Goal: Information Seeking & Learning: Check status

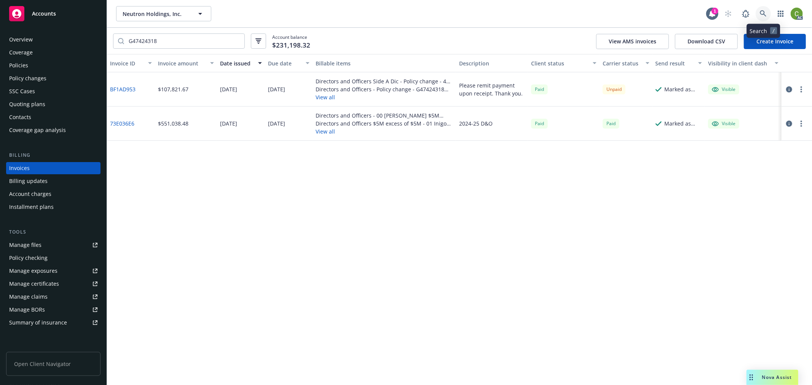
click at [764, 17] on icon at bounding box center [763, 13] width 7 height 7
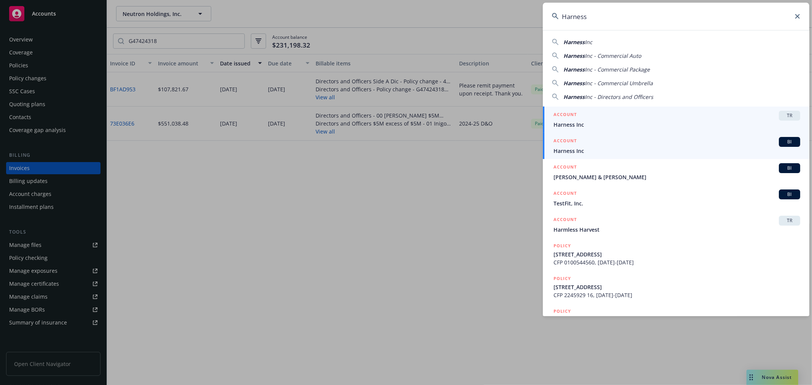
type input "Harness"
click at [582, 145] on div "ACCOUNT BI" at bounding box center [676, 142] width 247 height 10
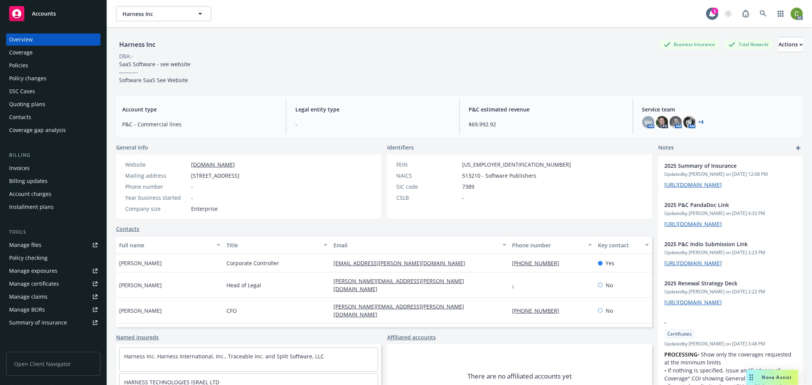
click at [38, 167] on div "Invoices" at bounding box center [53, 168] width 88 height 12
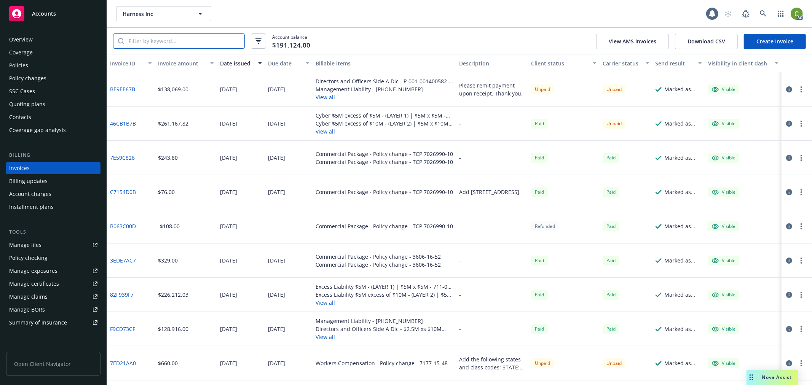
click at [176, 42] on input "search" at bounding box center [184, 41] width 120 height 14
paste input "G47422358"
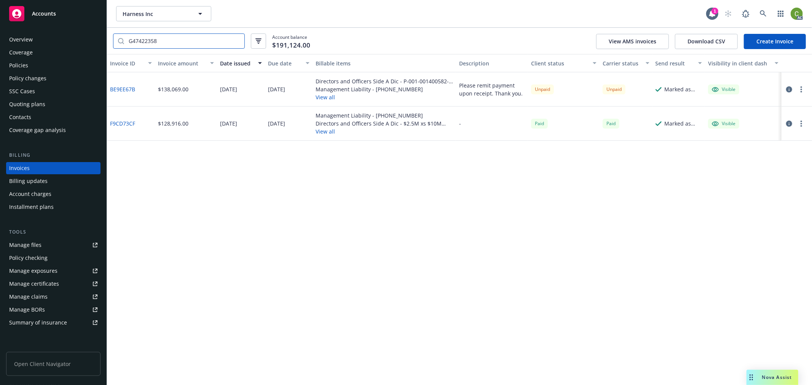
type input "G47422358"
click at [787, 90] on icon "button" at bounding box center [789, 89] width 6 height 6
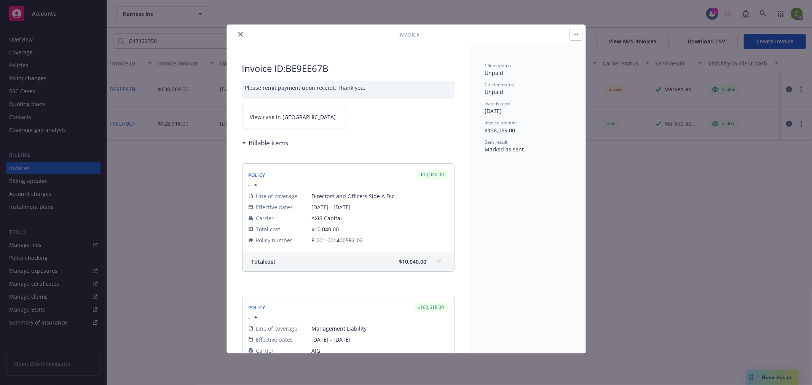
click at [272, 119] on span "View case in [GEOGRAPHIC_DATA]" at bounding box center [293, 117] width 86 height 8
click at [238, 36] on icon "close" at bounding box center [240, 34] width 5 height 5
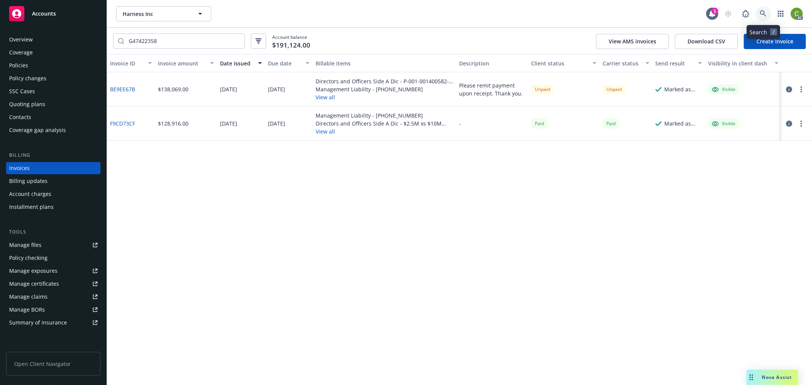
click at [765, 17] on icon at bounding box center [763, 13] width 7 height 7
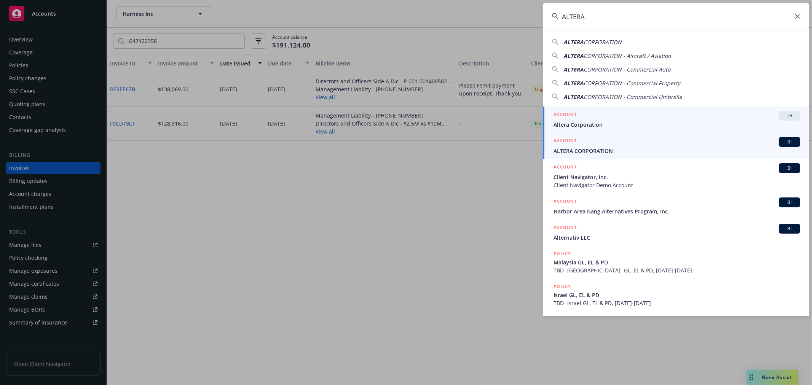
type input "ALTERA"
click at [586, 149] on span "ALTERA CORPORATION" at bounding box center [676, 151] width 247 height 8
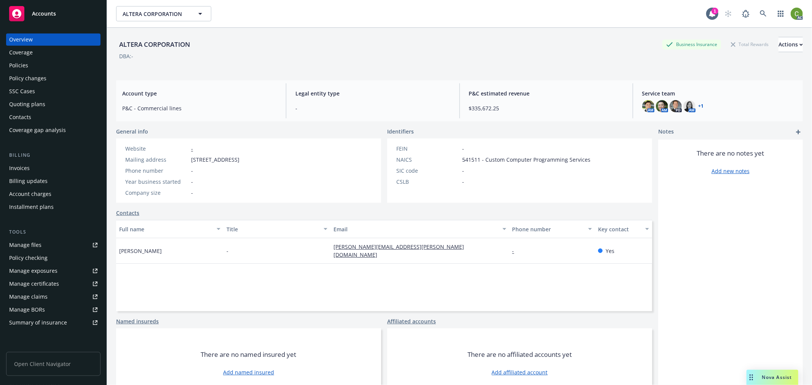
click at [44, 164] on div "Invoices" at bounding box center [53, 168] width 88 height 12
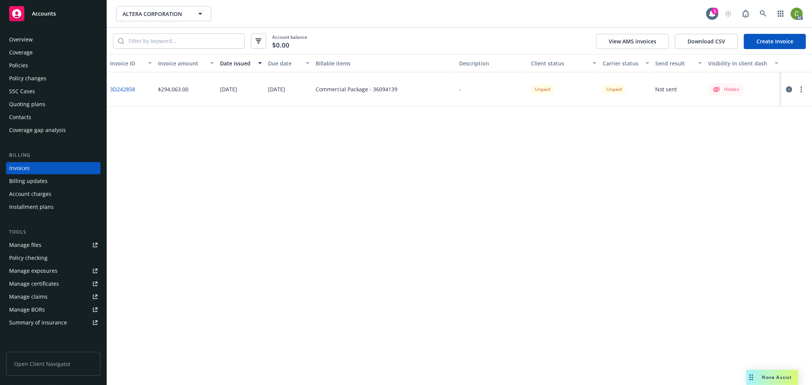
click at [37, 69] on div "Policies" at bounding box center [53, 65] width 88 height 12
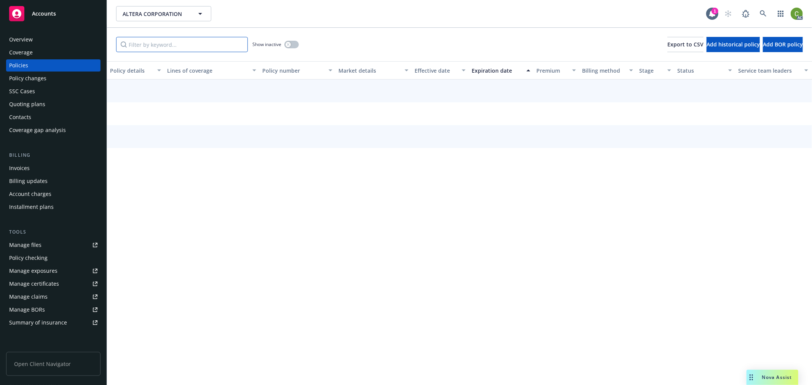
click at [168, 46] on input "Filter by keyword..." at bounding box center [182, 44] width 132 height 15
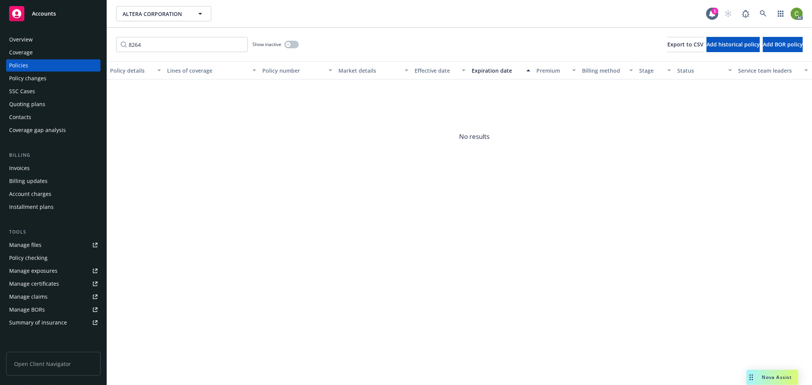
click at [284, 45] on div "Show inactive" at bounding box center [275, 44] width 46 height 15
click at [288, 44] on icon "button" at bounding box center [288, 44] width 3 height 3
drag, startPoint x: 167, startPoint y: 48, endPoint x: 61, endPoint y: 60, distance: 106.1
click at [55, 48] on div "Accounts Overview Coverage Policies Policy changes SSC Cases Quoting plans Cont…" at bounding box center [406, 192] width 812 height 385
paste input "G47813621"
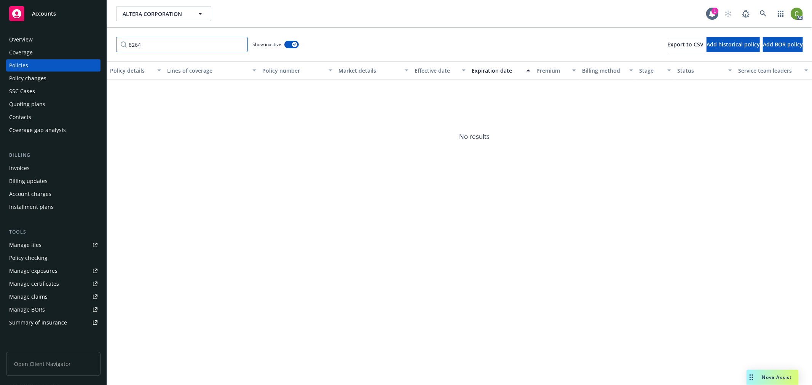
type input "G47813621"
click at [241, 44] on input "G47813621" at bounding box center [182, 44] width 132 height 15
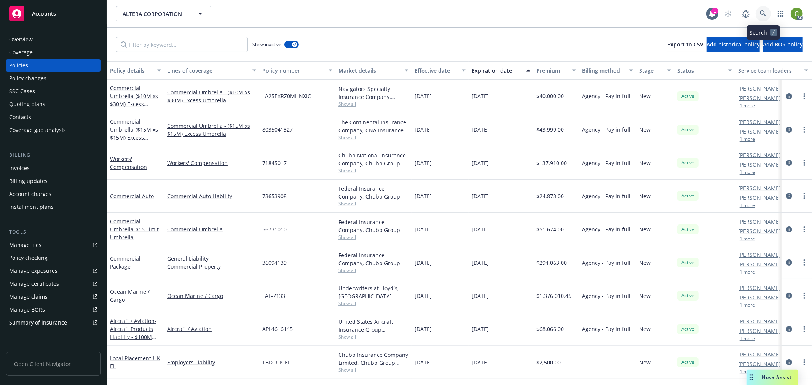
click at [766, 11] on icon at bounding box center [763, 13] width 7 height 7
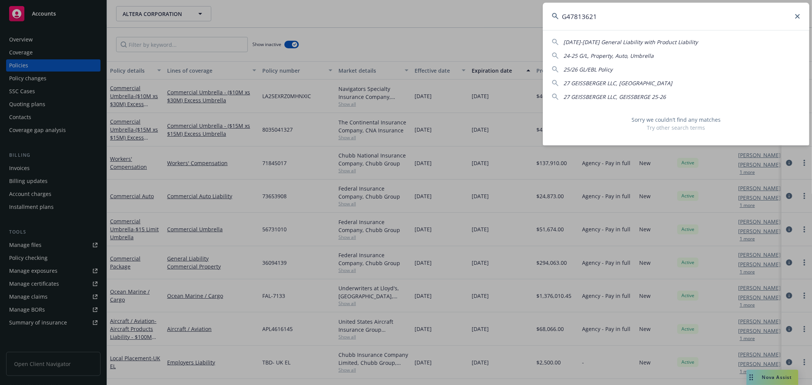
drag, startPoint x: 608, startPoint y: 17, endPoint x: 228, endPoint y: 16, distance: 380.6
click at [228, 16] on div "G47813621 [DATE]-[DATE] General Liability with Product Liability 24-25 G/L, Pro…" at bounding box center [406, 192] width 812 height 385
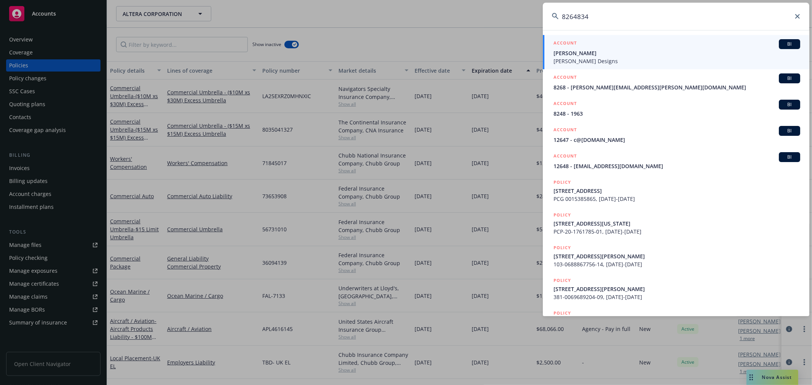
type input "82648348"
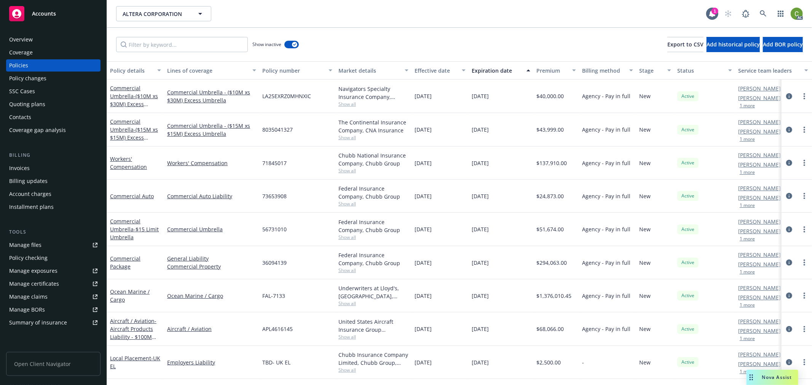
click at [31, 168] on div "Invoices" at bounding box center [53, 168] width 88 height 12
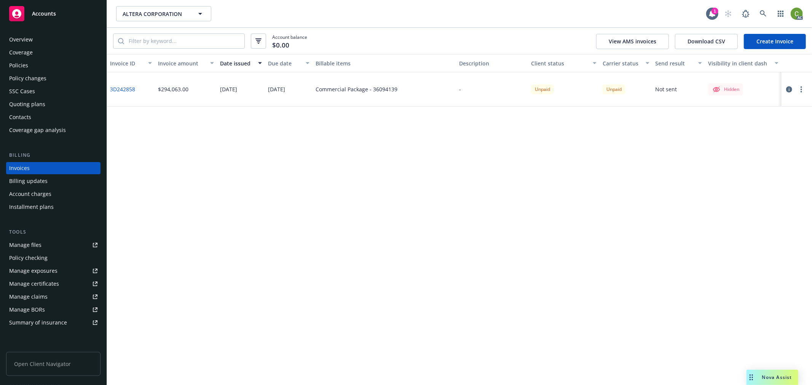
click at [128, 91] on link "3D242858" at bounding box center [122, 89] width 25 height 8
click at [35, 69] on div "Policies" at bounding box center [53, 65] width 88 height 12
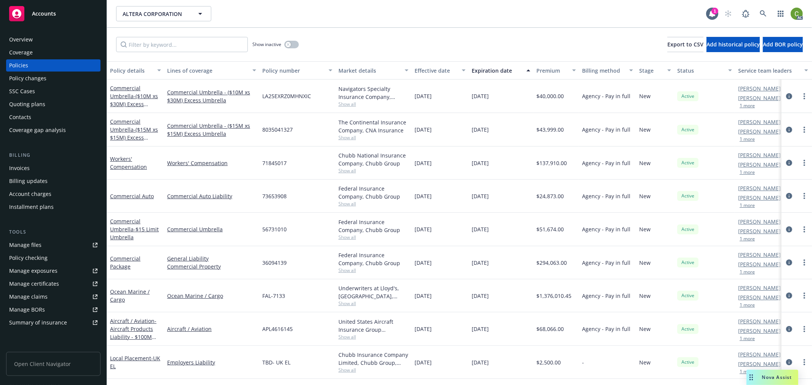
click at [36, 36] on div "Overview" at bounding box center [53, 39] width 88 height 12
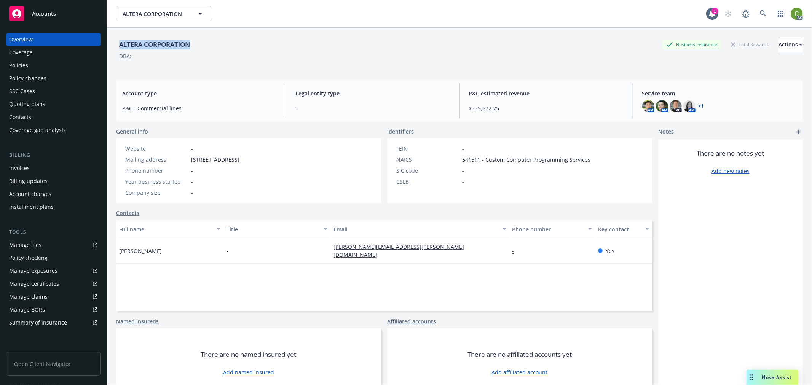
drag, startPoint x: 117, startPoint y: 42, endPoint x: 215, endPoint y: 43, distance: 98.6
click at [215, 43] on div "ALTERA CORPORATION Business Insurance Total Rewards Actions" at bounding box center [459, 44] width 687 height 15
copy div "ALTERA CORPORATION"
click at [760, 12] on icon at bounding box center [763, 13] width 7 height 7
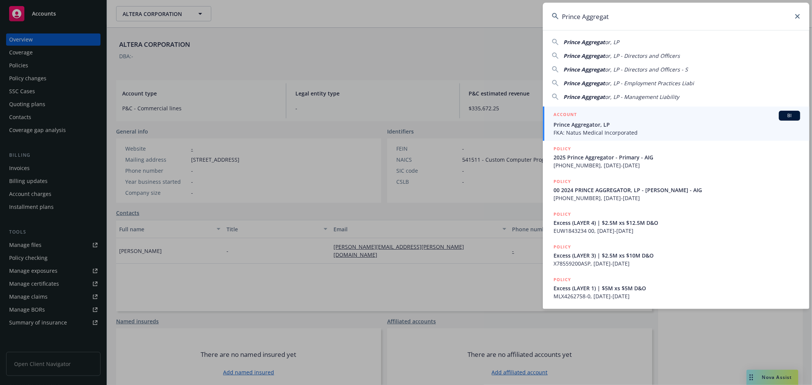
type input "Prince Aggregat"
drag, startPoint x: 598, startPoint y: 122, endPoint x: 569, endPoint y: 131, distance: 29.7
click at [598, 122] on span "Prince Aggregator, LP" at bounding box center [676, 125] width 247 height 8
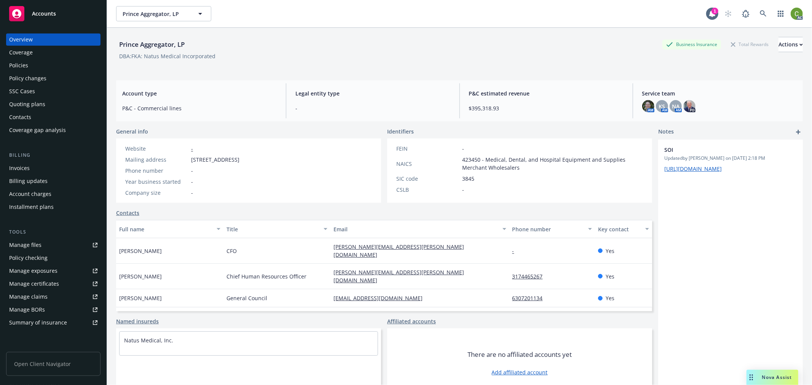
drag, startPoint x: 29, startPoint y: 169, endPoint x: 36, endPoint y: 169, distance: 7.2
click at [29, 169] on div "Invoices" at bounding box center [19, 168] width 21 height 12
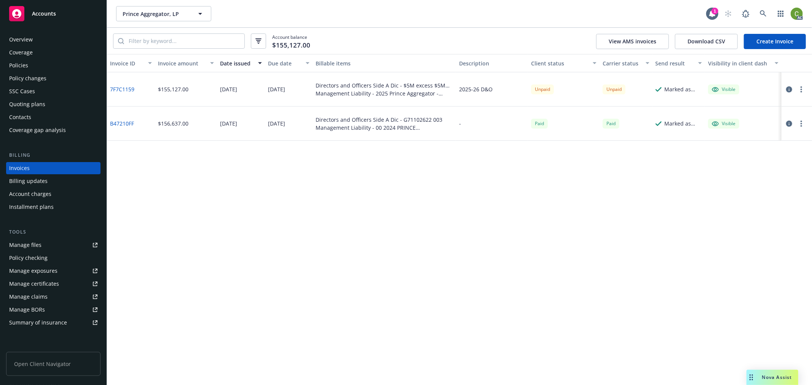
click at [786, 90] on icon "button" at bounding box center [789, 89] width 6 height 6
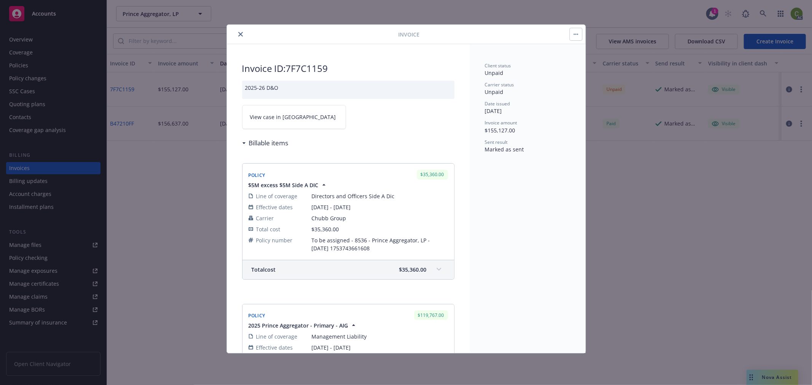
click at [290, 123] on link "View case in [GEOGRAPHIC_DATA]" at bounding box center [294, 117] width 104 height 24
click at [242, 34] on button "close" at bounding box center [240, 34] width 9 height 9
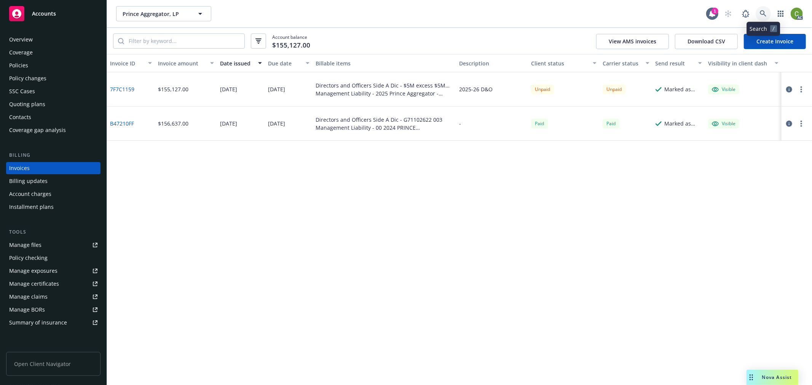
drag, startPoint x: 760, startPoint y: 15, endPoint x: 757, endPoint y: 28, distance: 13.1
click at [760, 15] on icon at bounding box center [763, 13] width 7 height 7
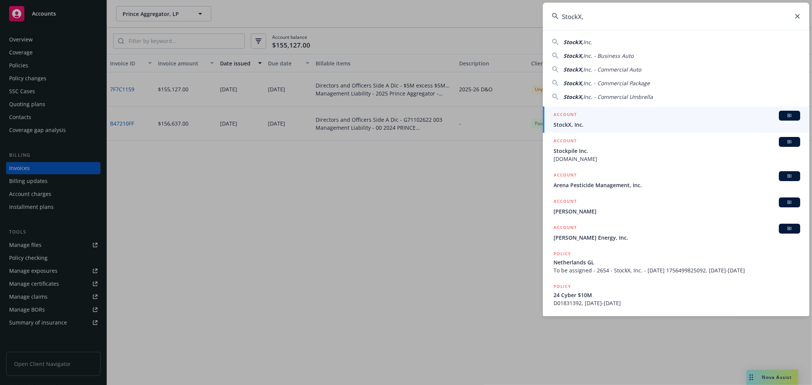
type input "StockX,"
click at [561, 123] on span "StockX, Inc." at bounding box center [676, 125] width 247 height 8
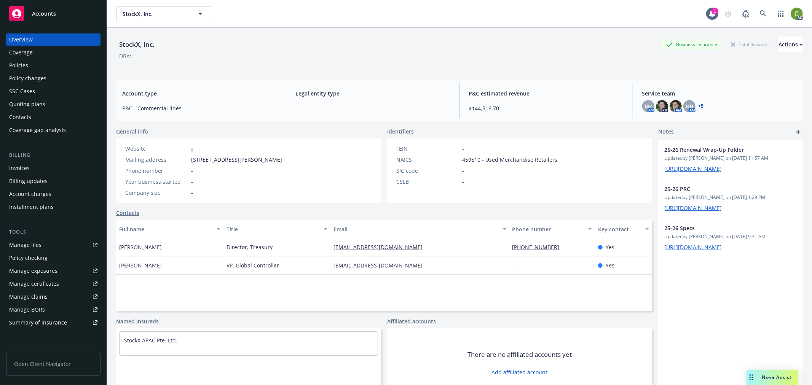
click at [33, 166] on div "Invoices" at bounding box center [53, 168] width 88 height 12
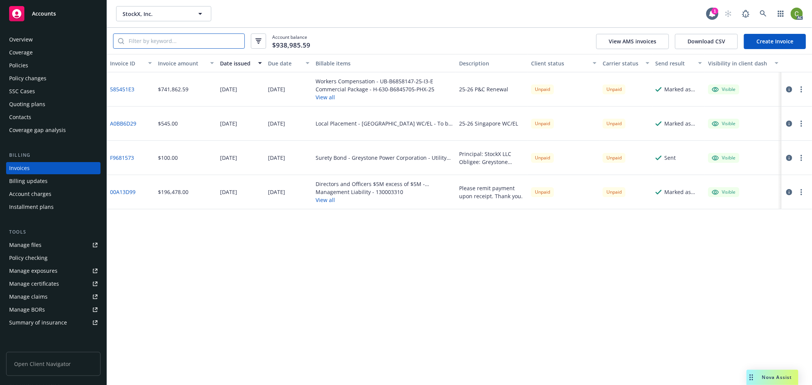
click at [209, 43] on input "search" at bounding box center [184, 41] width 120 height 14
paste input "G71098783"
type input "G71098783"
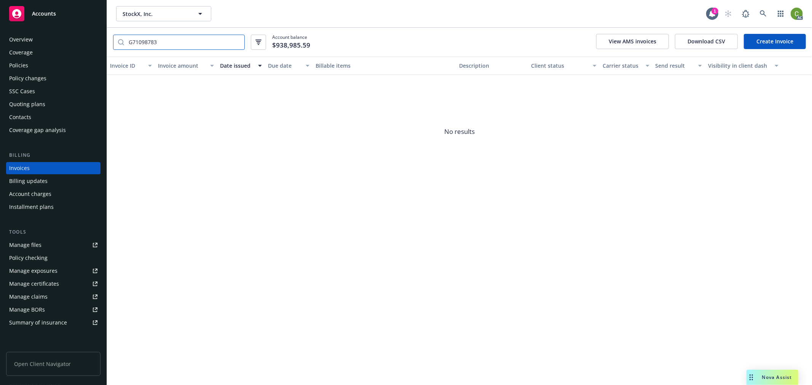
click at [237, 43] on input "G71098783" at bounding box center [184, 42] width 120 height 14
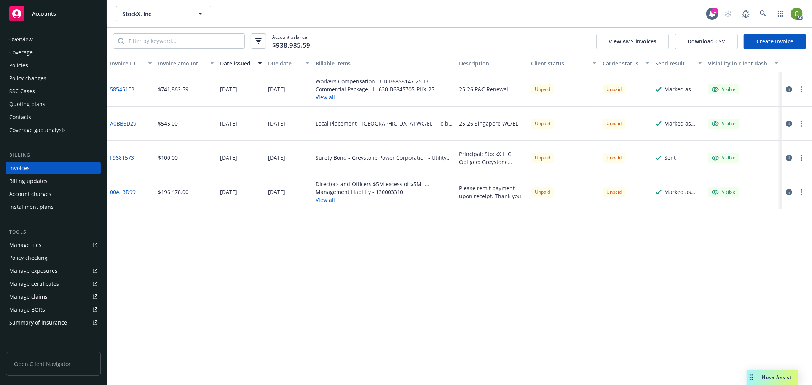
click at [789, 92] on icon "button" at bounding box center [789, 89] width 6 height 6
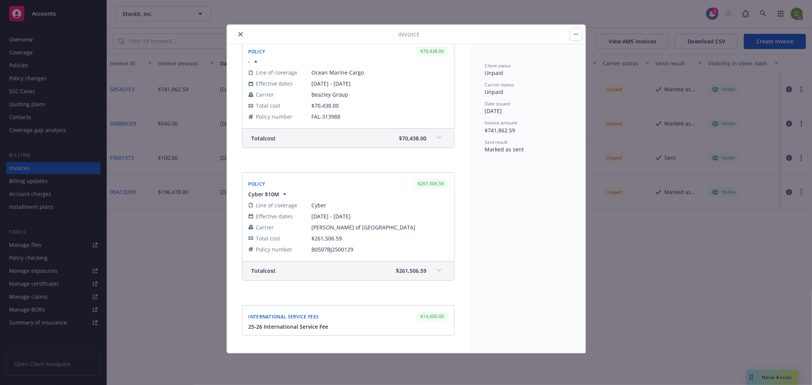
scroll to position [981, 0]
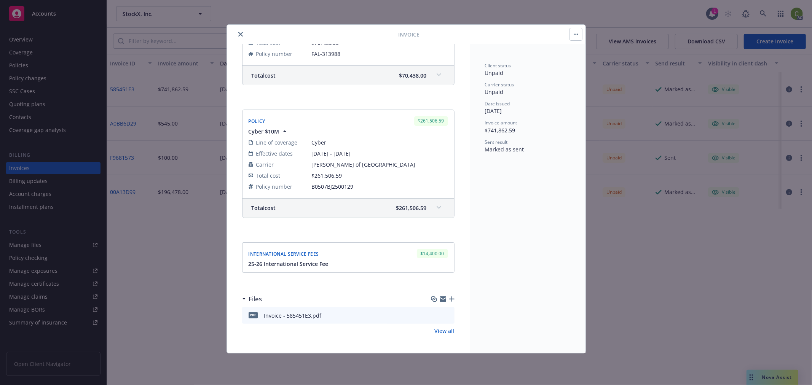
click at [241, 35] on icon "close" at bounding box center [240, 34] width 5 height 5
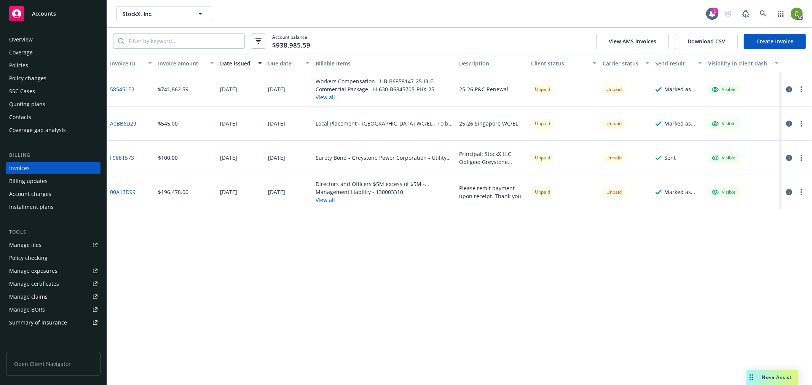
click at [41, 67] on div "Policies" at bounding box center [53, 65] width 88 height 12
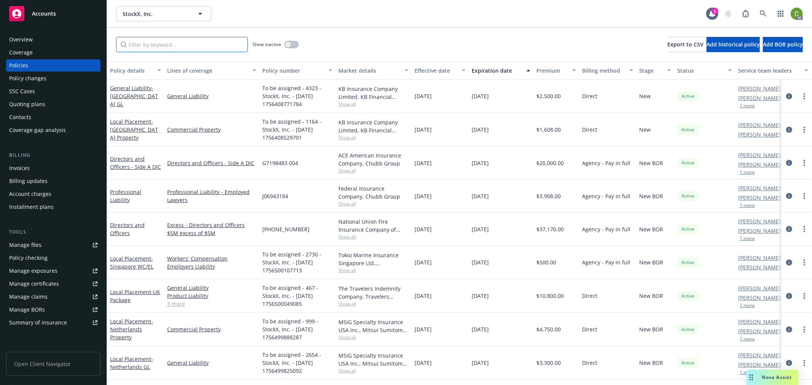
drag, startPoint x: 153, startPoint y: 48, endPoint x: 198, endPoint y: 71, distance: 50.7
click at [153, 48] on input "Filter by keyword..." at bounding box center [182, 44] width 132 height 15
paste input "G71098783"
type input "G71098783"
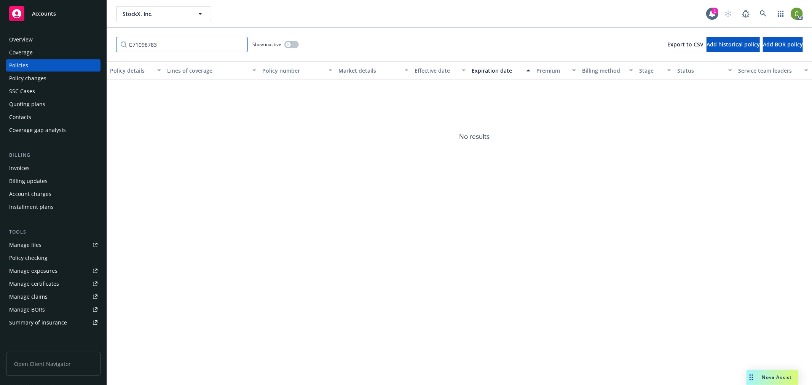
click at [240, 45] on input "G71098783" at bounding box center [182, 44] width 132 height 15
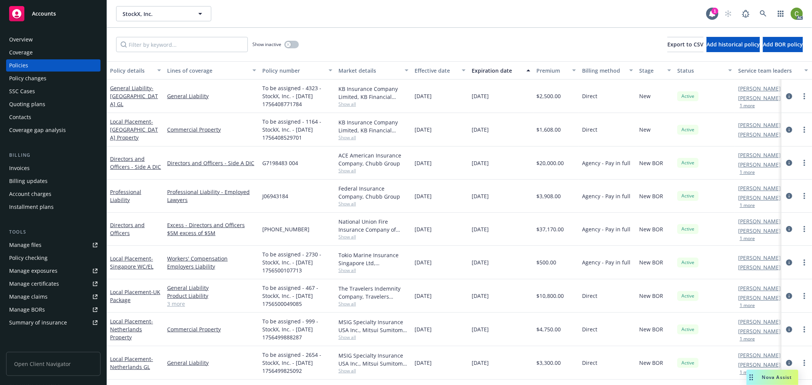
click at [274, 164] on span "G7198483 004" at bounding box center [280, 163] width 36 height 8
copy span "G7198483"
click at [786, 163] on icon "circleInformation" at bounding box center [789, 163] width 6 height 6
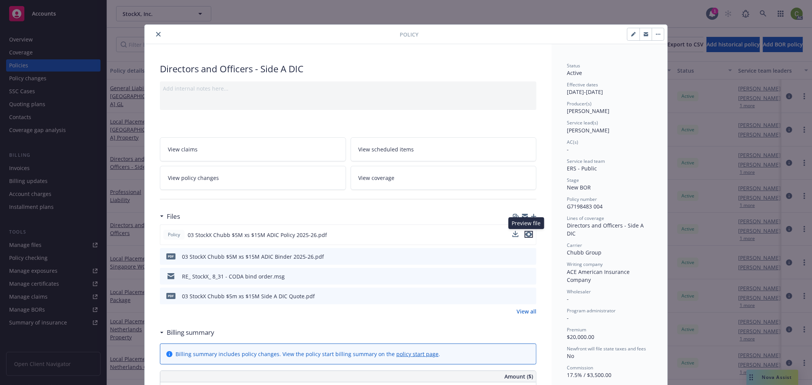
click at [525, 235] on icon "preview file" at bounding box center [528, 234] width 7 height 5
click at [156, 33] on icon "close" at bounding box center [158, 34] width 5 height 5
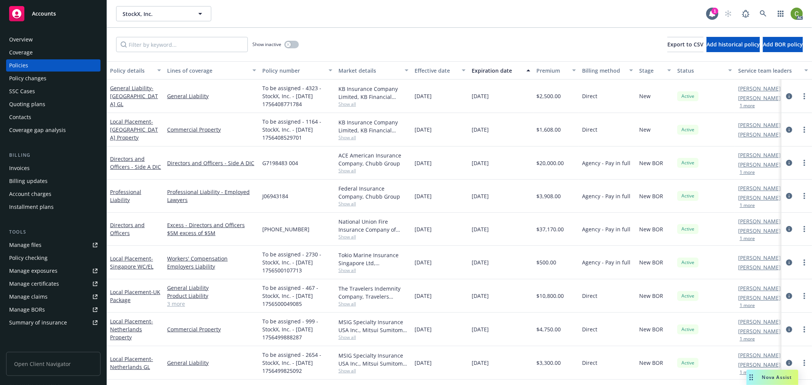
click at [69, 168] on div "Invoices" at bounding box center [53, 168] width 88 height 12
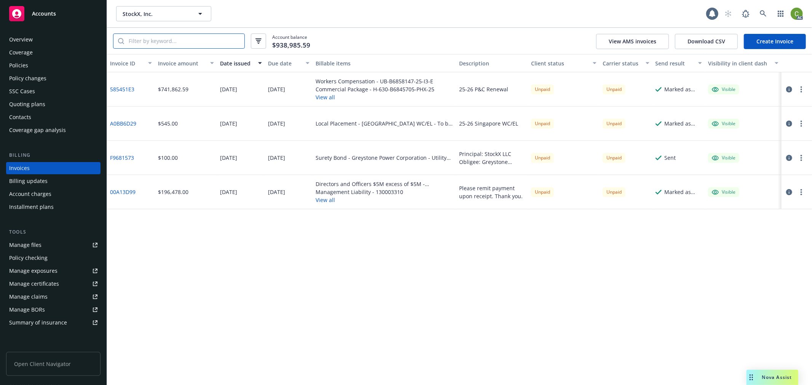
click at [195, 43] on input "search" at bounding box center [184, 41] width 120 height 14
paste input "G7198483"
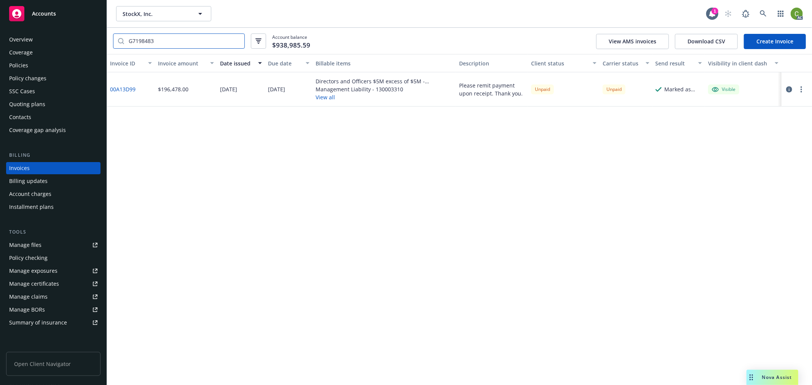
type input "G7198483"
click at [785, 89] on button "button" at bounding box center [788, 89] width 9 height 9
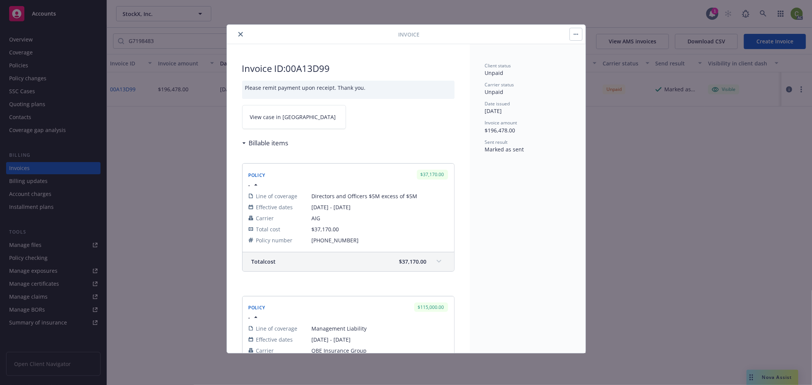
click at [292, 123] on link "View case in [GEOGRAPHIC_DATA]" at bounding box center [294, 117] width 104 height 24
drag, startPoint x: 241, startPoint y: 35, endPoint x: 307, endPoint y: 1, distance: 73.7
click at [241, 33] on icon "close" at bounding box center [240, 34] width 5 height 5
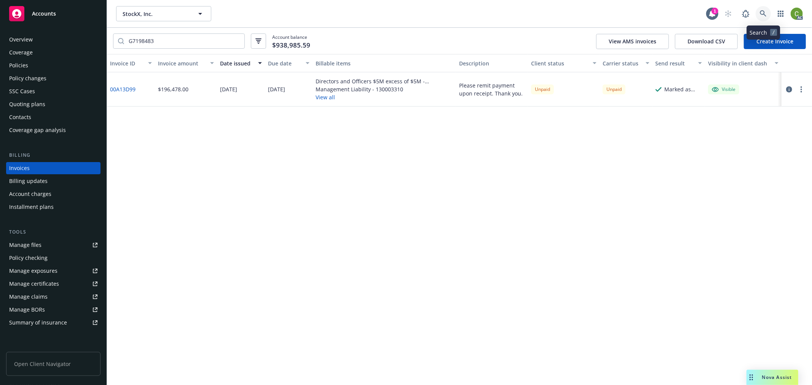
click at [766, 11] on icon at bounding box center [763, 13] width 7 height 7
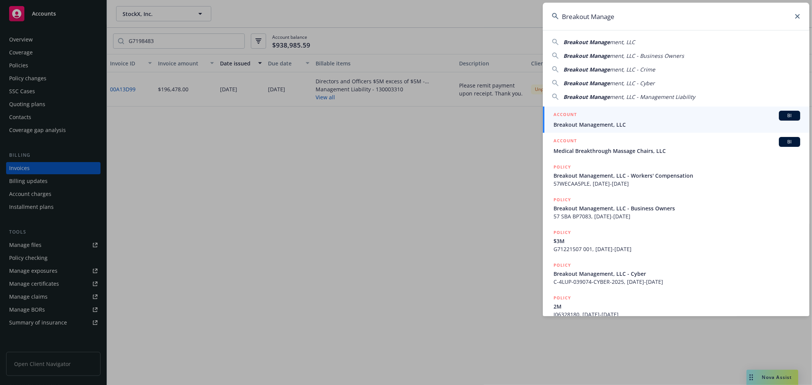
type input "Breakout Manage"
drag, startPoint x: 567, startPoint y: 121, endPoint x: 427, endPoint y: 140, distance: 141.7
click at [567, 121] on span "Breakout Management, LLC" at bounding box center [676, 125] width 247 height 8
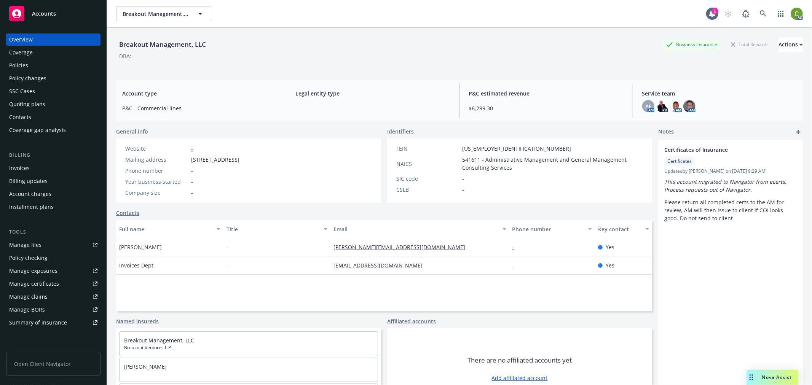
click at [48, 167] on div "Invoices" at bounding box center [53, 168] width 88 height 12
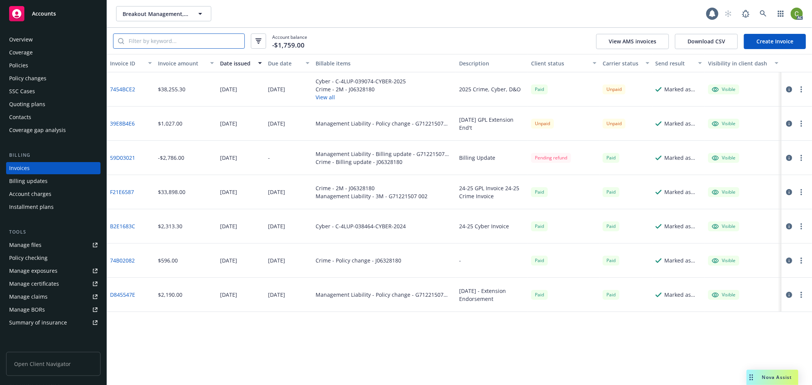
drag, startPoint x: 166, startPoint y: 41, endPoint x: 174, endPoint y: 40, distance: 7.2
click at [168, 40] on input "search" at bounding box center [184, 41] width 120 height 14
paste input "G71221507"
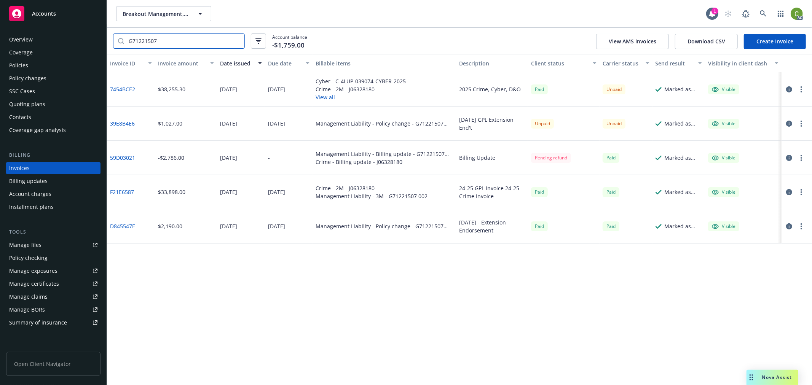
type input "G71221507"
click at [791, 89] on icon "button" at bounding box center [789, 89] width 6 height 6
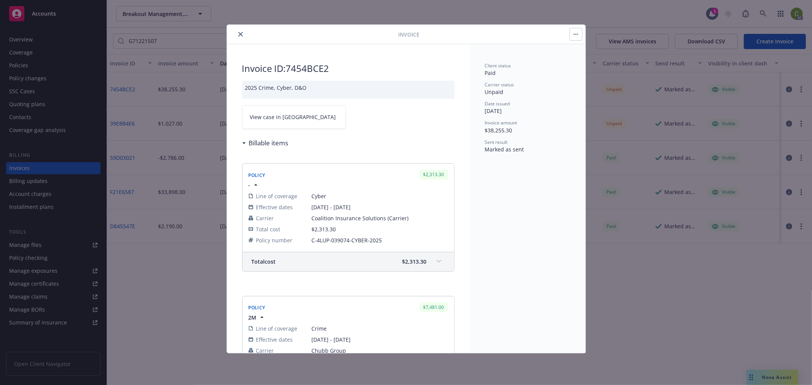
click at [491, 250] on div "Client status Paid Carrier status Unpaid Date issued [DATE] Invoice amount $38,…" at bounding box center [528, 198] width 116 height 309
click at [238, 34] on icon "close" at bounding box center [240, 34] width 5 height 5
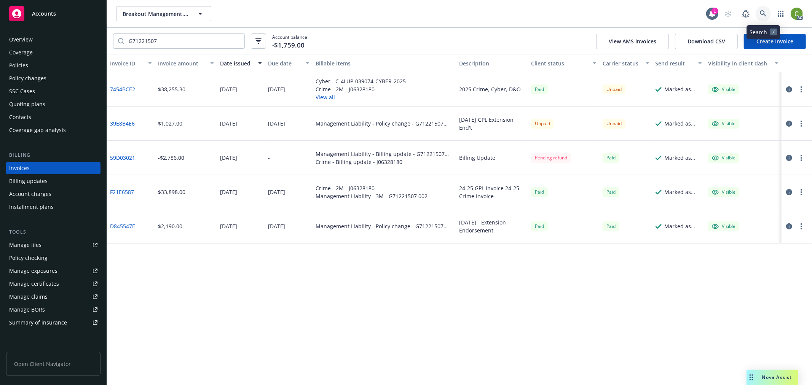
click at [757, 13] on link at bounding box center [762, 13] width 15 height 15
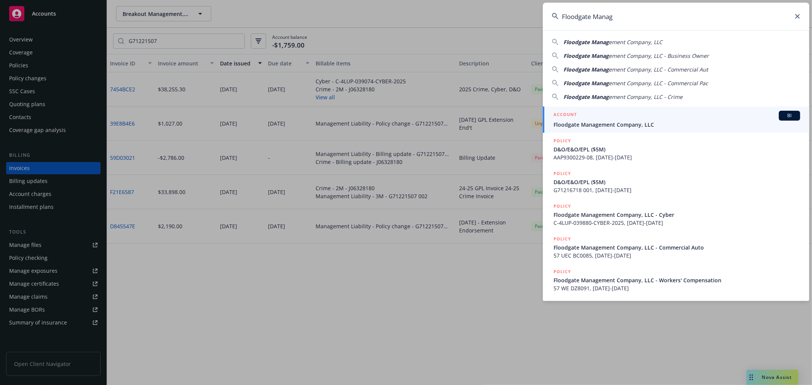
type input "Floodgate Manag"
click at [588, 119] on div "ACCOUNT BI" at bounding box center [676, 116] width 247 height 10
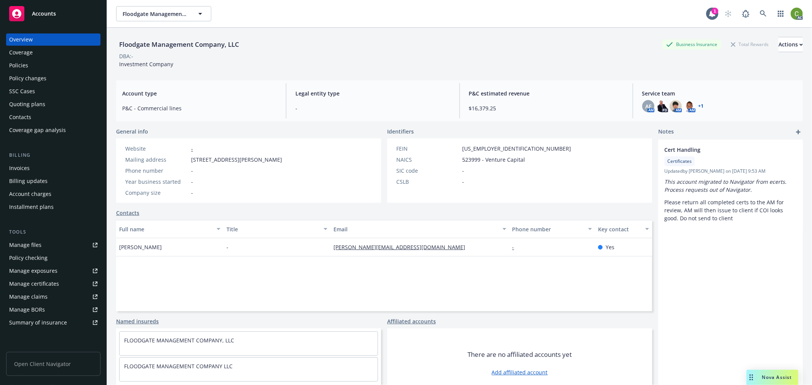
click at [20, 65] on div "Policies" at bounding box center [18, 65] width 19 height 12
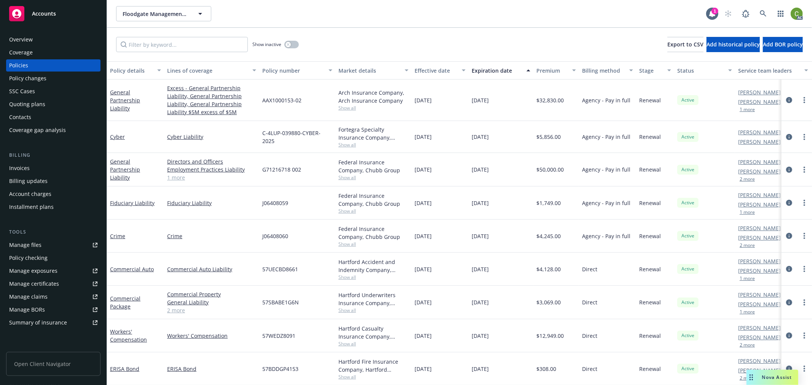
click at [31, 163] on div "Invoices" at bounding box center [53, 168] width 88 height 12
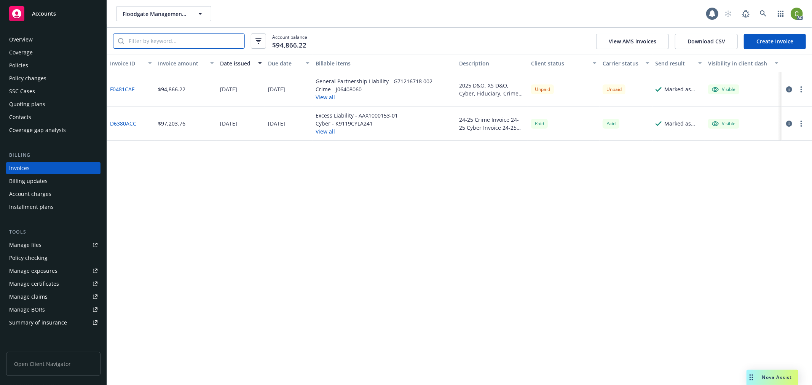
click at [179, 43] on input "search" at bounding box center [184, 41] width 120 height 14
click at [790, 90] on icon "button" at bounding box center [789, 89] width 6 height 6
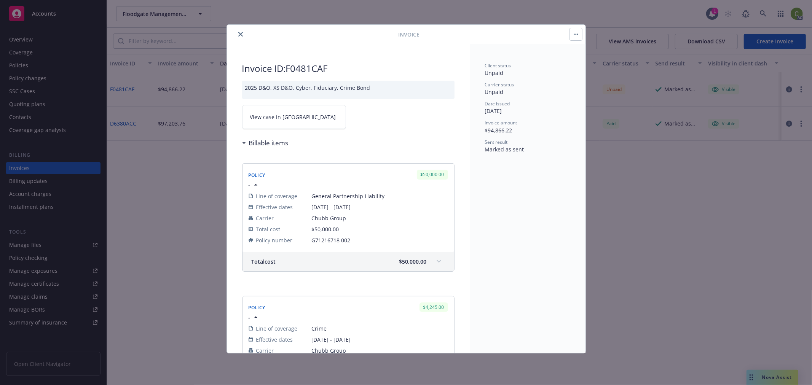
click at [512, 231] on div "Client status Unpaid Carrier status Unpaid Date issued [DATE] Invoice amount $9…" at bounding box center [528, 198] width 116 height 309
click at [295, 117] on link "View case in [GEOGRAPHIC_DATA]" at bounding box center [294, 117] width 104 height 24
click at [243, 34] on button "close" at bounding box center [240, 34] width 9 height 9
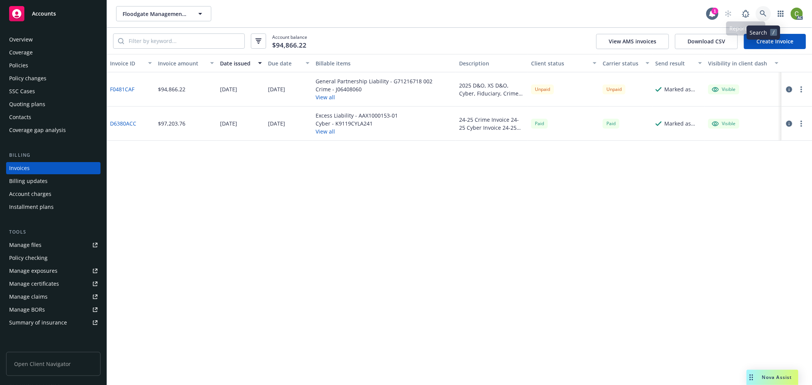
click at [765, 13] on icon at bounding box center [763, 13] width 7 height 7
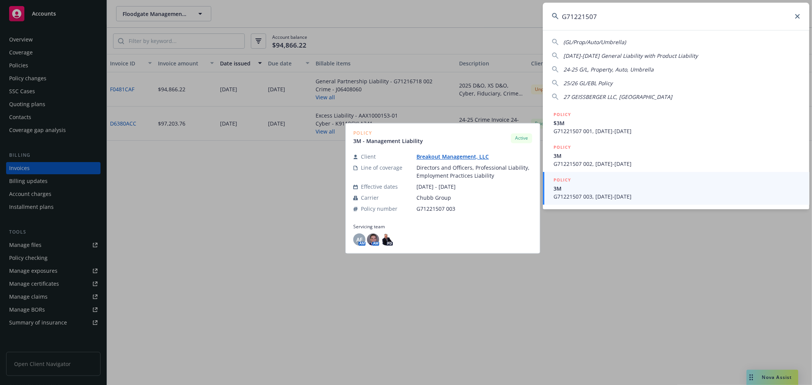
type input "G71221507"
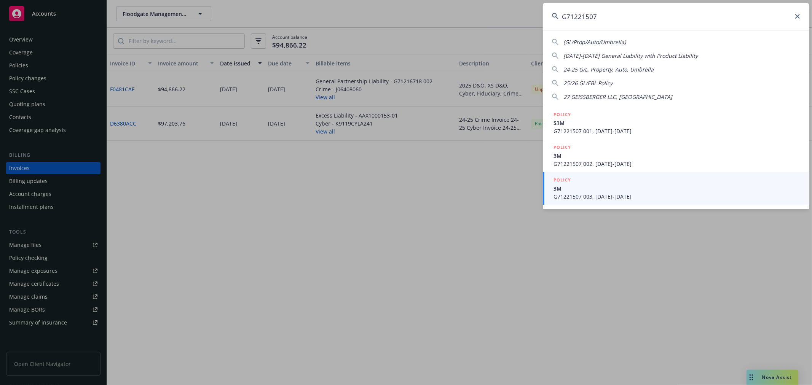
click at [660, 190] on span "3M" at bounding box center [676, 189] width 247 height 8
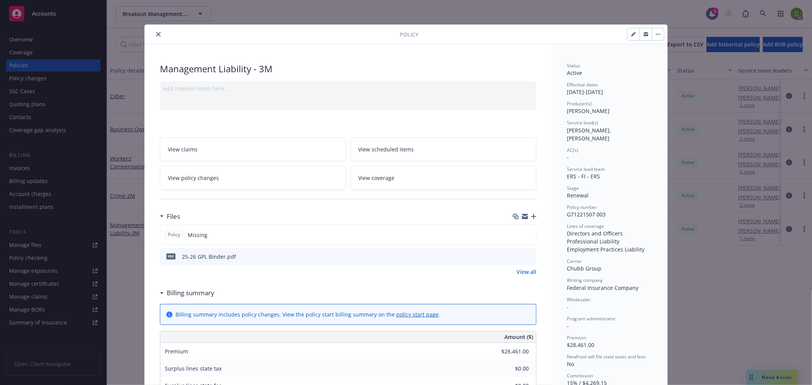
click at [156, 35] on icon "close" at bounding box center [158, 34] width 5 height 5
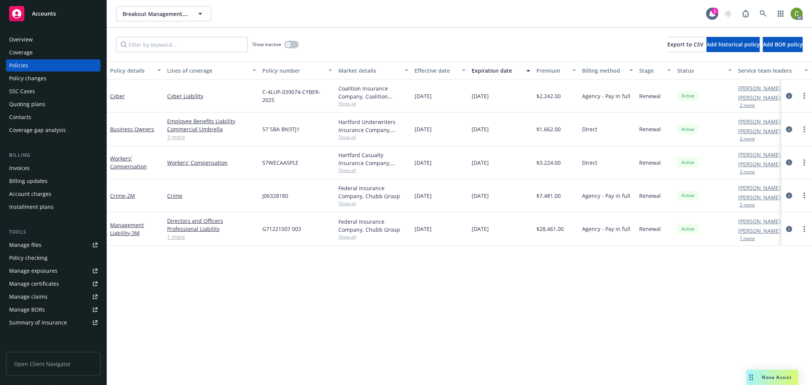
click at [27, 169] on div "Invoices" at bounding box center [19, 168] width 21 height 12
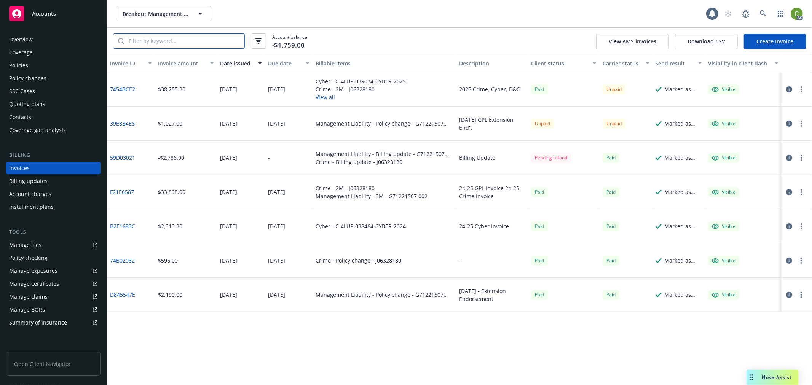
click at [184, 42] on input "search" at bounding box center [184, 41] width 120 height 14
click at [790, 124] on icon "button" at bounding box center [789, 124] width 6 height 6
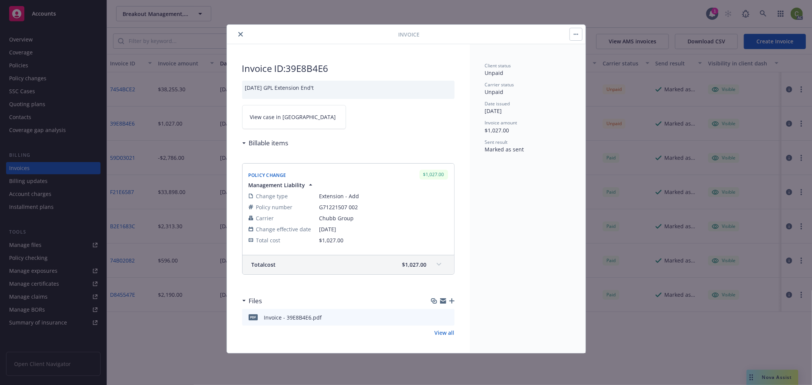
click at [284, 119] on span "View case in [GEOGRAPHIC_DATA]" at bounding box center [293, 117] width 86 height 8
drag, startPoint x: 241, startPoint y: 33, endPoint x: 252, endPoint y: 33, distance: 10.7
click at [243, 33] on button "close" at bounding box center [240, 34] width 9 height 9
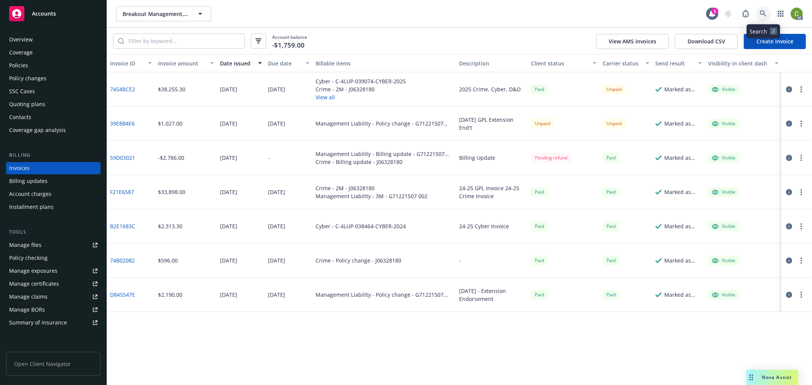
click at [762, 18] on link at bounding box center [762, 13] width 15 height 15
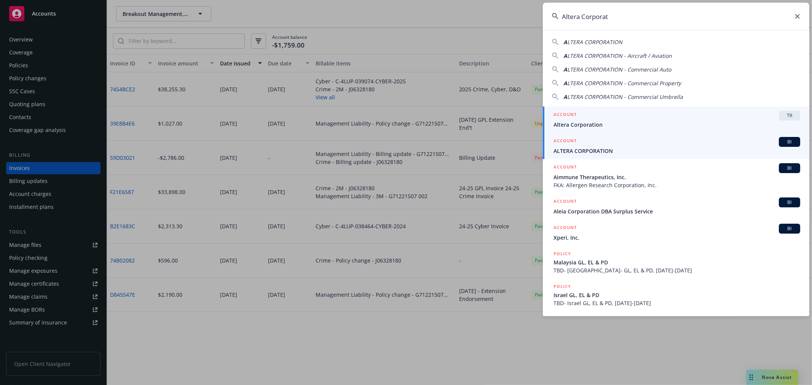
type input "Altera Corporat"
click at [610, 143] on div "ACCOUNT BI" at bounding box center [676, 142] width 247 height 10
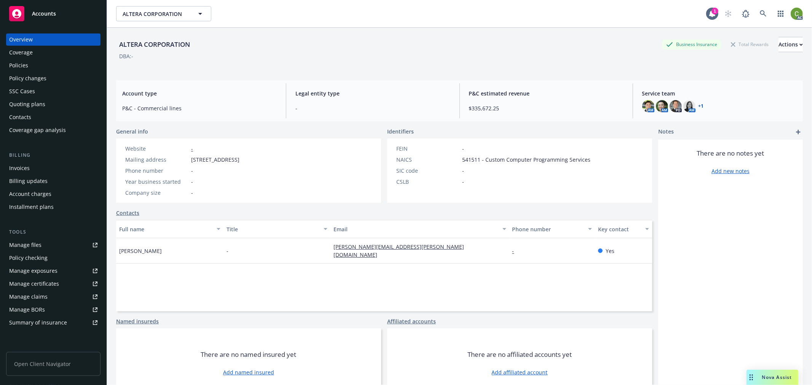
click at [55, 162] on div "Invoices" at bounding box center [53, 168] width 88 height 12
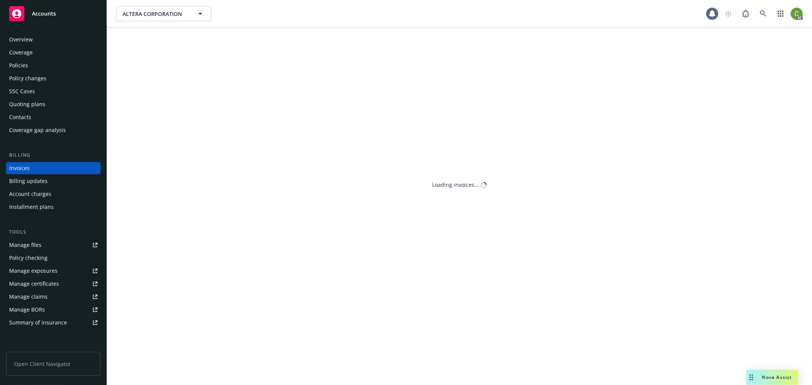
click at [55, 167] on div "Invoices" at bounding box center [53, 168] width 88 height 12
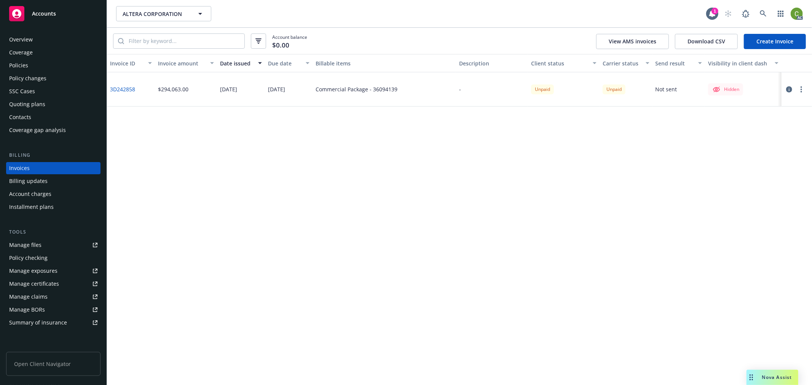
click at [18, 65] on div "Policies" at bounding box center [18, 65] width 19 height 12
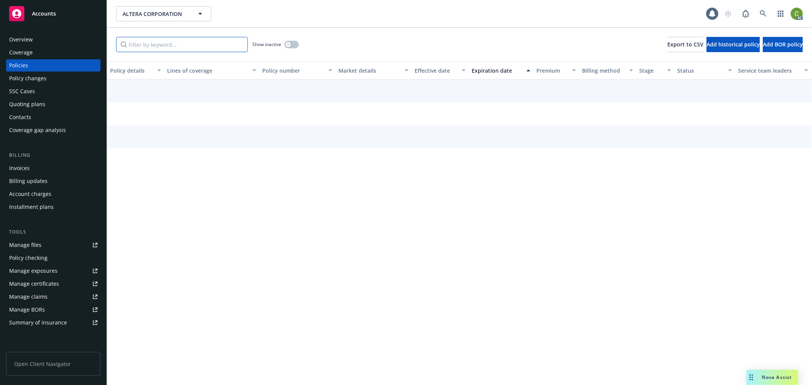
click at [151, 44] on input "Filter by keyword..." at bounding box center [182, 44] width 132 height 15
paste input "G75368926"
type input "G75368926"
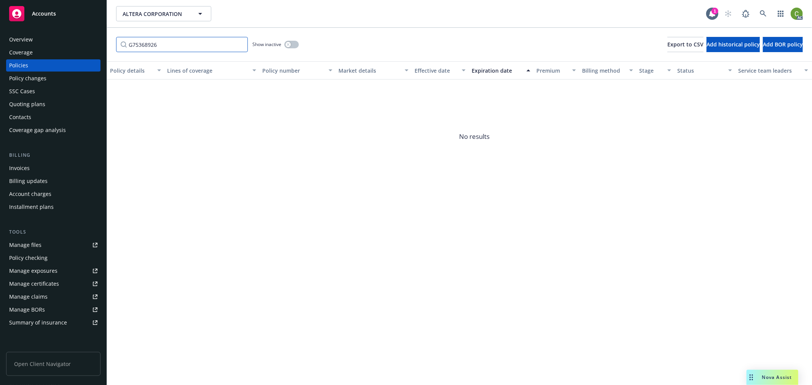
click at [241, 45] on input "G75368926" at bounding box center [182, 44] width 132 height 15
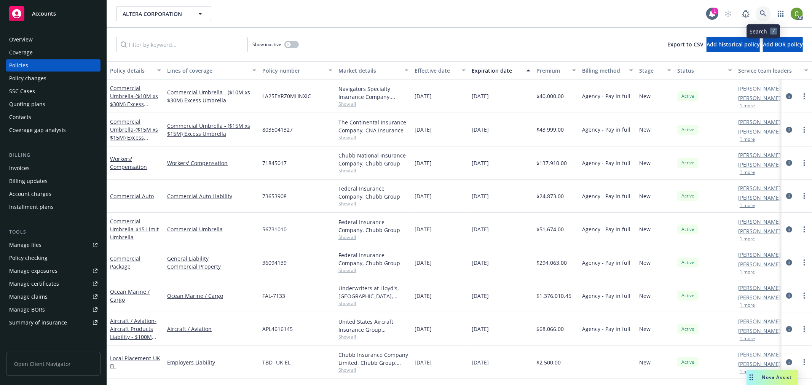
drag, startPoint x: 766, startPoint y: 10, endPoint x: 751, endPoint y: 26, distance: 22.1
click at [766, 10] on link at bounding box center [762, 13] width 15 height 15
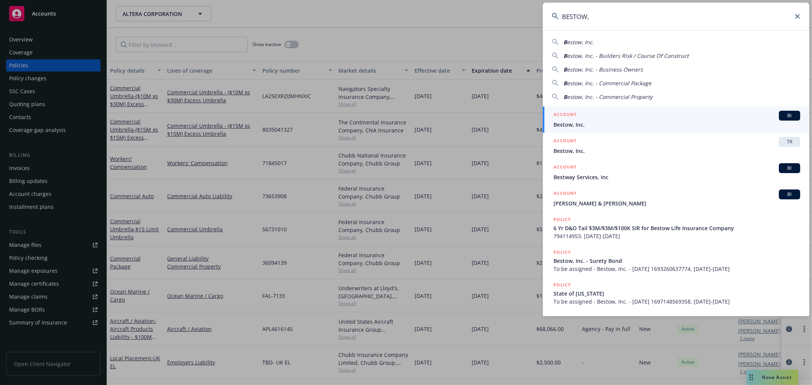
type input "BESTOW,"
click at [581, 118] on div "ACCOUNT BI" at bounding box center [676, 116] width 247 height 10
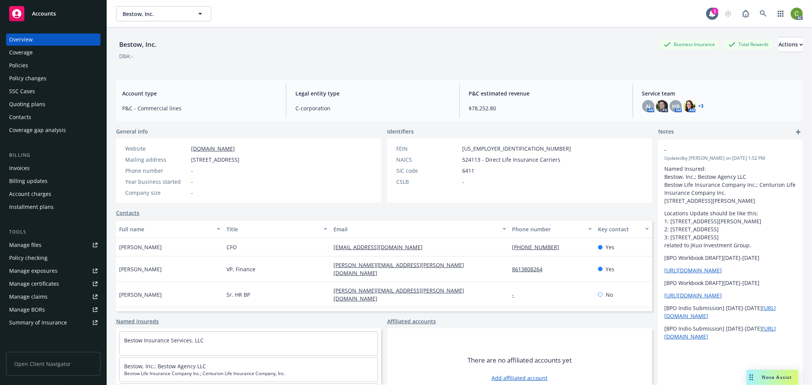
drag, startPoint x: 21, startPoint y: 65, endPoint x: 25, endPoint y: 65, distance: 4.9
click at [21, 65] on div "Policies" at bounding box center [18, 65] width 19 height 12
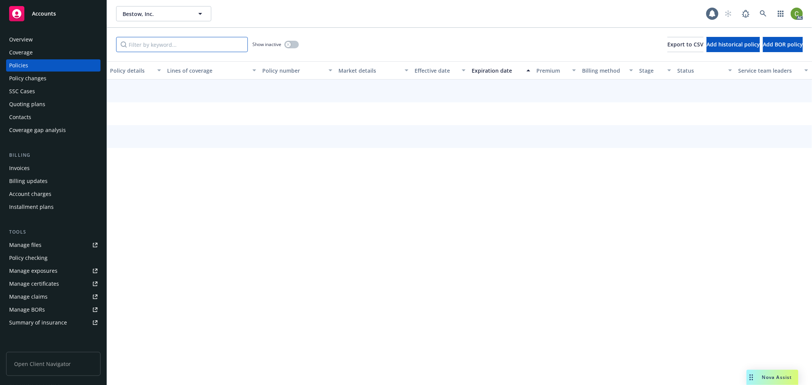
drag, startPoint x: 208, startPoint y: 45, endPoint x: 252, endPoint y: 60, distance: 46.7
click at [208, 45] on input "Filter by keyword..." at bounding box center [182, 44] width 132 height 15
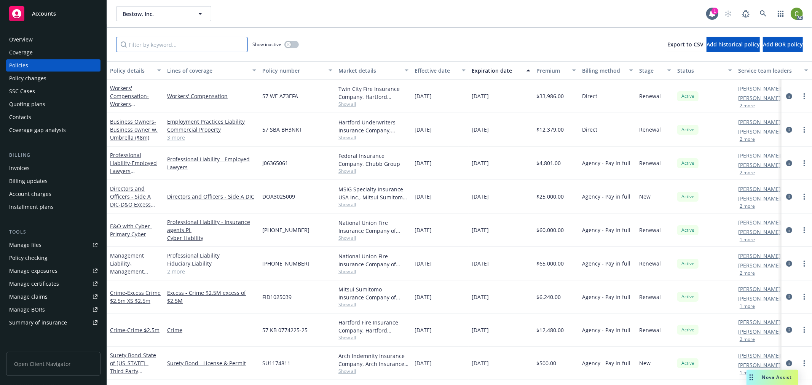
paste input "J06365061"
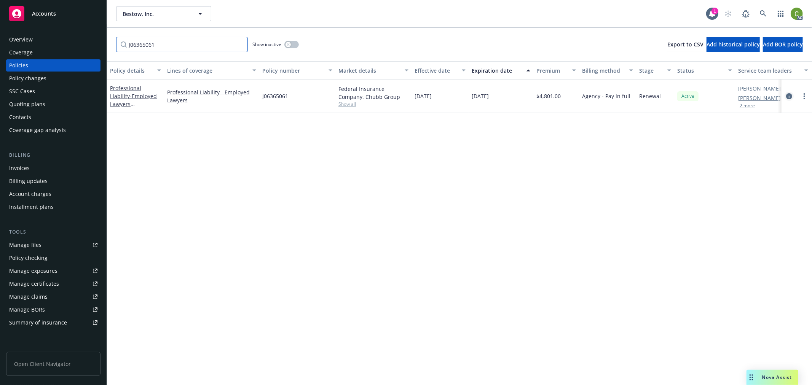
type input "J06365061"
click at [787, 96] on icon "circleInformation" at bounding box center [789, 96] width 6 height 6
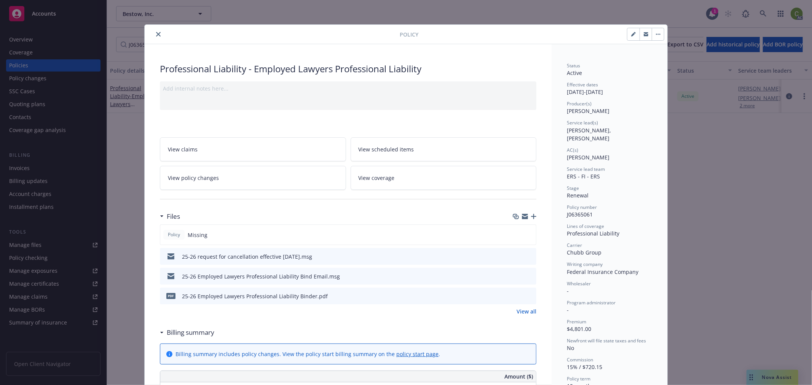
click at [156, 36] on icon "close" at bounding box center [158, 34] width 5 height 5
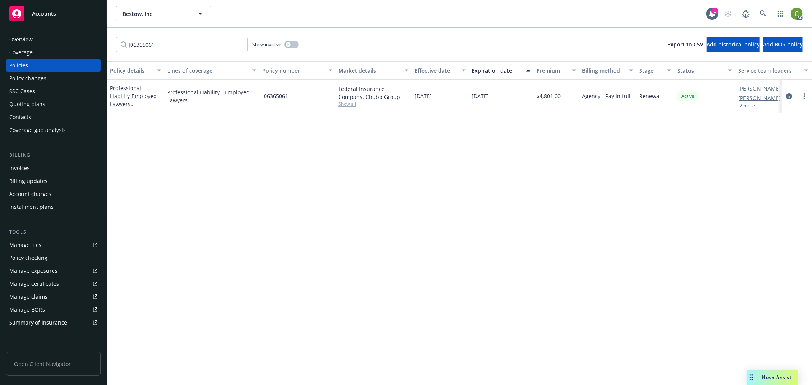
click at [39, 168] on div "Invoices" at bounding box center [53, 168] width 88 height 12
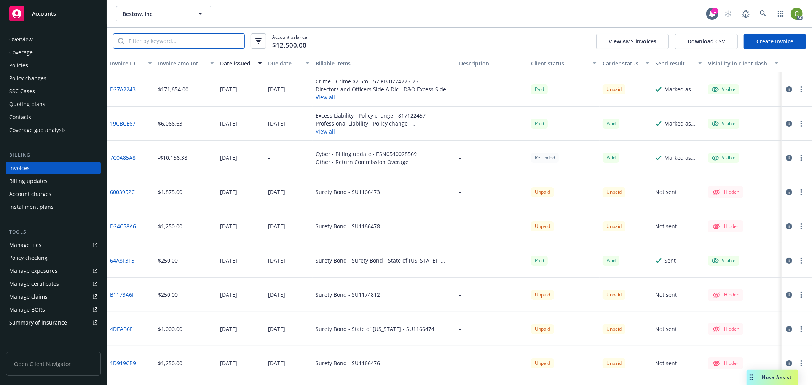
click at [155, 40] on input "search" at bounding box center [184, 41] width 120 height 14
paste input "J06365061"
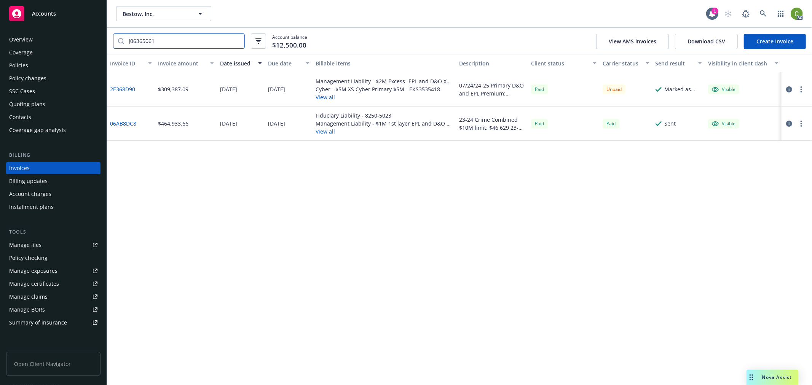
type input "J06365061"
drag, startPoint x: 162, startPoint y: 40, endPoint x: -110, endPoint y: 40, distance: 271.4
click at [0, 40] on html "Accounts Overview Coverage Policies Policy changes SSC Cases Quoting plans Cont…" at bounding box center [406, 192] width 812 height 385
click at [37, 39] on div "Overview" at bounding box center [53, 39] width 88 height 12
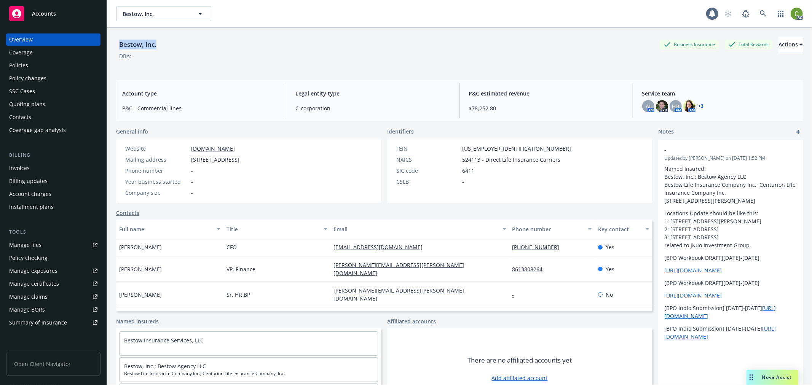
drag, startPoint x: 118, startPoint y: 44, endPoint x: 174, endPoint y: 47, distance: 55.6
click at [174, 47] on div "Bestow, Inc. Business Insurance Total Rewards Actions" at bounding box center [459, 44] width 687 height 15
copy div "Bestow, Inc."
click at [52, 69] on div "Policies" at bounding box center [53, 65] width 88 height 12
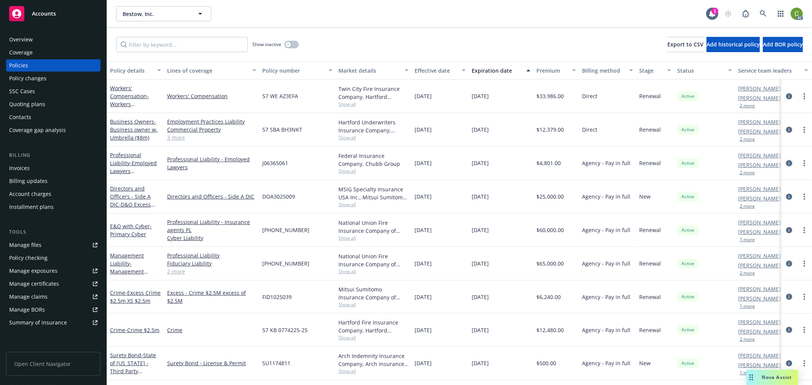
click at [786, 164] on icon "circleInformation" at bounding box center [789, 163] width 6 height 6
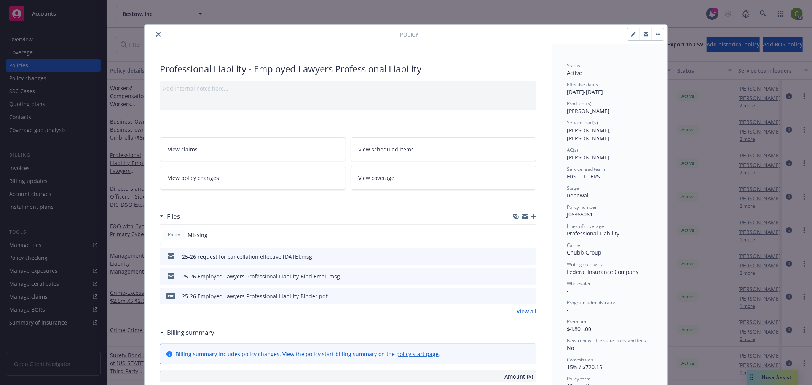
scroll to position [23, 0]
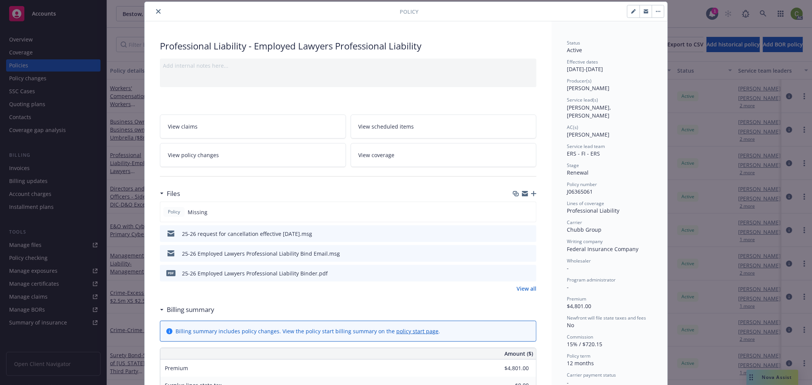
click at [156, 10] on icon "close" at bounding box center [158, 11] width 5 height 5
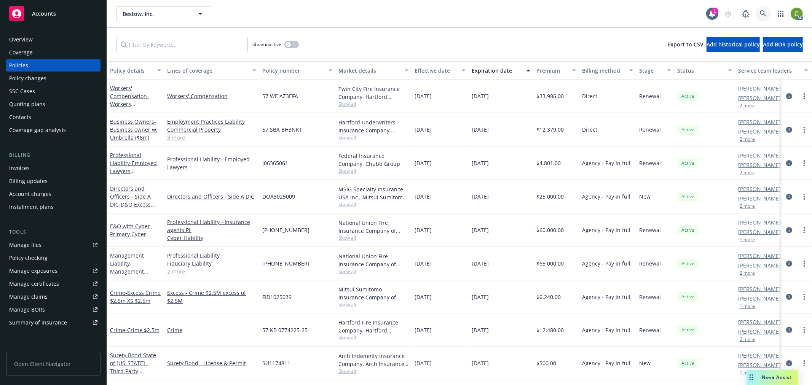
click at [762, 16] on icon at bounding box center [763, 13] width 7 height 7
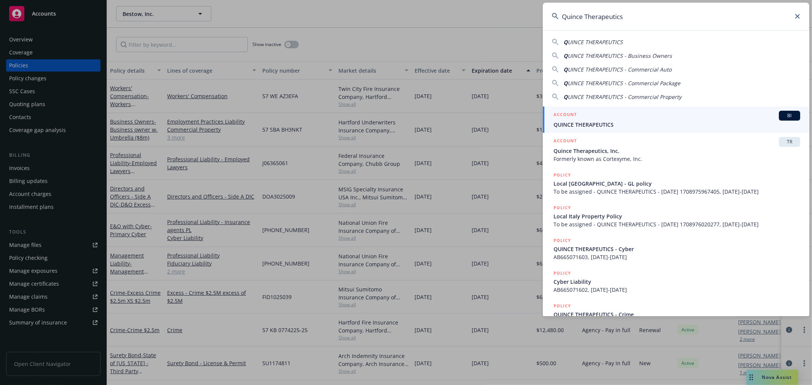
drag, startPoint x: 645, startPoint y: 19, endPoint x: 356, endPoint y: 1, distance: 289.4
click at [333, 17] on div "Quince Therapeutics Q UINCE THERAPEUTICS Q UINCE THERAPEUTICS - Business Owners…" at bounding box center [406, 192] width 812 height 385
paste input "99507015"
type input "99507015"
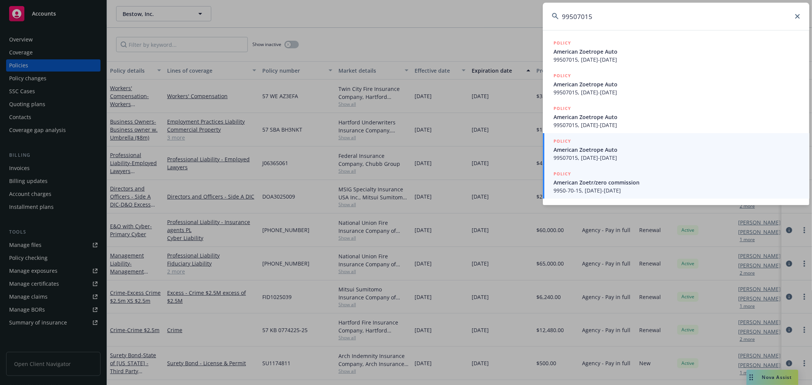
click at [652, 185] on span "American Zoetr/zero commission" at bounding box center [676, 182] width 247 height 8
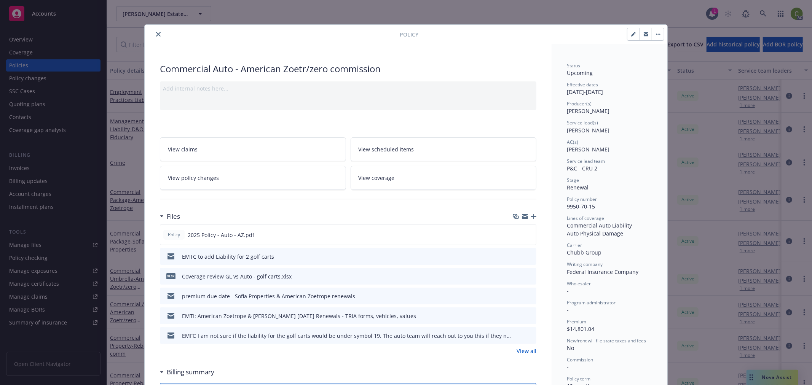
click at [156, 32] on icon "close" at bounding box center [158, 34] width 5 height 5
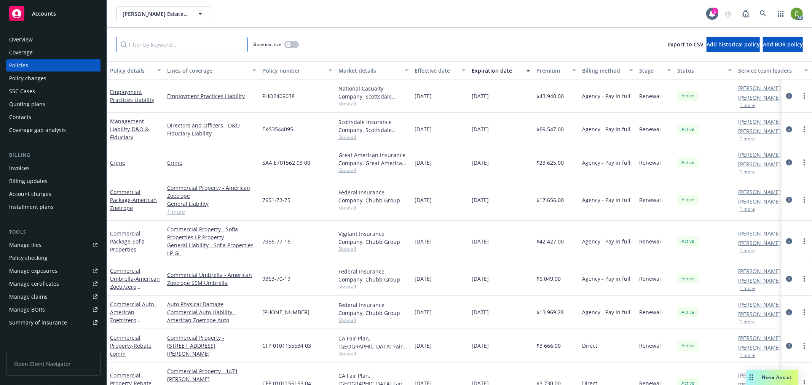
click at [158, 48] on input "Filter by keyword..." at bounding box center [182, 44] width 132 height 15
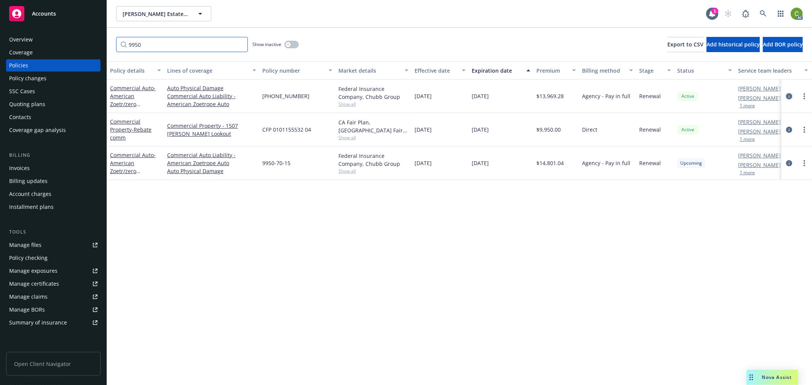
type input "9950"
click at [788, 95] on icon "circleInformation" at bounding box center [789, 96] width 6 height 6
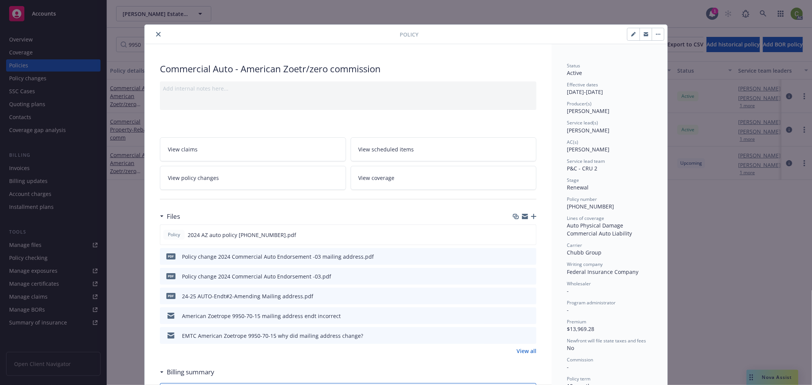
click at [247, 182] on link "View policy changes" at bounding box center [253, 178] width 186 height 24
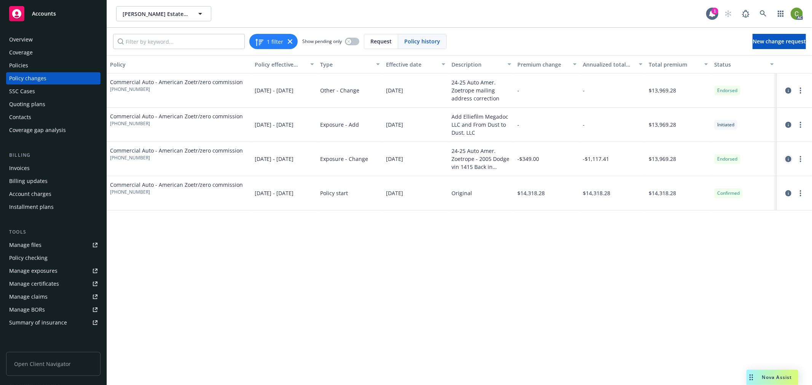
click at [789, 158] on icon "circleInformation" at bounding box center [788, 159] width 6 height 6
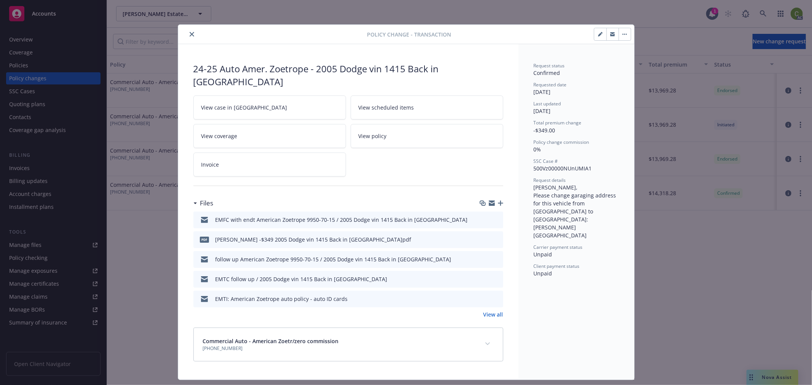
click at [271, 155] on link "Invoice" at bounding box center [269, 165] width 153 height 24
click at [190, 34] on icon "close" at bounding box center [192, 34] width 5 height 5
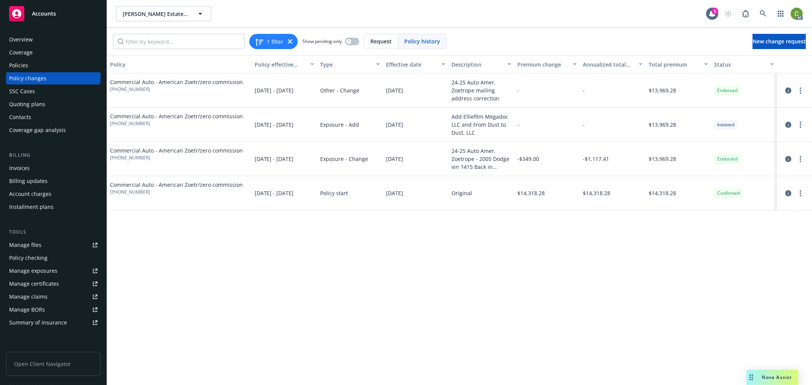
click at [54, 67] on div "Policies" at bounding box center [53, 65] width 88 height 12
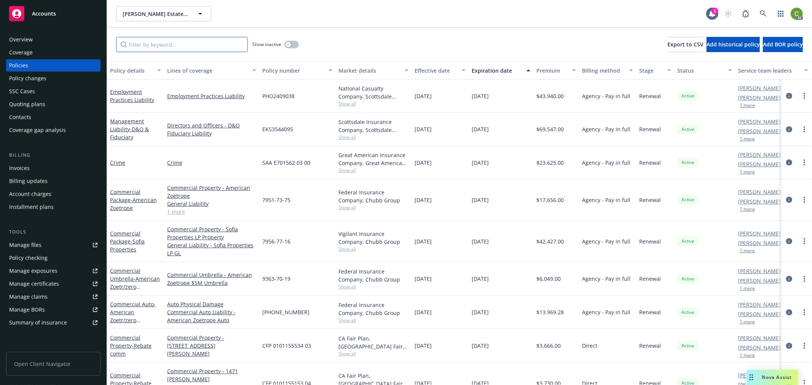
drag, startPoint x: 159, startPoint y: 49, endPoint x: 173, endPoint y: 49, distance: 14.5
click at [167, 49] on input "Filter by keyword..." at bounding box center [182, 44] width 132 height 15
paste input "[PHONE_NUMBER]"
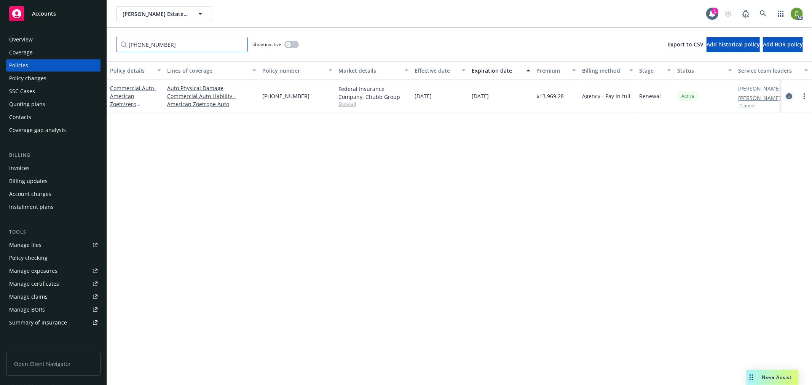
type input "[PHONE_NUMBER]"
click at [786, 96] on icon "circleInformation" at bounding box center [789, 96] width 6 height 6
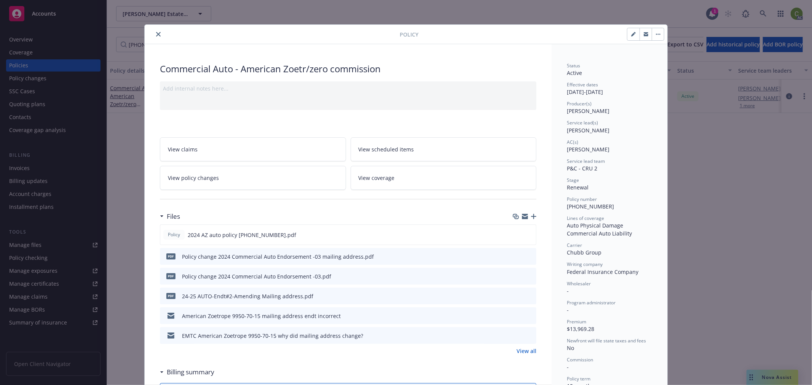
scroll to position [23, 0]
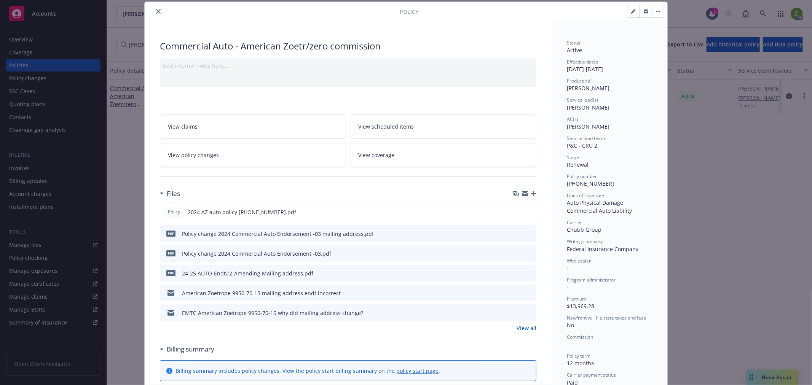
click at [313, 151] on link "View policy changes" at bounding box center [253, 155] width 186 height 24
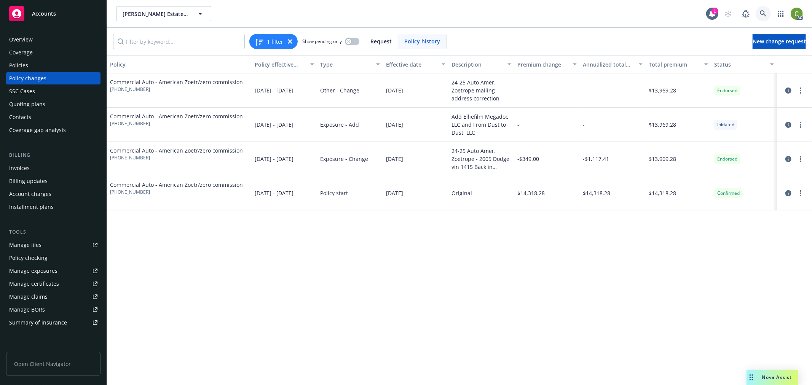
click at [760, 11] on icon at bounding box center [763, 13] width 6 height 6
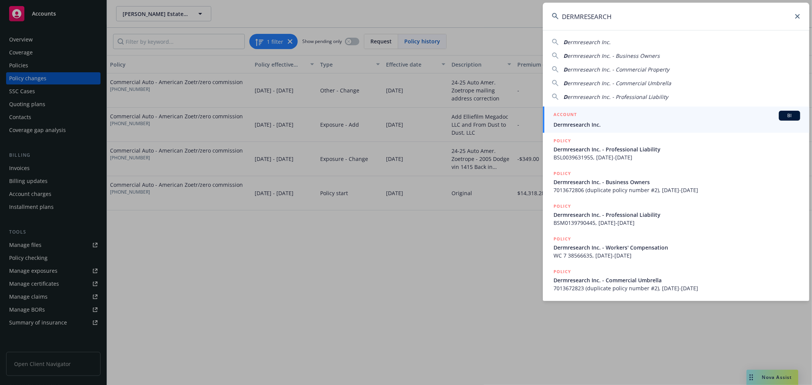
type input "DERMRESEARCH"
drag, startPoint x: 593, startPoint y: 122, endPoint x: 572, endPoint y: 124, distance: 20.7
click at [593, 122] on span "Dermresearch Inc." at bounding box center [676, 125] width 247 height 8
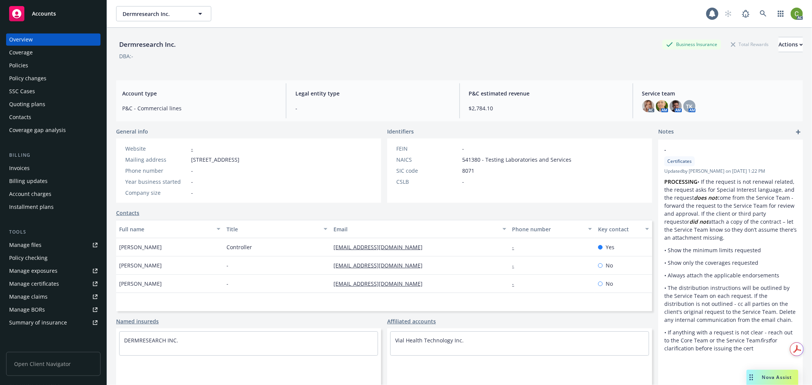
click at [33, 169] on div "Invoices" at bounding box center [53, 168] width 88 height 12
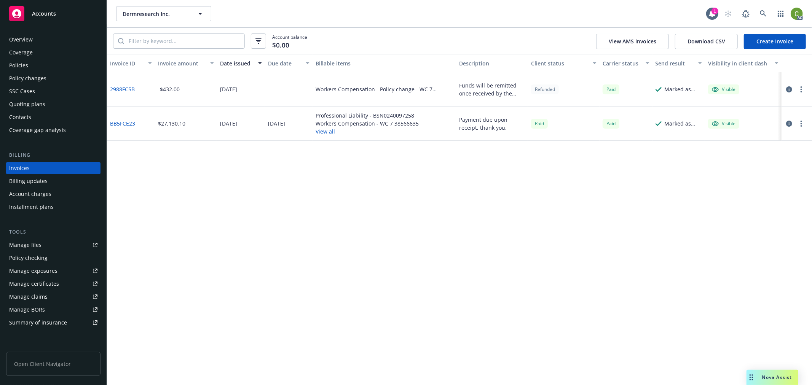
drag, startPoint x: 771, startPoint y: 15, endPoint x: 686, endPoint y: 46, distance: 90.3
click at [771, 15] on div "AC" at bounding box center [761, 13] width 82 height 15
click at [765, 12] on icon at bounding box center [763, 13] width 7 height 7
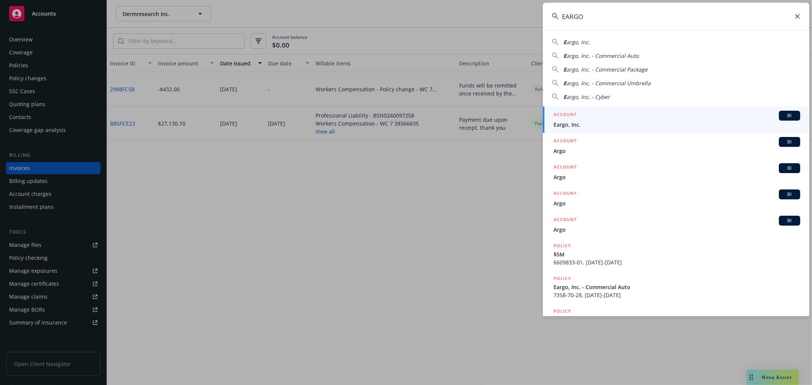
type input "EARGO"
click at [572, 122] on span "Eargo, Inc." at bounding box center [676, 125] width 247 height 8
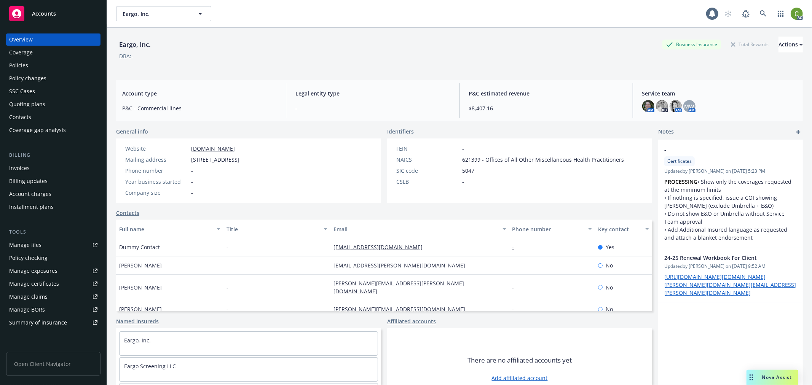
click at [31, 171] on div "Invoices" at bounding box center [53, 168] width 88 height 12
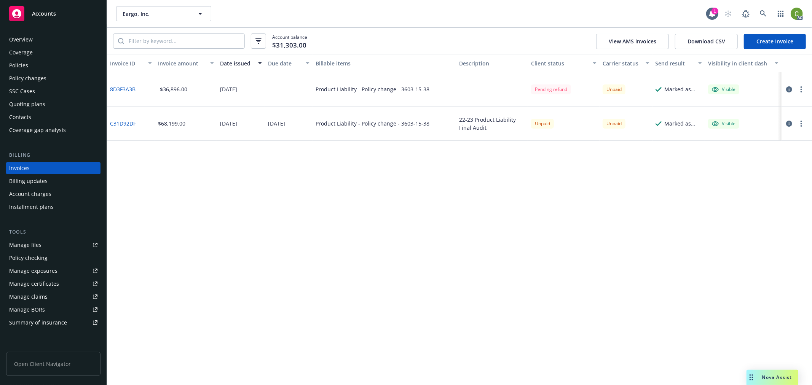
click at [131, 89] on link "8D3F3A3B" at bounding box center [122, 89] width 25 height 8
click at [788, 89] on icon "button" at bounding box center [789, 89] width 6 height 6
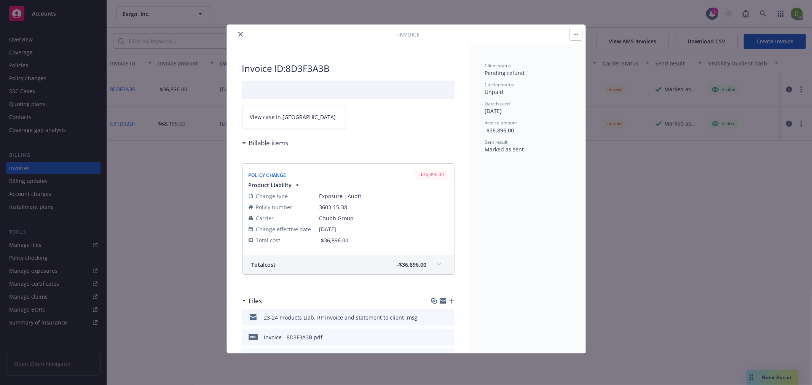
click at [240, 35] on icon "close" at bounding box center [240, 34] width 5 height 5
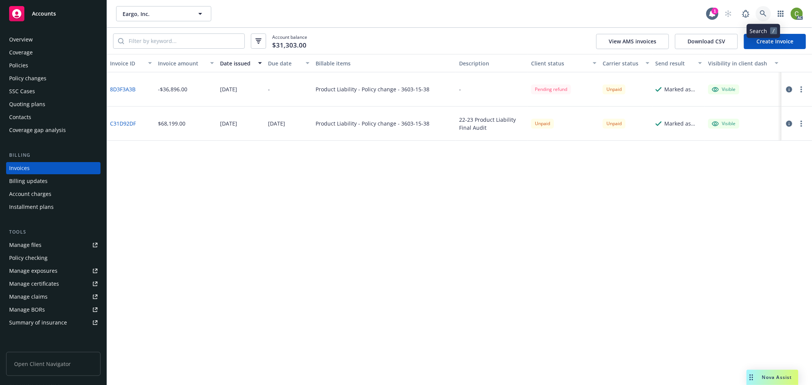
drag, startPoint x: 763, startPoint y: 13, endPoint x: 756, endPoint y: 29, distance: 17.2
click at [763, 13] on icon at bounding box center [763, 13] width 7 height 7
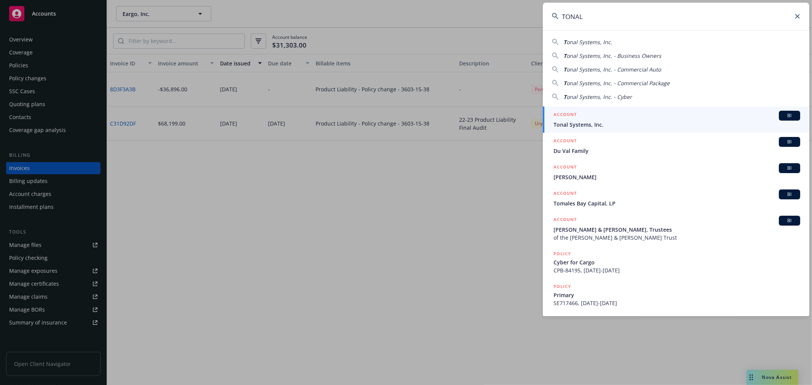
type input "TONAL"
click at [587, 124] on span "Tonal Systems, Inc." at bounding box center [676, 125] width 247 height 8
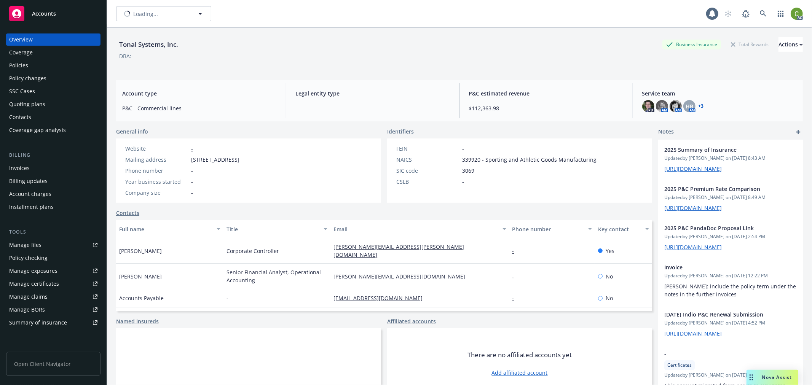
click at [19, 170] on div "Invoices" at bounding box center [19, 168] width 21 height 12
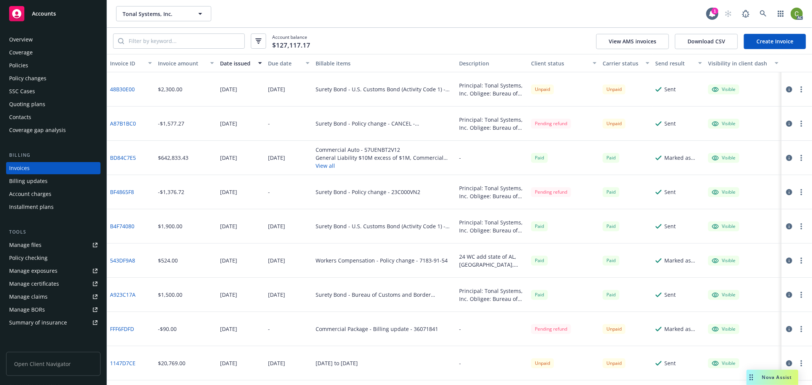
click at [119, 122] on link "A87B1BC0" at bounding box center [123, 124] width 26 height 8
drag, startPoint x: 760, startPoint y: 10, endPoint x: 753, endPoint y: 28, distance: 18.8
click at [760, 11] on icon at bounding box center [763, 13] width 7 height 7
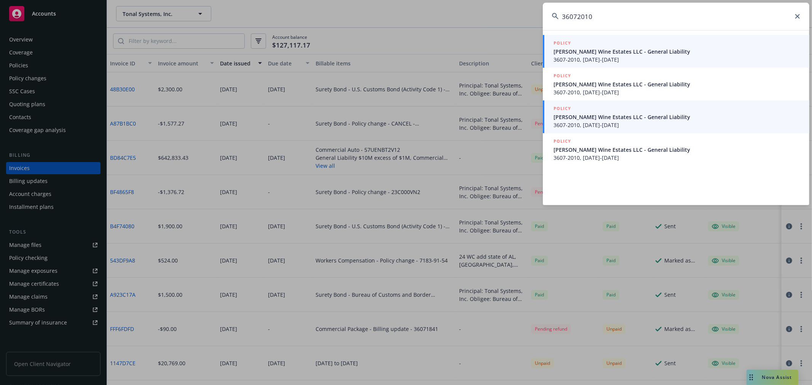
type input "36072010"
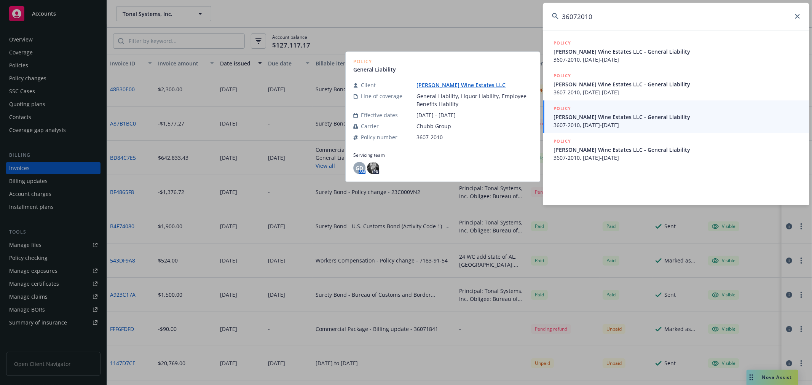
click at [648, 123] on span "3607-2010, [DATE]-[DATE]" at bounding box center [676, 125] width 247 height 8
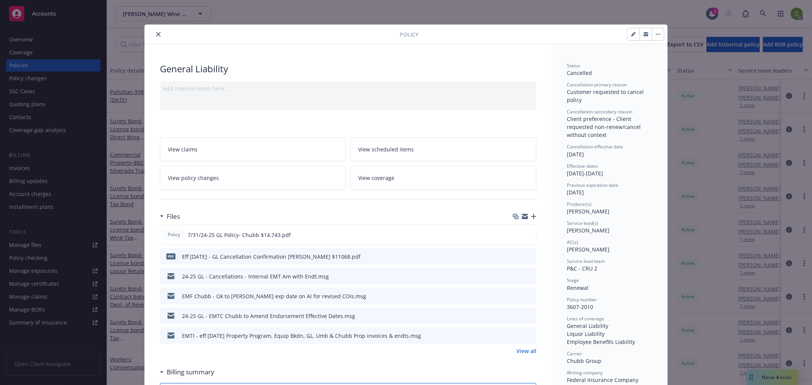
click at [234, 183] on link "View policy changes" at bounding box center [253, 178] width 186 height 24
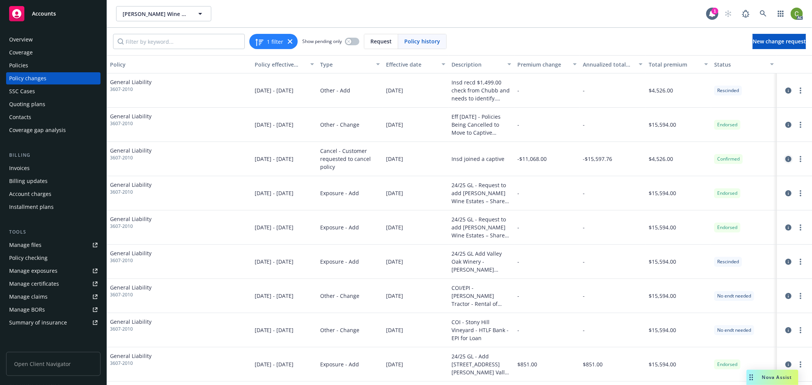
click at [785, 160] on icon "circleInformation" at bounding box center [788, 159] width 6 height 6
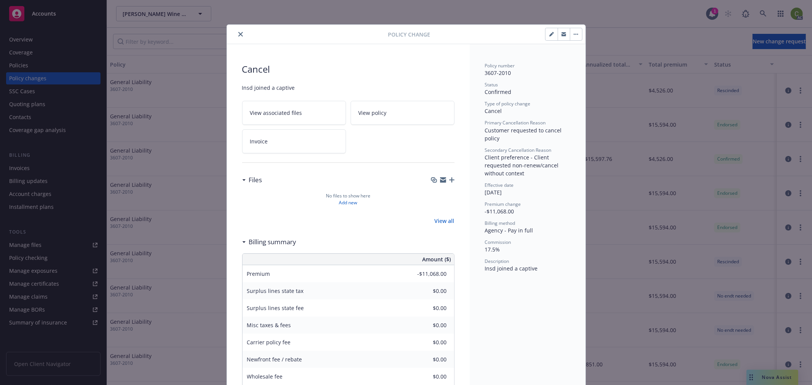
click at [287, 146] on link "Invoice" at bounding box center [294, 141] width 104 height 24
click at [240, 35] on button "close" at bounding box center [240, 34] width 9 height 9
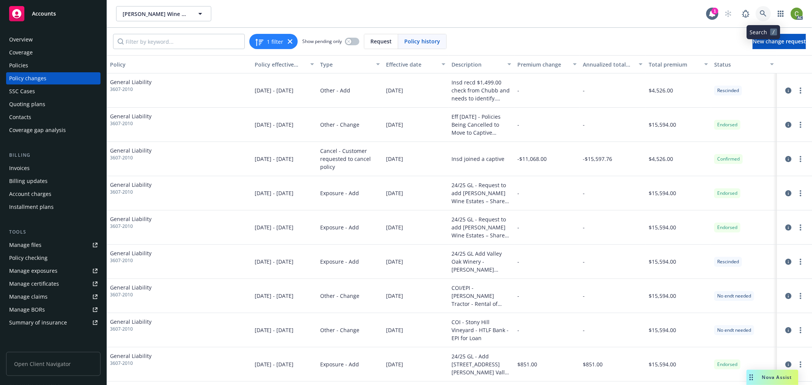
click at [762, 13] on icon at bounding box center [763, 13] width 7 height 7
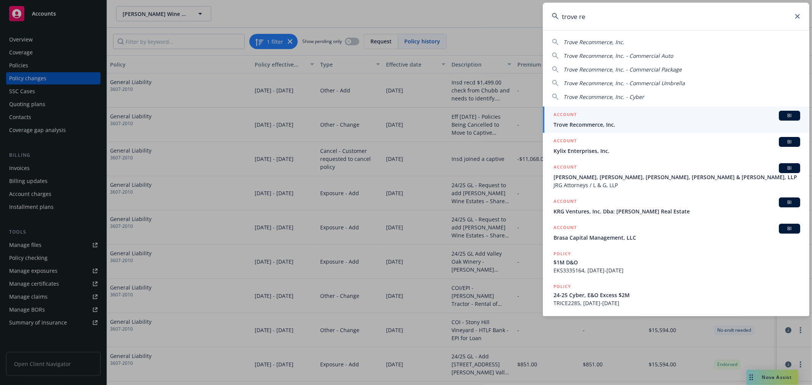
type input "trove re"
click at [620, 123] on span "Trove Recommerce, Inc." at bounding box center [676, 125] width 247 height 8
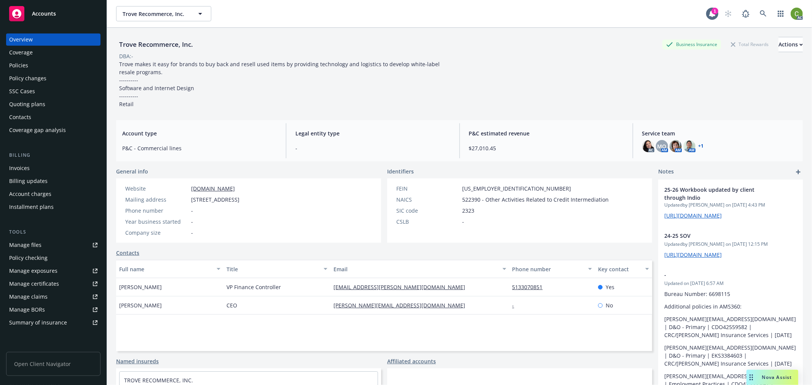
click at [56, 169] on div "Invoices" at bounding box center [53, 168] width 88 height 12
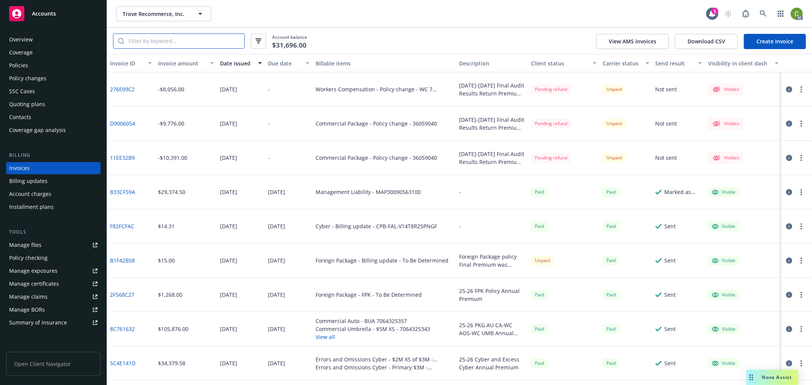
click at [164, 43] on input "search" at bounding box center [184, 41] width 120 height 14
paste input "11EE32B9"
type input "11EE32B9"
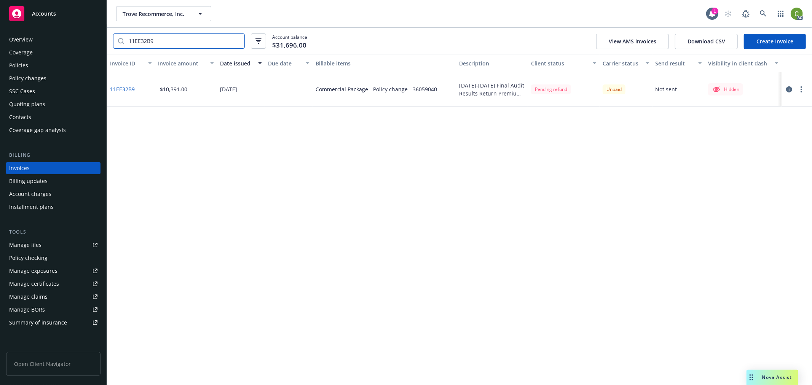
click at [237, 42] on input "11EE32B9" at bounding box center [184, 41] width 120 height 14
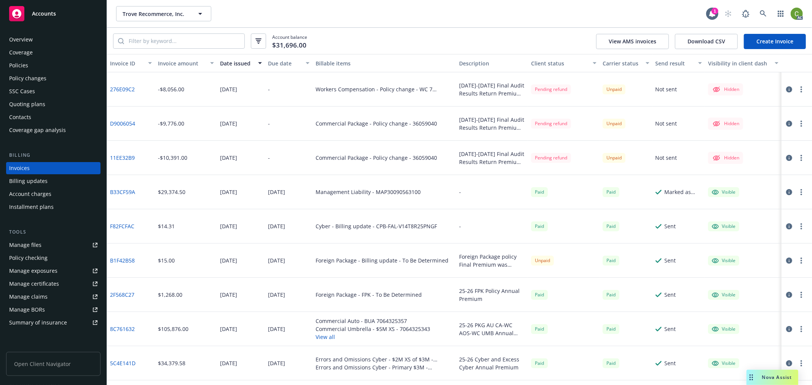
click at [120, 126] on link "D9006054" at bounding box center [122, 124] width 25 height 8
click at [127, 160] on link "11EE32B9" at bounding box center [122, 158] width 25 height 8
click at [415, 124] on div "Commercial Package - Policy change - 36059040" at bounding box center [376, 124] width 121 height 8
copy div "36059040"
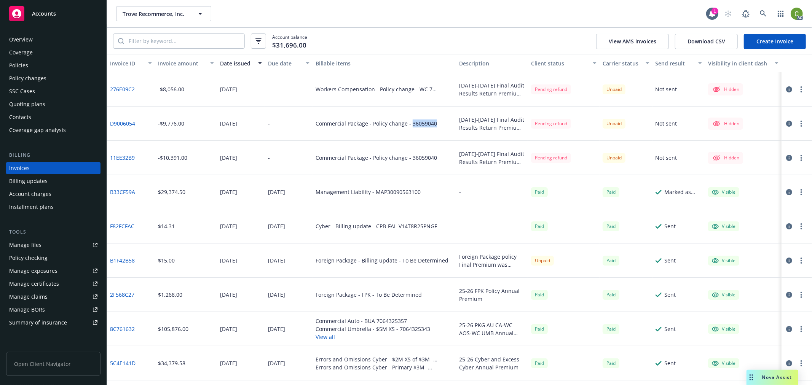
click at [31, 66] on div "Policies" at bounding box center [53, 65] width 88 height 12
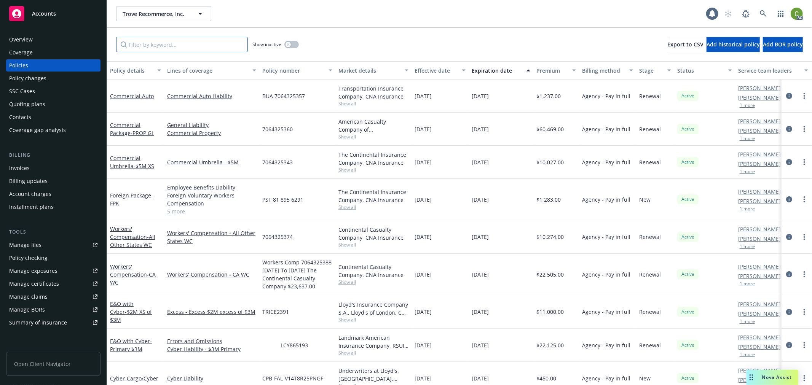
drag, startPoint x: 147, startPoint y: 45, endPoint x: 368, endPoint y: 80, distance: 223.9
click at [169, 46] on input "Filter by keyword..." at bounding box center [182, 44] width 132 height 15
paste input "36059040"
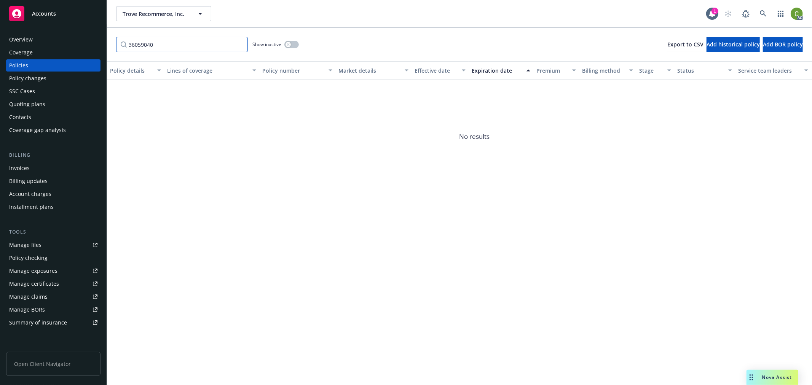
type input "36059040"
click at [291, 44] on button "button" at bounding box center [291, 45] width 14 height 8
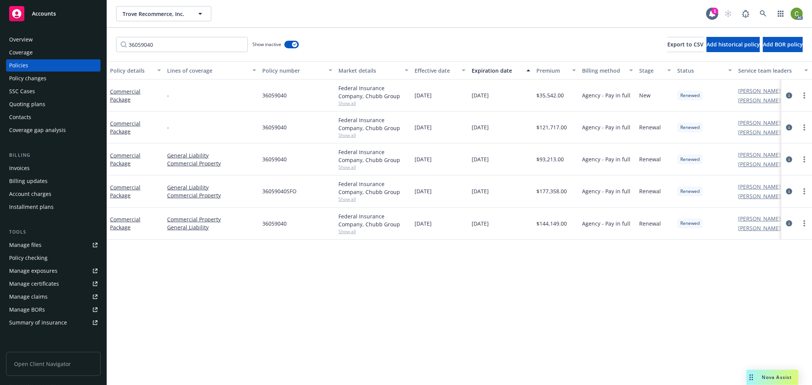
click at [62, 78] on div "Policy changes" at bounding box center [53, 78] width 88 height 12
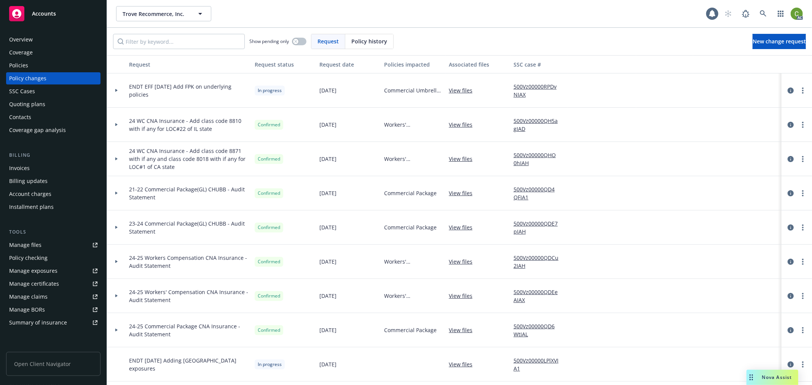
drag, startPoint x: 359, startPoint y: 41, endPoint x: 312, endPoint y: 41, distance: 46.1
click at [353, 41] on span "Policy history" at bounding box center [369, 41] width 36 height 8
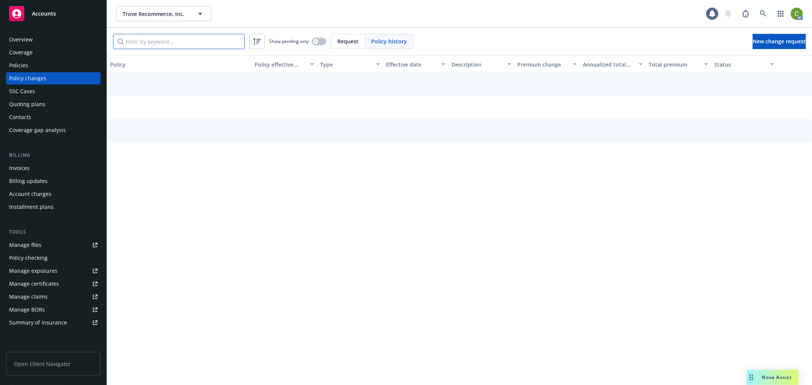
drag, startPoint x: 195, startPoint y: 42, endPoint x: 295, endPoint y: 56, distance: 101.0
click at [211, 44] on input "Filter by keyword..." at bounding box center [179, 41] width 132 height 15
paste input "36059040"
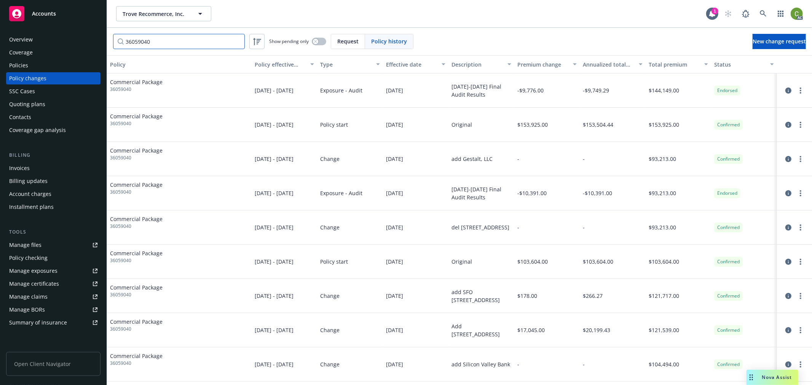
type input "36059040"
click at [126, 92] on span "36059040" at bounding box center [136, 89] width 53 height 7
copy span "36059040"
drag, startPoint x: 33, startPoint y: 61, endPoint x: 77, endPoint y: 59, distance: 43.8
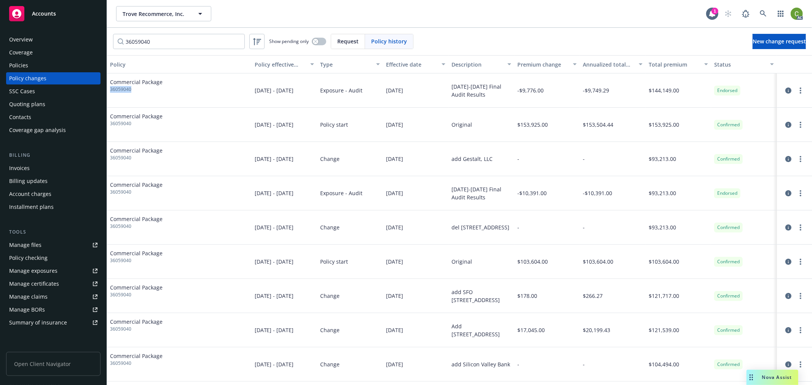
click at [33, 61] on div "Policies" at bounding box center [53, 65] width 88 height 12
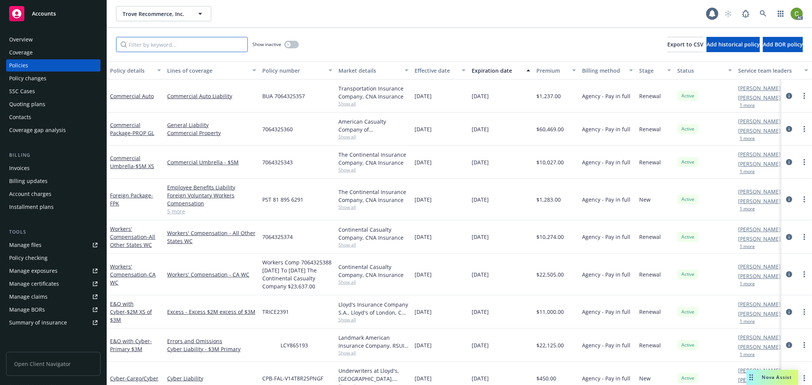
drag, startPoint x: 162, startPoint y: 44, endPoint x: 240, endPoint y: 57, distance: 79.1
click at [171, 46] on input "Filter by keyword..." at bounding box center [182, 44] width 132 height 15
paste input "36059040"
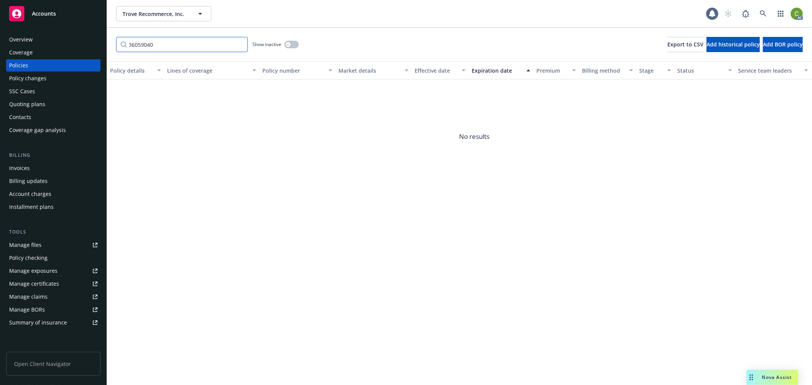
type input "36059040"
drag, startPoint x: 290, startPoint y: 45, endPoint x: 489, endPoint y: 146, distance: 223.5
click at [291, 45] on button "button" at bounding box center [291, 45] width 14 height 8
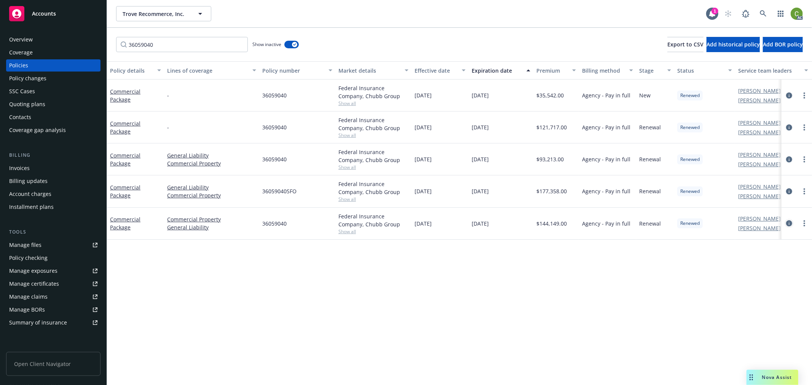
click at [789, 225] on icon "circleInformation" at bounding box center [789, 223] width 6 height 6
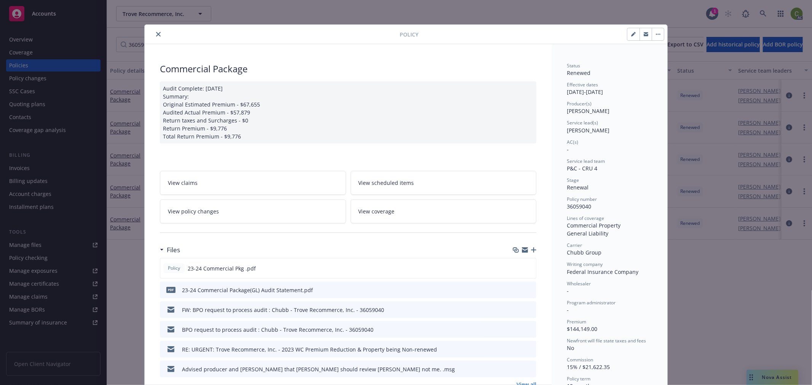
drag, startPoint x: 154, startPoint y: 35, endPoint x: 119, endPoint y: 43, distance: 35.9
click at [156, 35] on icon "close" at bounding box center [158, 34] width 5 height 5
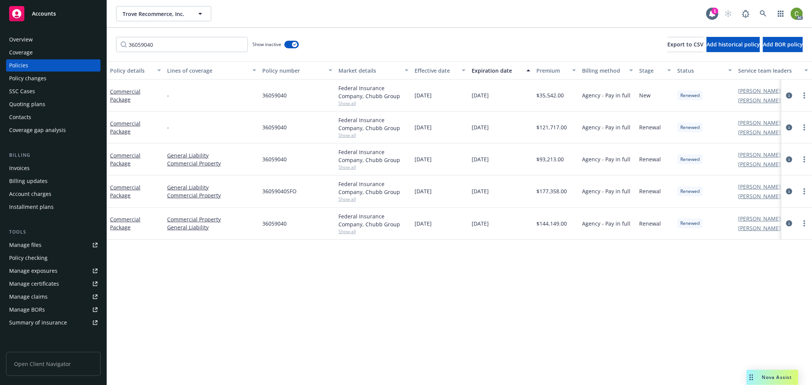
click at [32, 78] on div "Policy changes" at bounding box center [27, 78] width 37 height 12
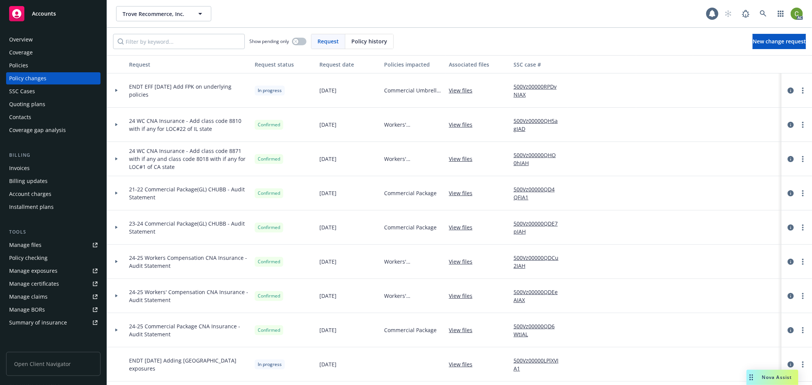
click at [344, 41] on div "Request" at bounding box center [328, 41] width 34 height 14
click at [358, 44] on span "Policy history" at bounding box center [369, 41] width 36 height 8
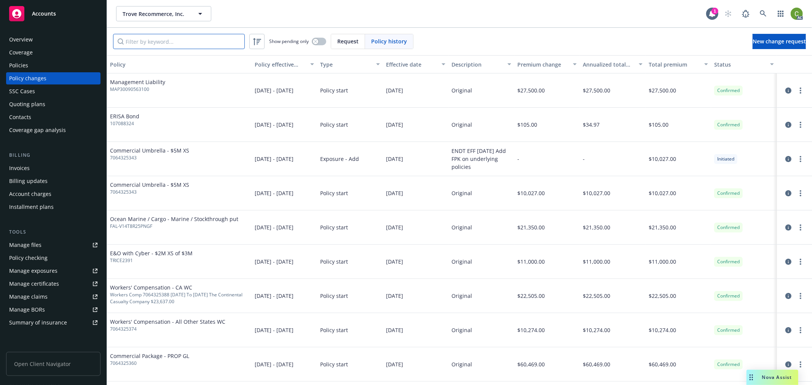
click at [235, 43] on input "Filter by keyword..." at bounding box center [179, 41] width 132 height 15
paste input "36059040"
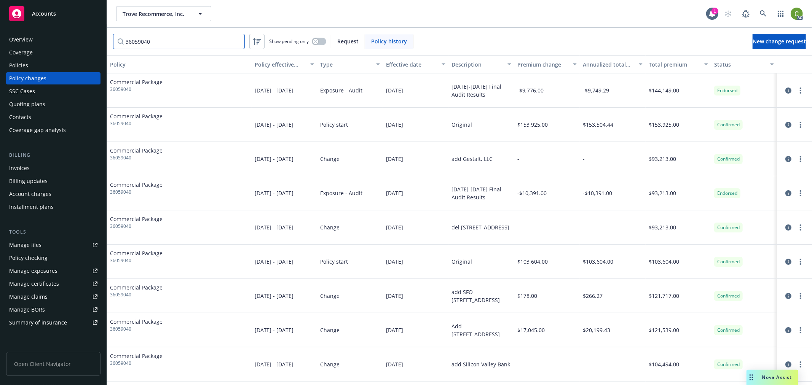
type input "36059040"
click at [31, 66] on div "Policies" at bounding box center [53, 65] width 88 height 12
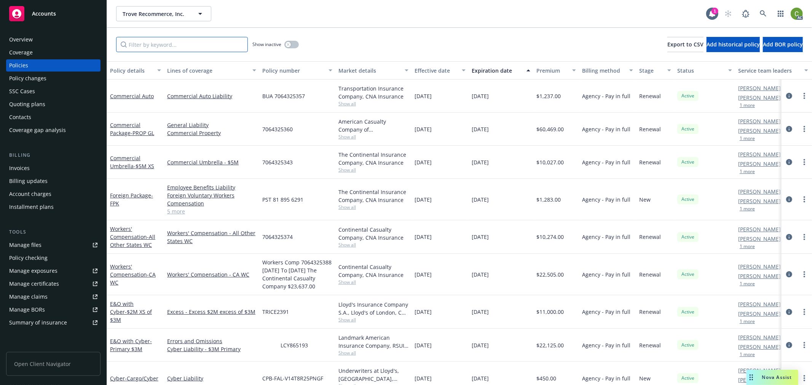
click at [160, 48] on input "Filter by keyword..." at bounding box center [182, 44] width 132 height 15
paste input "36059040"
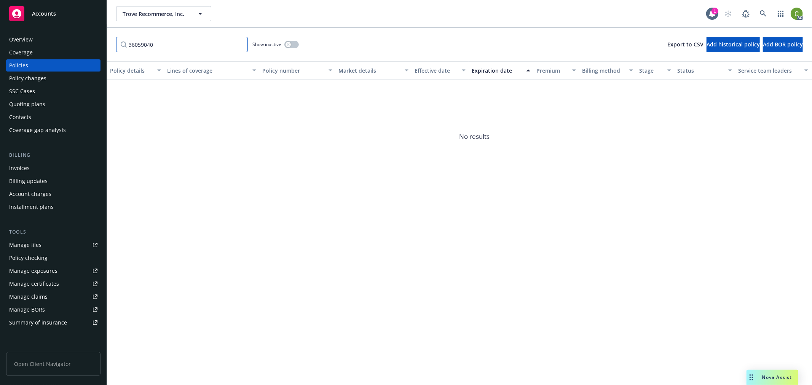
type input "36059040"
drag, startPoint x: 288, startPoint y: 46, endPoint x: 328, endPoint y: 68, distance: 46.3
click at [289, 45] on icon "button" at bounding box center [288, 44] width 3 height 3
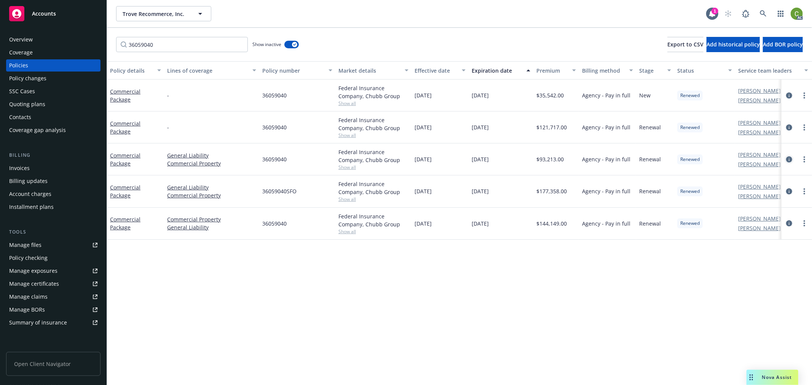
click at [787, 159] on icon "circleInformation" at bounding box center [789, 159] width 6 height 6
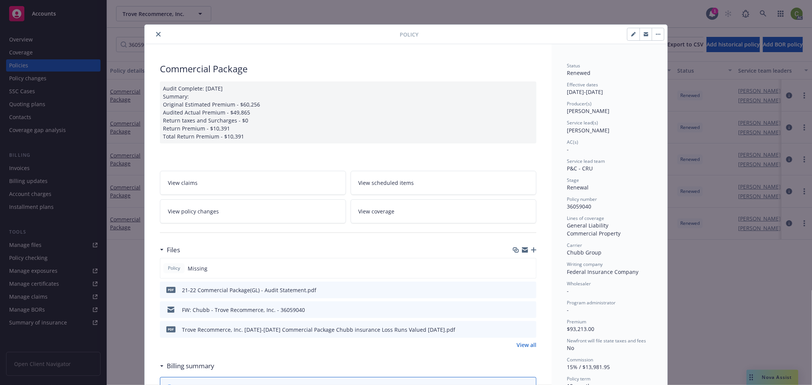
click at [155, 30] on button "close" at bounding box center [158, 34] width 9 height 9
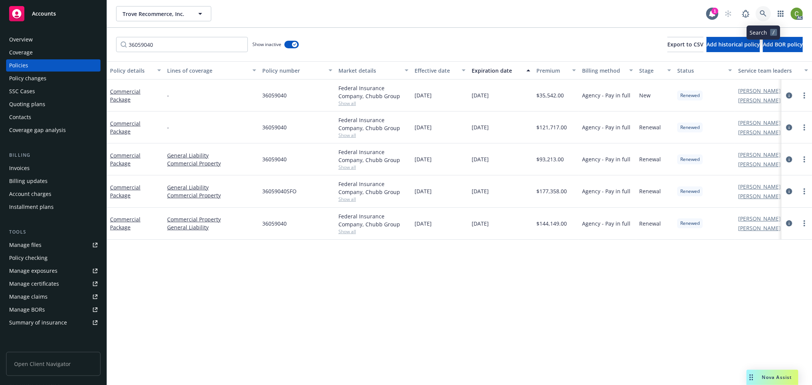
click at [765, 10] on link at bounding box center [762, 13] width 15 height 15
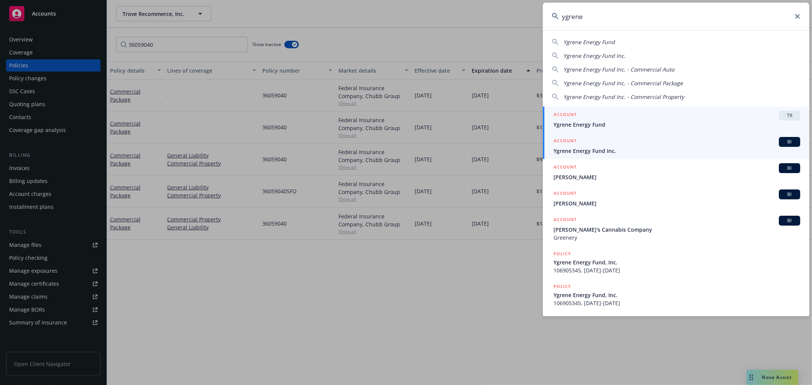
type input "ygrene"
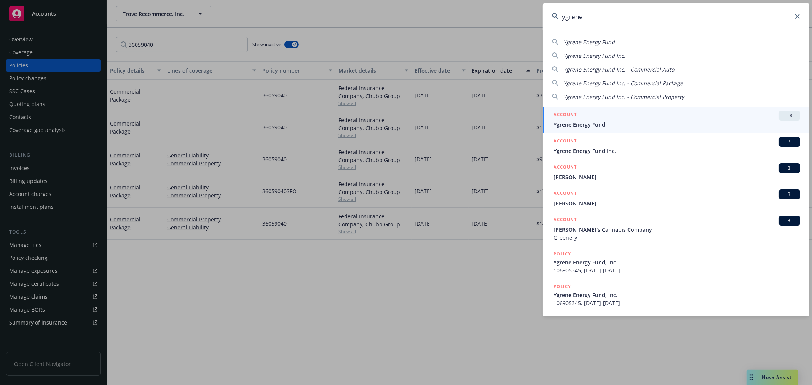
drag, startPoint x: 579, startPoint y: 150, endPoint x: 531, endPoint y: 158, distance: 49.1
click at [579, 150] on span "Ygrene Energy Fund Inc." at bounding box center [676, 151] width 247 height 8
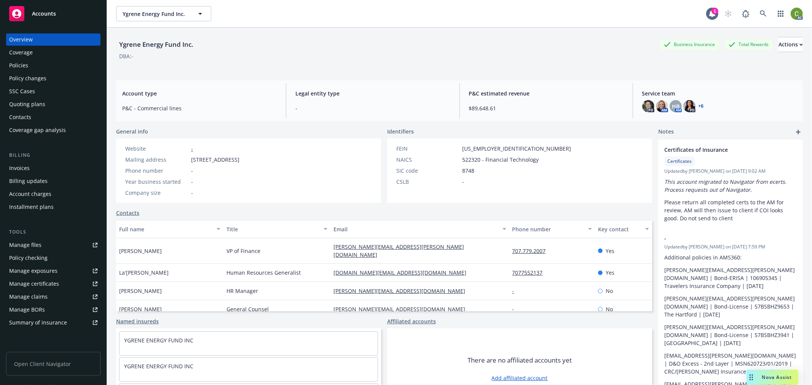
click at [21, 169] on div "Invoices" at bounding box center [19, 168] width 21 height 12
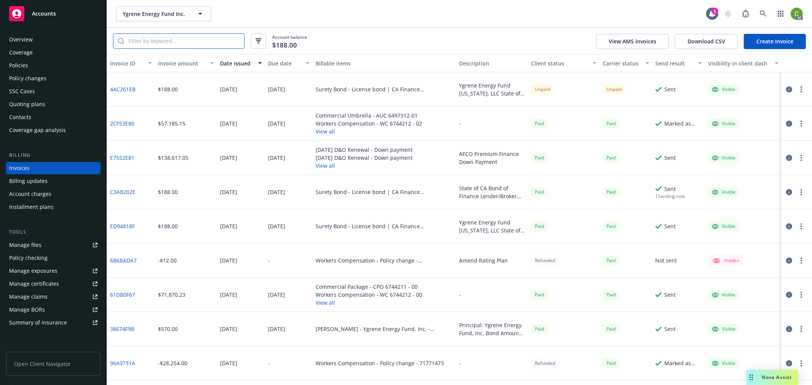
drag, startPoint x: 175, startPoint y: 42, endPoint x: 177, endPoint y: 50, distance: 8.1
click at [175, 42] on input "search" at bounding box center [184, 41] width 120 height 14
paste input "96A9731A"
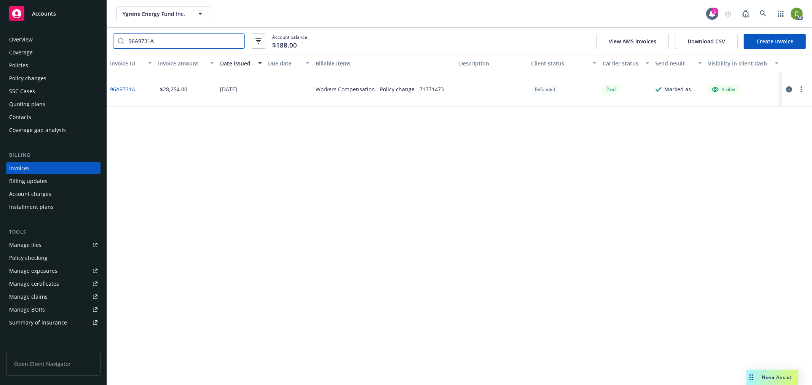
type input "96A9731A"
click at [124, 89] on link "96A9731A" at bounding box center [122, 89] width 25 height 8
click at [766, 14] on icon at bounding box center [763, 13] width 7 height 7
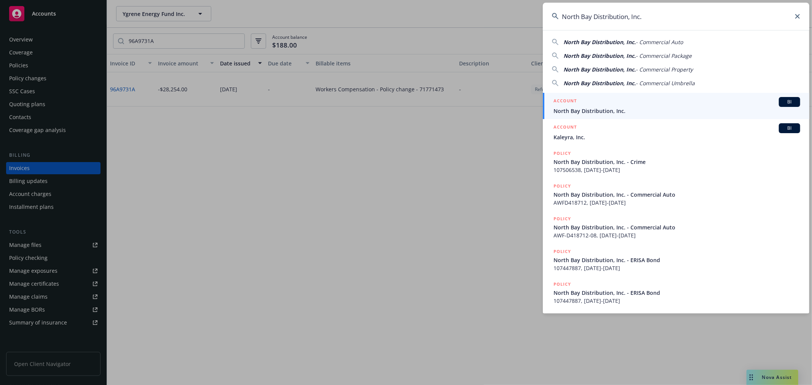
type input "North Bay Distribution, Inc."
drag, startPoint x: 584, startPoint y: 108, endPoint x: 451, endPoint y: 141, distance: 137.0
click at [584, 108] on span "North Bay Distribution, Inc." at bounding box center [676, 111] width 247 height 8
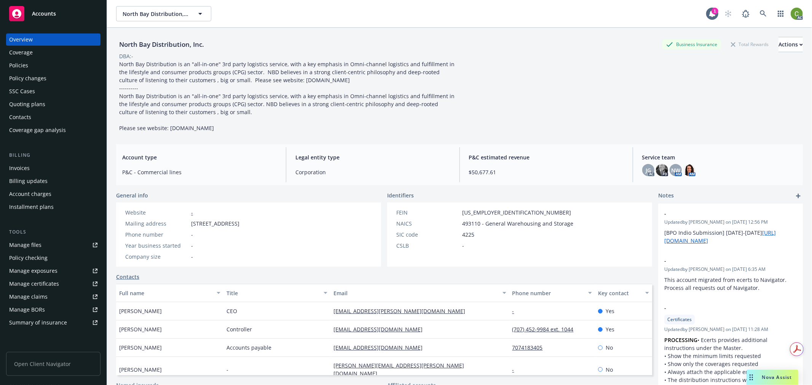
drag, startPoint x: 61, startPoint y: 167, endPoint x: 65, endPoint y: 166, distance: 4.6
click at [61, 167] on div "Invoices" at bounding box center [53, 168] width 88 height 12
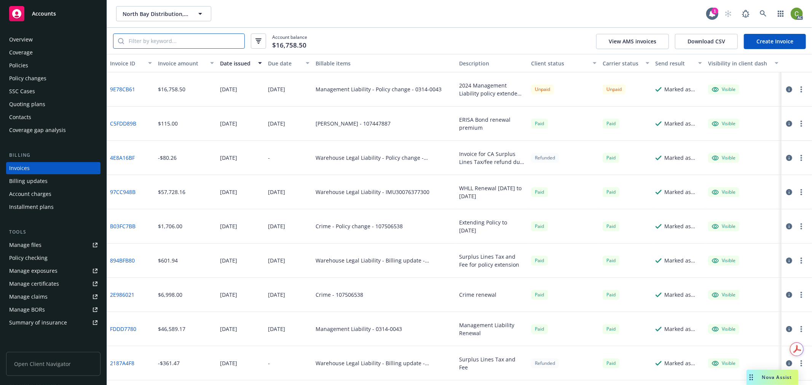
click at [172, 48] on input "search" at bounding box center [184, 41] width 120 height 14
paste input "4E8A16BF"
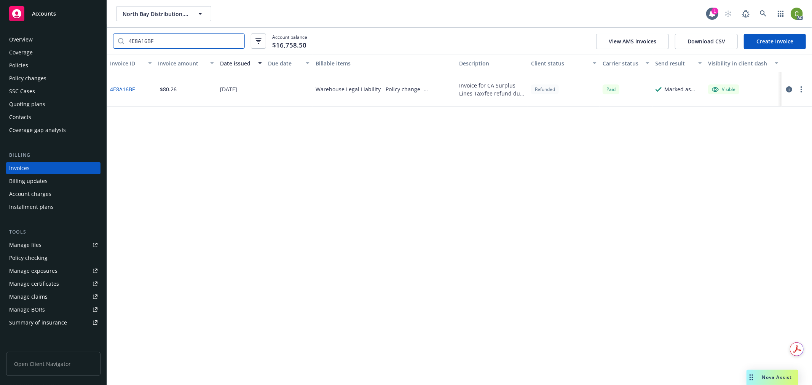
type input "4E8A16BF"
click at [763, 15] on icon at bounding box center [763, 13] width 7 height 7
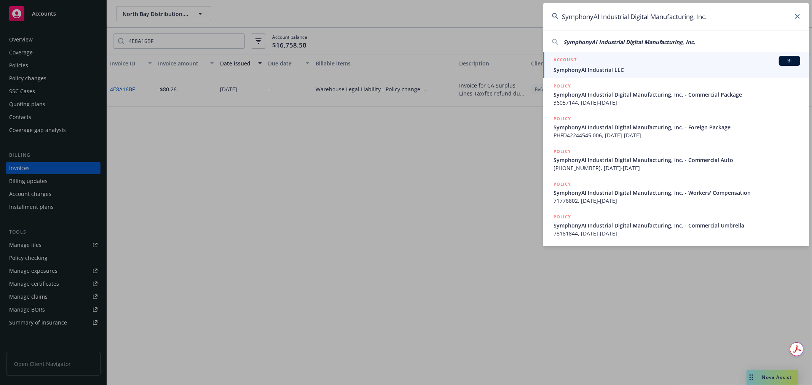
type input "SymphonyAI Industrial Digital Manufacturing, Inc."
click at [594, 60] on div "ACCOUNT BI" at bounding box center [676, 61] width 247 height 10
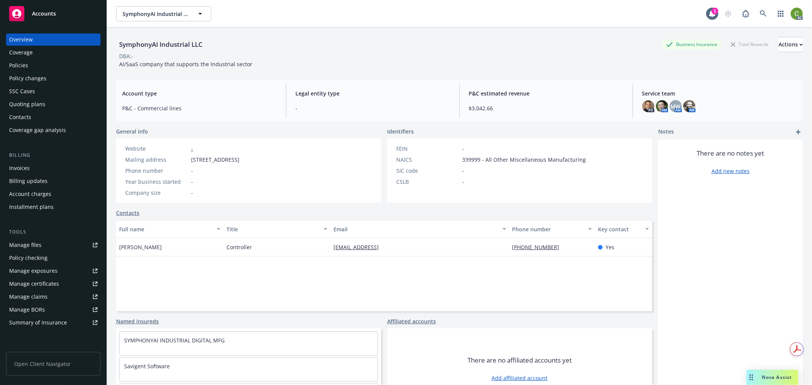
drag, startPoint x: 57, startPoint y: 167, endPoint x: 68, endPoint y: 155, distance: 16.5
click at [57, 167] on div "Invoices" at bounding box center [53, 168] width 88 height 12
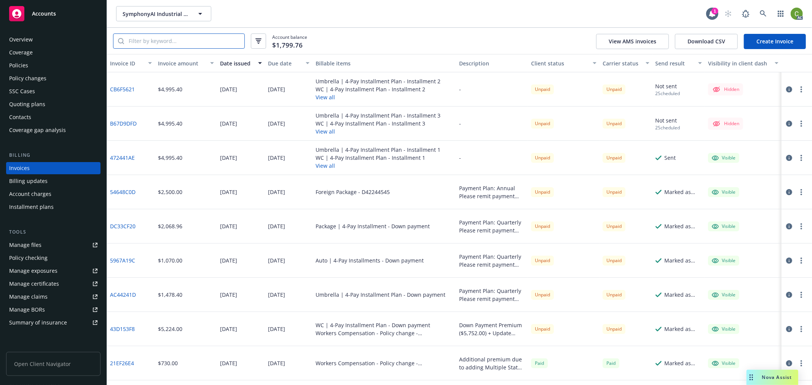
drag, startPoint x: 172, startPoint y: 44, endPoint x: 191, endPoint y: 44, distance: 19.0
click at [172, 44] on input "search" at bounding box center [184, 41] width 120 height 14
paste input "43D153F8"
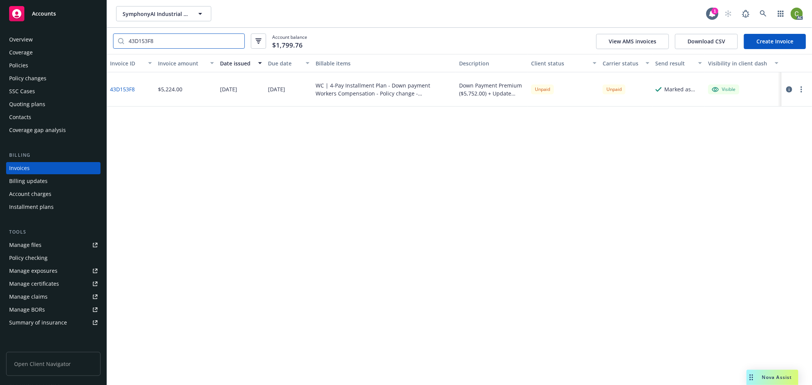
type input "43D153F8"
click at [124, 89] on link "43D153F8" at bounding box center [122, 89] width 25 height 8
drag, startPoint x: 767, startPoint y: 10, endPoint x: 752, endPoint y: 32, distance: 26.6
click at [767, 11] on link at bounding box center [762, 13] width 15 height 15
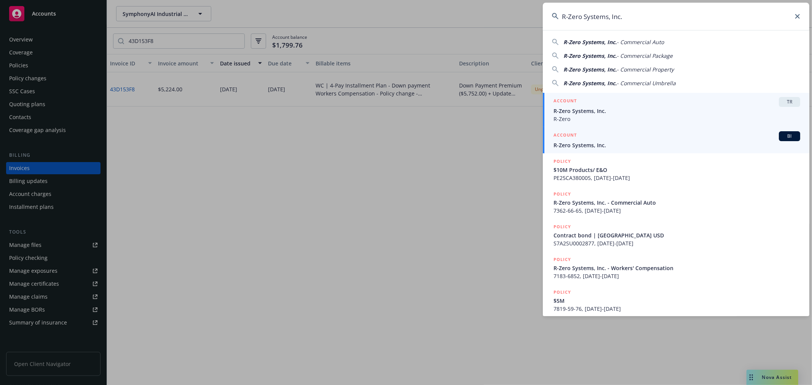
type input "R-Zero Systems, Inc."
click at [583, 143] on span "R-Zero Systems, Inc." at bounding box center [676, 145] width 247 height 8
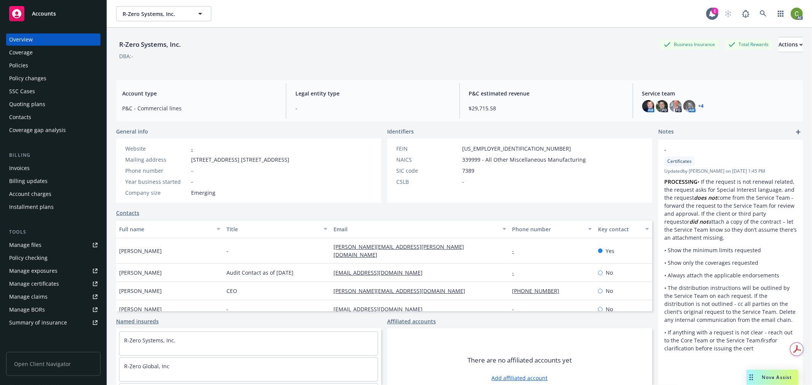
click at [46, 167] on div "Invoices" at bounding box center [53, 168] width 88 height 12
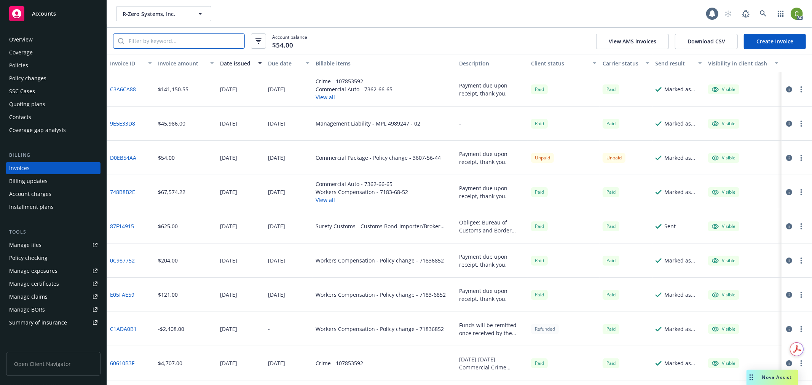
drag, startPoint x: 189, startPoint y: 42, endPoint x: 193, endPoint y: 40, distance: 3.9
click at [190, 40] on input "search" at bounding box center [184, 41] width 120 height 14
paste input "C3A6CA88"
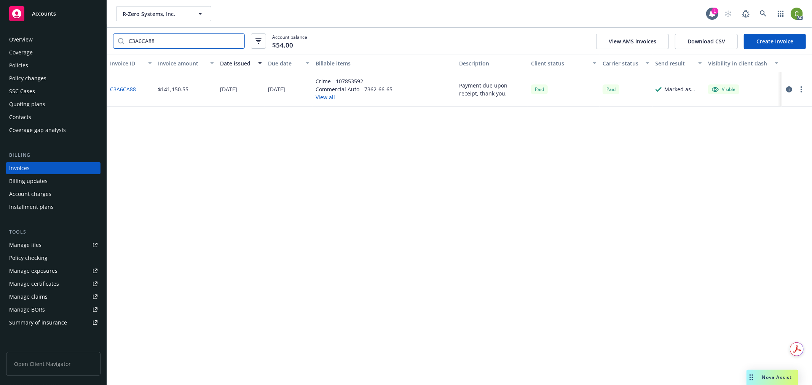
type input "C3A6CA88"
click at [126, 86] on link "C3A6CA88" at bounding box center [123, 89] width 26 height 8
click at [760, 13] on icon at bounding box center [763, 13] width 7 height 7
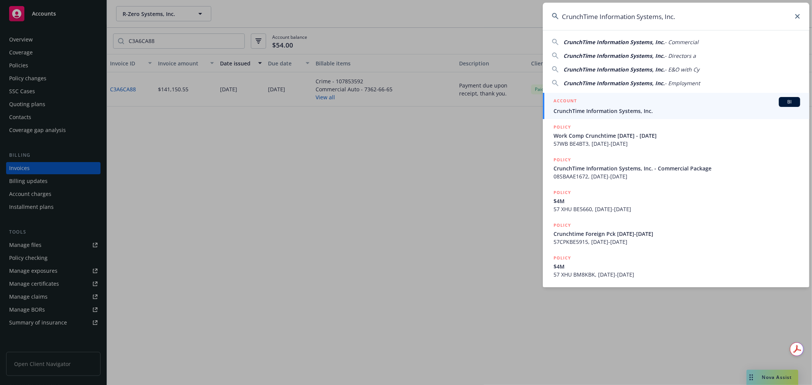
type input "CrunchTime Information Systems, Inc."
drag, startPoint x: 590, startPoint y: 105, endPoint x: 403, endPoint y: 159, distance: 194.5
click at [590, 105] on div "ACCOUNT BI" at bounding box center [676, 102] width 247 height 10
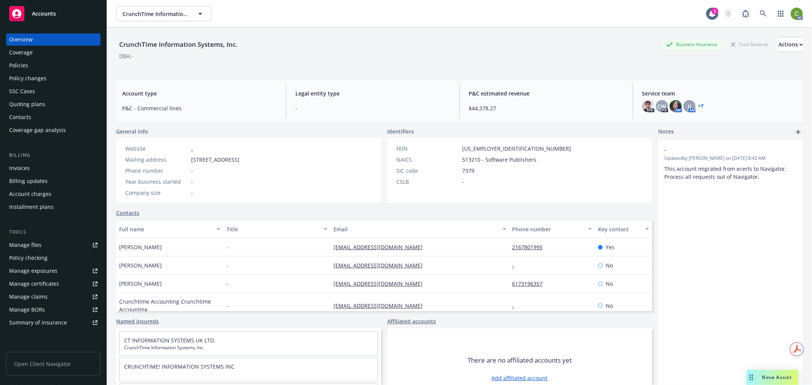
click at [21, 164] on div "Invoices" at bounding box center [19, 168] width 21 height 12
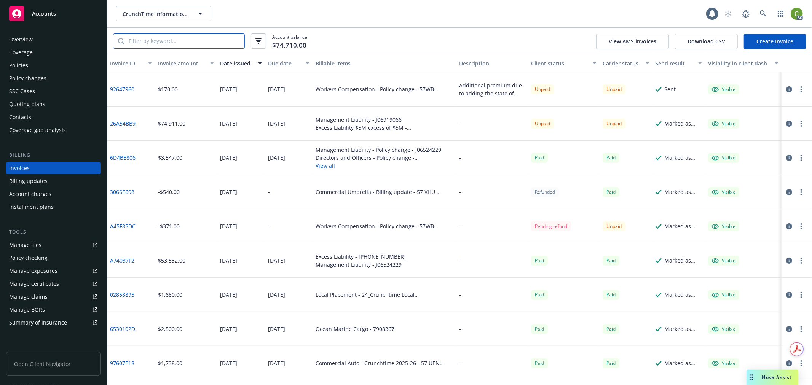
click at [177, 43] on input "search" at bounding box center [184, 41] width 120 height 14
paste input "6D4BE806"
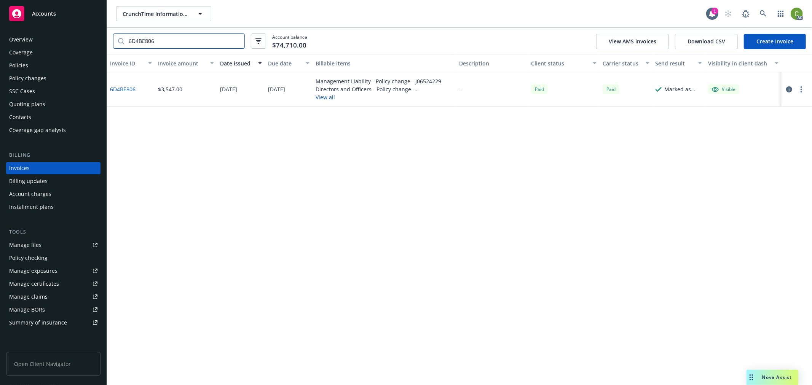
type input "6D4BE806"
click at [131, 88] on link "6D4BE806" at bounding box center [122, 89] width 25 height 8
click at [763, 13] on icon at bounding box center [763, 13] width 7 height 7
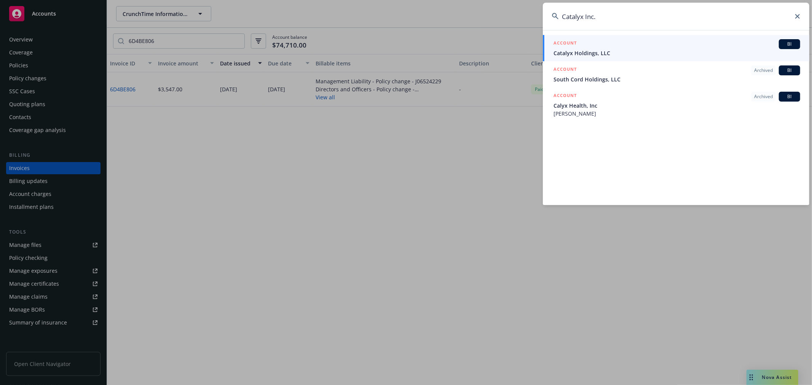
type input "Catalyx Inc."
click at [580, 51] on span "Catalyx Holdings, LLC" at bounding box center [676, 53] width 247 height 8
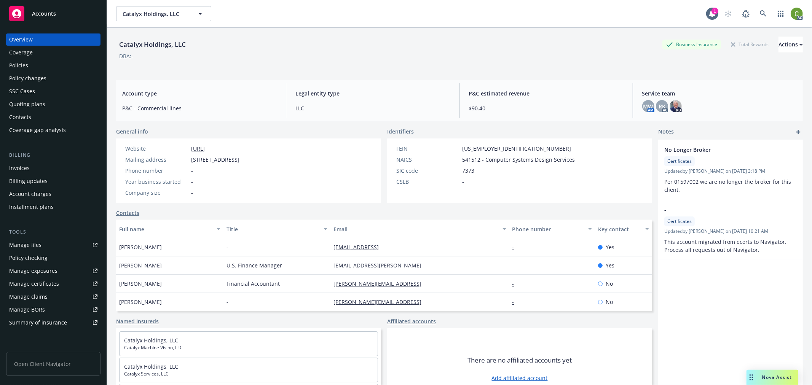
drag, startPoint x: 33, startPoint y: 167, endPoint x: 41, endPoint y: 164, distance: 8.2
click at [33, 167] on div "Invoices" at bounding box center [53, 168] width 88 height 12
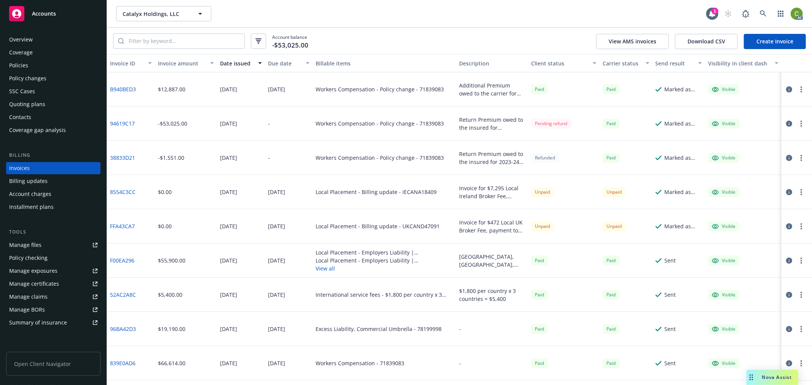
click at [192, 48] on div at bounding box center [179, 40] width 132 height 15
click at [195, 43] on input "search" at bounding box center [184, 41] width 120 height 14
paste input "94619C17"
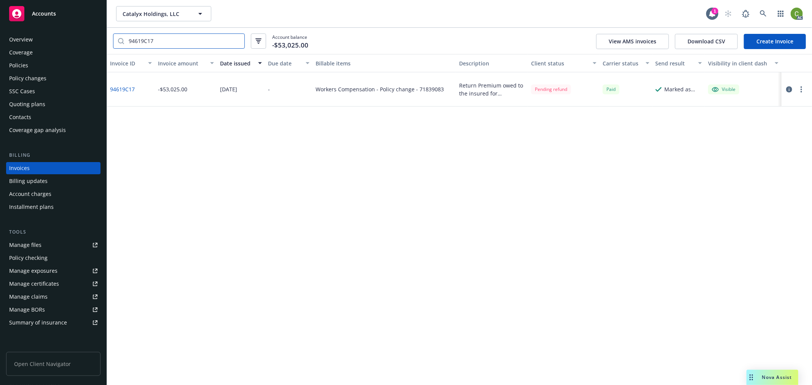
type input "94619C17"
click at [430, 89] on div "Workers Compensation - Policy change - 71839083" at bounding box center [380, 89] width 128 height 8
copy div "71839083"
click at [760, 14] on icon at bounding box center [763, 13] width 7 height 7
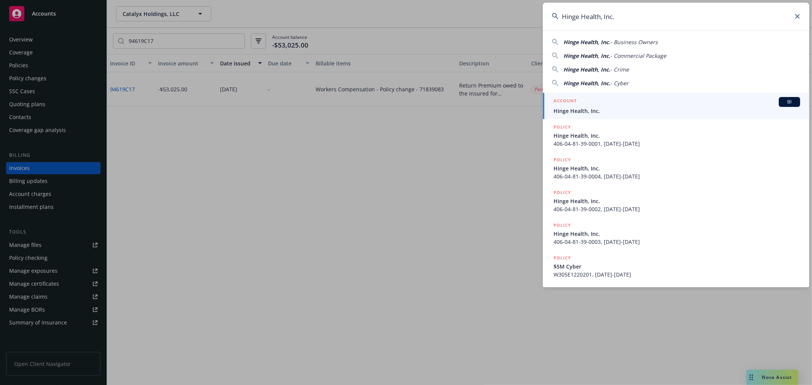
type input "Hinge Health, Inc."
drag, startPoint x: 578, startPoint y: 109, endPoint x: 311, endPoint y: 158, distance: 272.3
click at [578, 109] on span "Hinge Health, Inc." at bounding box center [676, 111] width 247 height 8
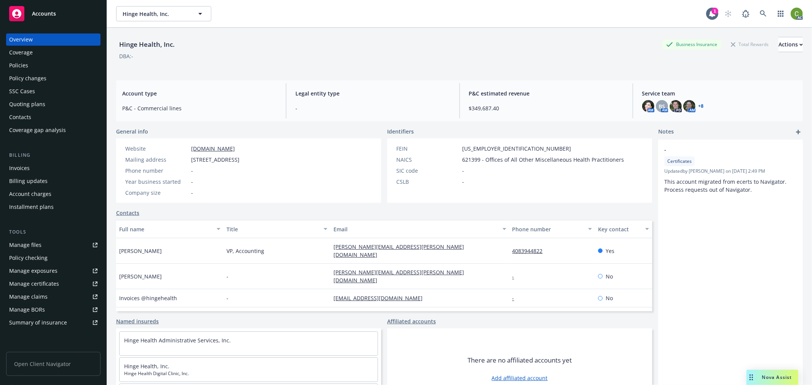
click at [36, 169] on div "Invoices" at bounding box center [53, 168] width 88 height 12
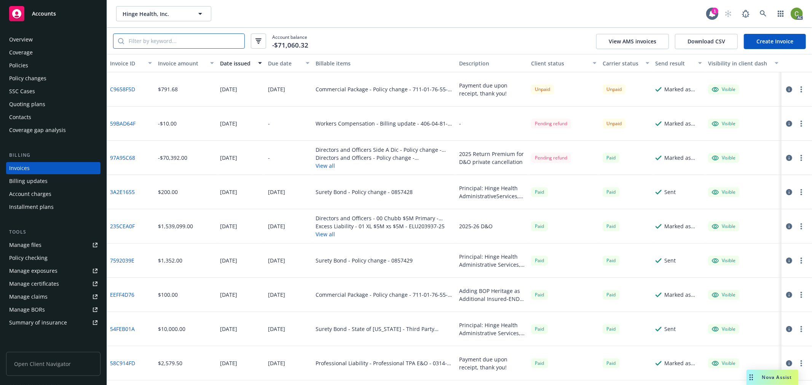
click at [177, 45] on input "search" at bounding box center [184, 41] width 120 height 14
paste input "97A95C68"
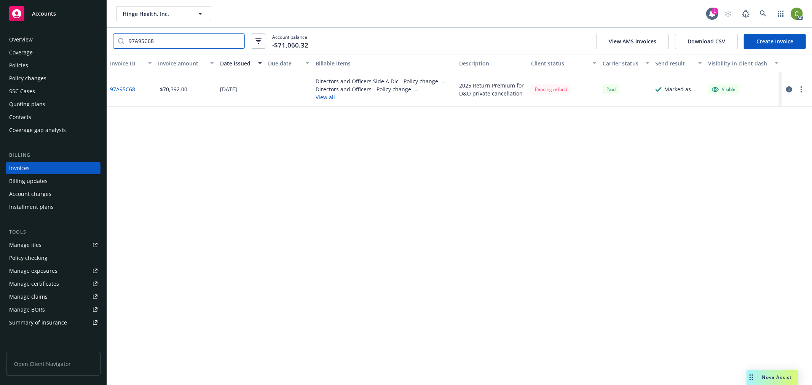
type input "97A95C68"
click at [126, 89] on link "97A95C68" at bounding box center [122, 89] width 25 height 8
click at [787, 88] on icon "button" at bounding box center [789, 89] width 6 height 6
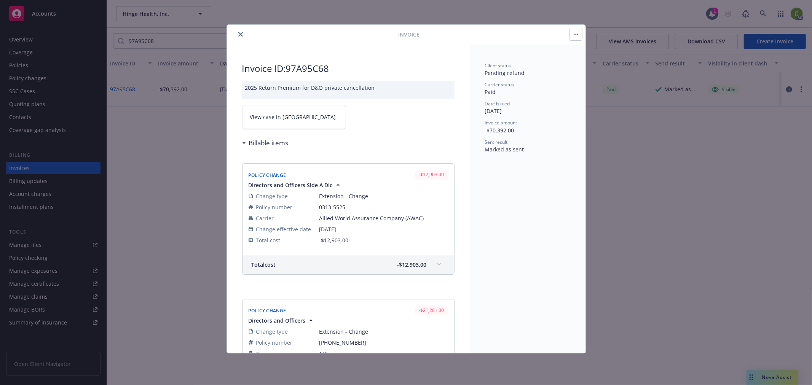
click at [290, 121] on span "View case in [GEOGRAPHIC_DATA]" at bounding box center [293, 117] width 86 height 8
click at [245, 32] on div at bounding box center [314, 34] width 169 height 9
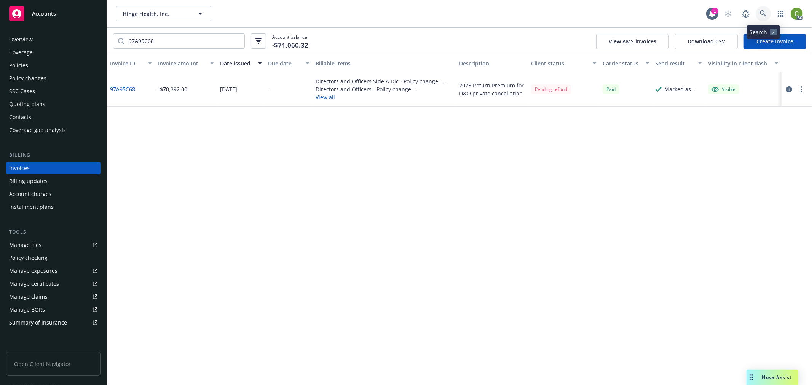
click at [762, 13] on icon at bounding box center [763, 13] width 7 height 7
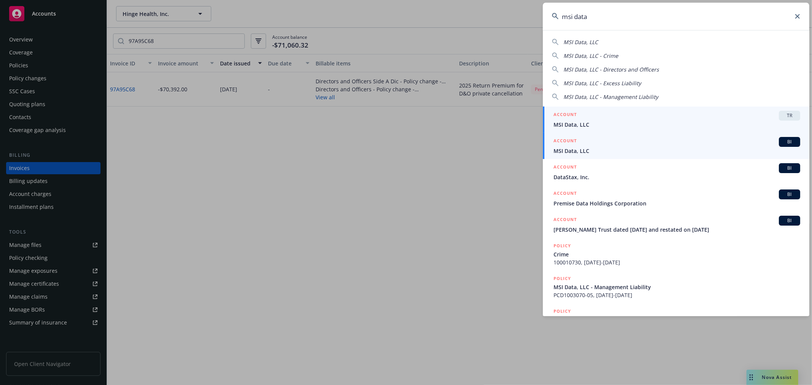
type input "msi data"
click at [583, 145] on div "ACCOUNT BI" at bounding box center [676, 142] width 247 height 10
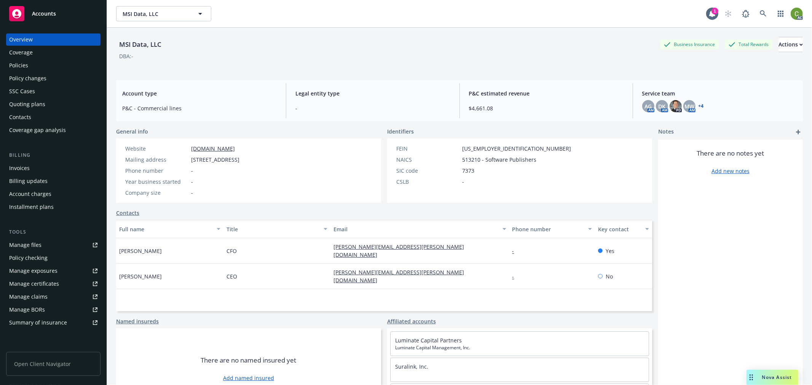
click at [33, 70] on div "Policies" at bounding box center [53, 65] width 88 height 12
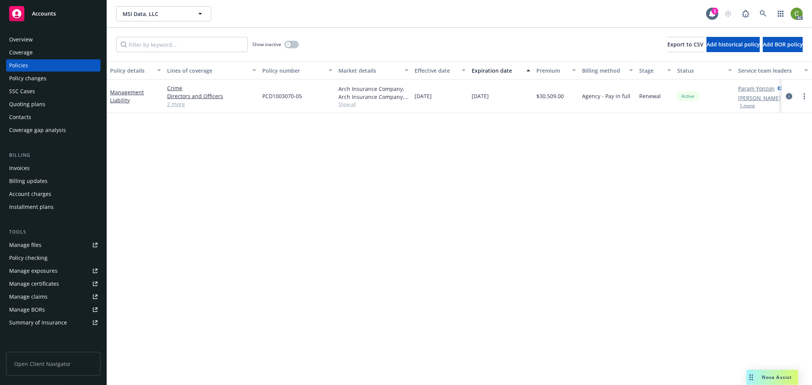
click at [789, 99] on icon "circleInformation" at bounding box center [789, 96] width 6 height 6
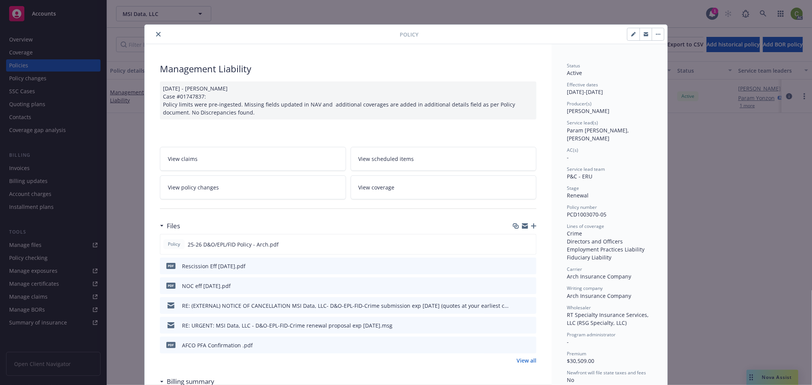
drag, startPoint x: 151, startPoint y: 34, endPoint x: 684, endPoint y: 36, distance: 533.6
click at [154, 34] on button "close" at bounding box center [158, 34] width 9 height 9
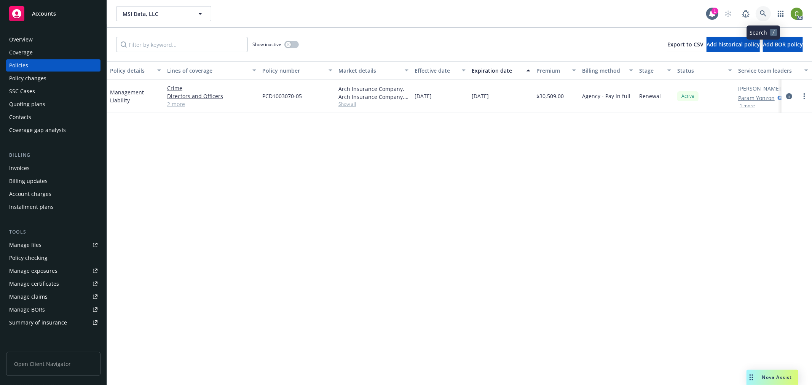
click at [762, 13] on icon at bounding box center [763, 13] width 7 height 7
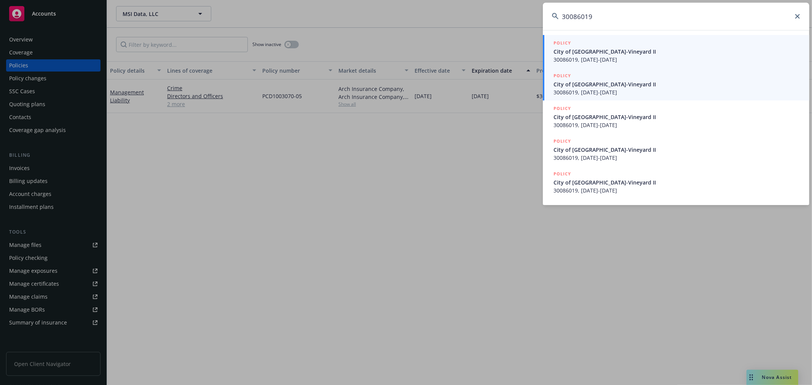
type input "30086019"
click at [612, 86] on span "City of [GEOGRAPHIC_DATA]-Vineyard II" at bounding box center [676, 84] width 247 height 8
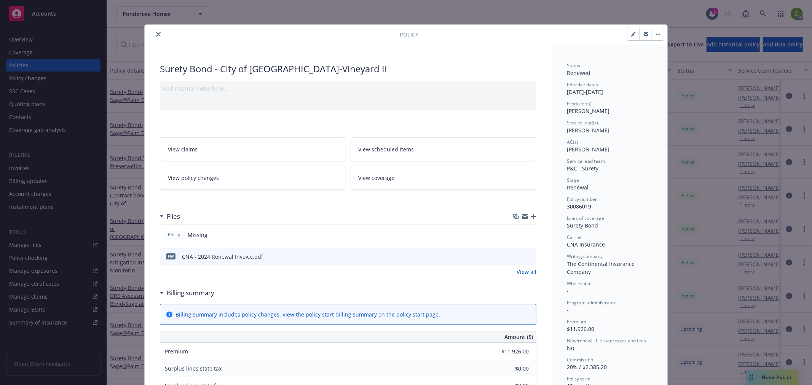
click at [156, 33] on icon "close" at bounding box center [158, 34] width 5 height 5
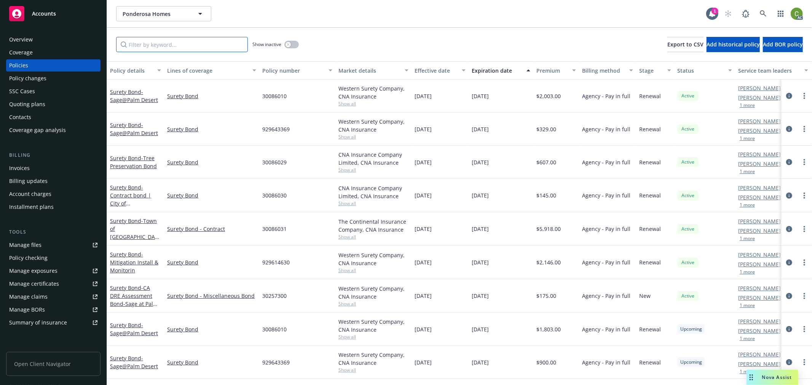
click at [202, 46] on input "Filter by keyword..." at bounding box center [182, 44] width 132 height 15
paste input "30086019"
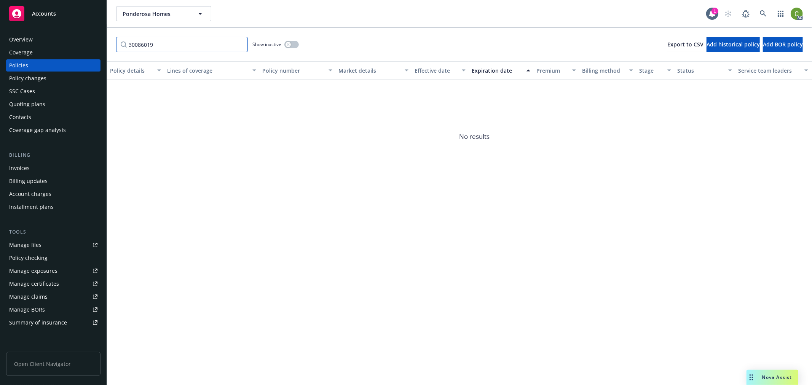
type input "30086019"
click at [288, 42] on div "button" at bounding box center [287, 44] width 5 height 5
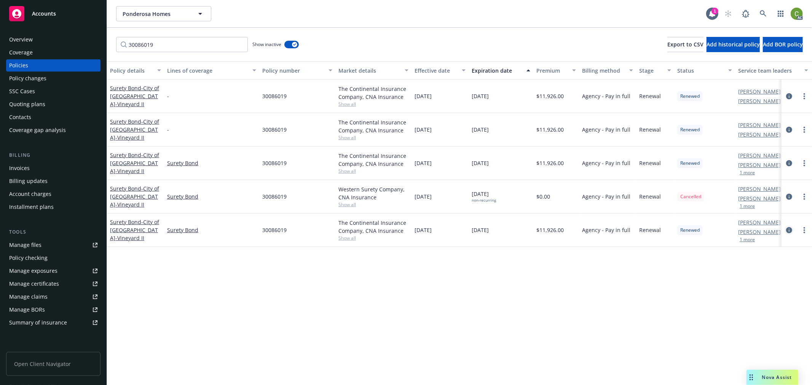
click at [790, 229] on icon "circleInformation" at bounding box center [789, 230] width 6 height 6
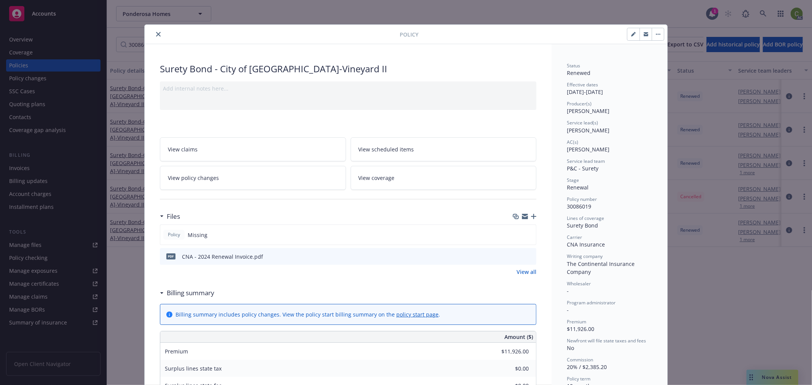
click at [225, 176] on link "View policy changes" at bounding box center [253, 178] width 186 height 24
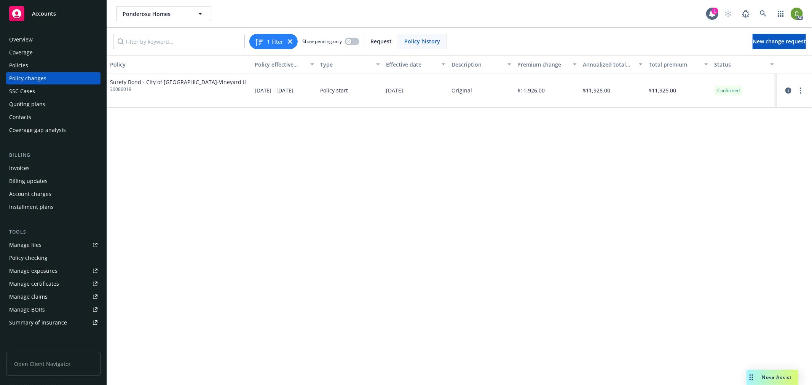
click at [39, 169] on div "Invoices" at bounding box center [53, 168] width 88 height 12
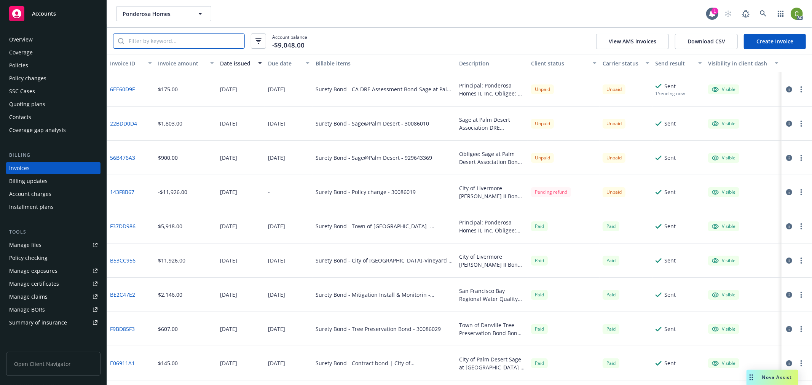
click at [154, 47] on input "search" at bounding box center [184, 41] width 120 height 14
paste input "30086019"
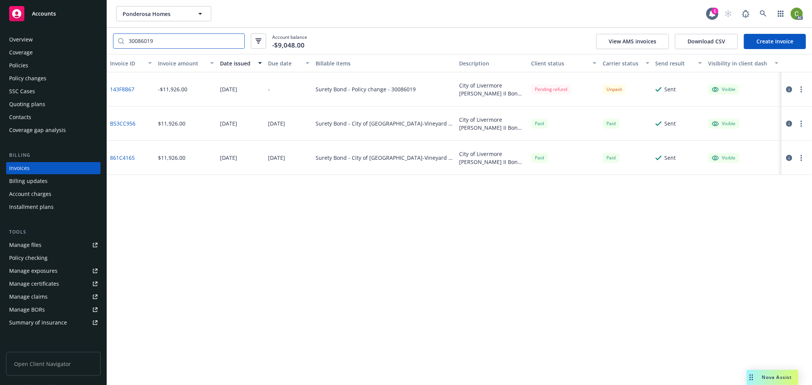
type input "30086019"
click at [24, 65] on div "Policies" at bounding box center [18, 65] width 19 height 12
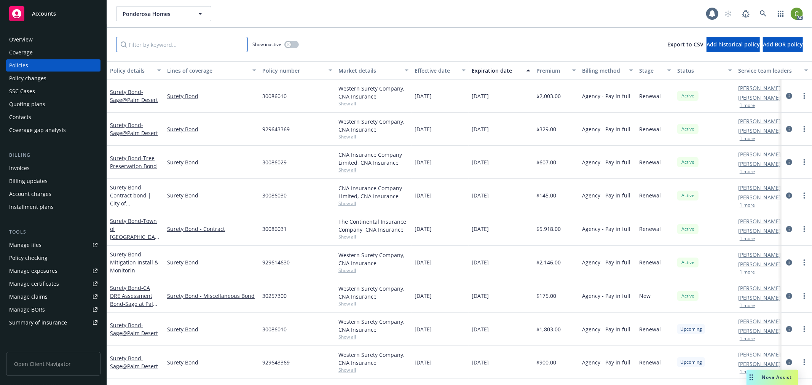
click at [156, 45] on input "Filter by keyword..." at bounding box center [182, 44] width 132 height 15
paste input "30086019"
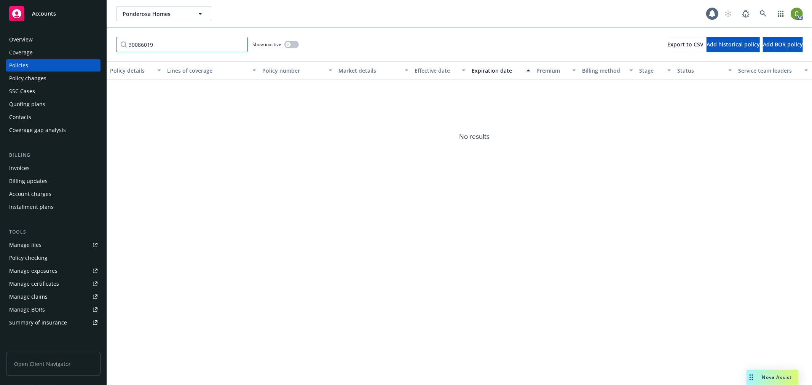
type input "30086019"
click at [287, 45] on icon "button" at bounding box center [288, 44] width 3 height 3
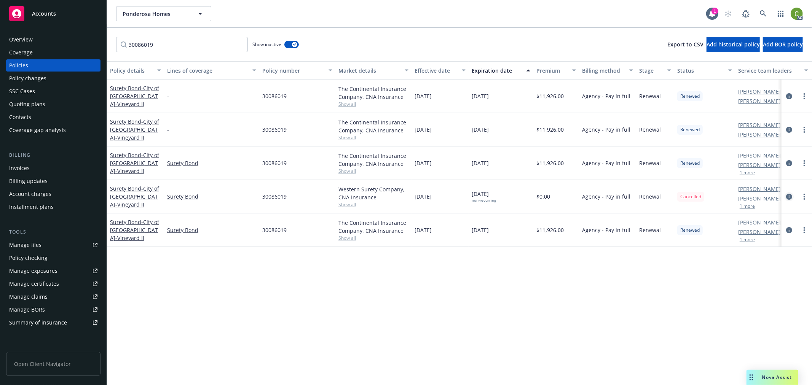
click at [789, 196] on icon "circleInformation" at bounding box center [789, 197] width 6 height 6
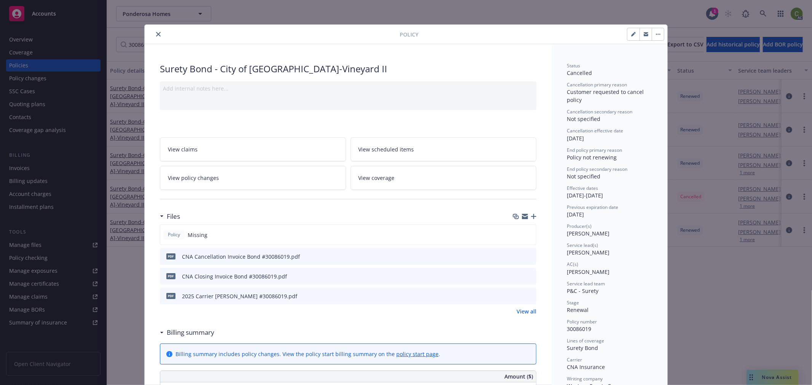
click at [528, 257] on icon "preview file" at bounding box center [529, 255] width 7 height 5
drag, startPoint x: 153, startPoint y: 34, endPoint x: 104, endPoint y: 122, distance: 100.9
click at [156, 35] on icon "close" at bounding box center [158, 34] width 5 height 5
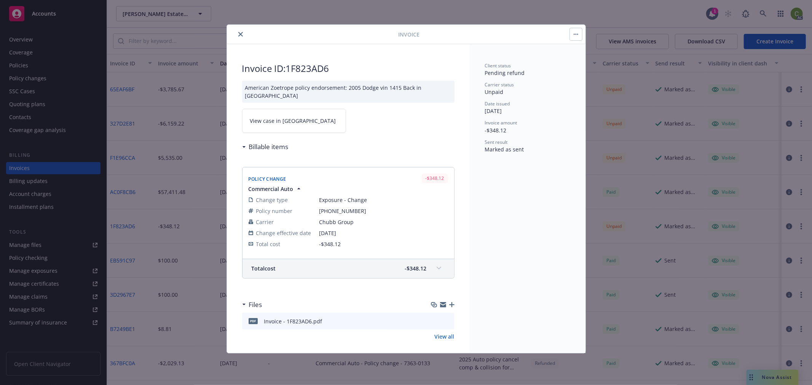
click at [436, 267] on icon at bounding box center [438, 268] width 5 height 3
click at [309, 70] on h2 "Invoice ID: 1F823AD6" at bounding box center [348, 68] width 212 height 12
copy h2 "1F823AD6"
click at [303, 66] on h2 "Invoice ID: 1F823AD6" at bounding box center [348, 68] width 212 height 12
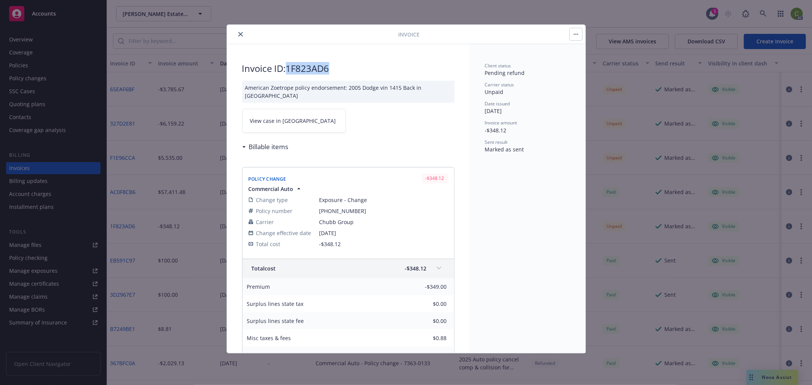
click at [303, 66] on h2 "Invoice ID: 1F823AD6" at bounding box center [348, 68] width 212 height 12
click at [239, 32] on icon "close" at bounding box center [240, 34] width 5 height 5
click at [177, 44] on input "search" at bounding box center [184, 41] width 120 height 14
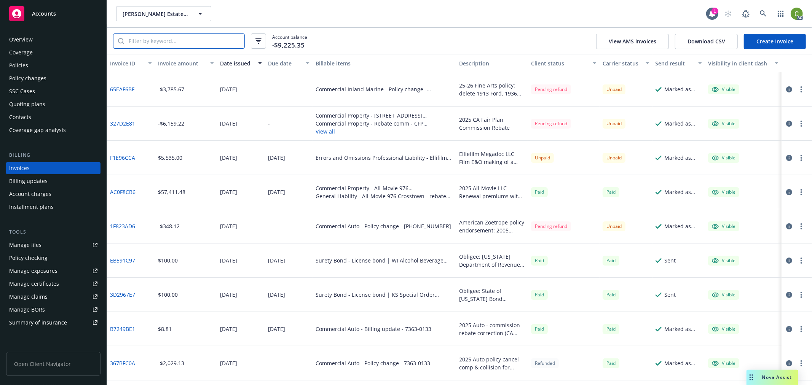
paste input "1F823AD6"
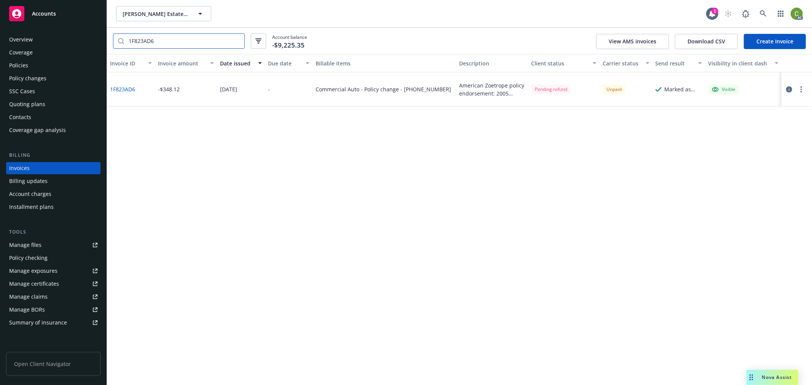
type input "1F823AD6"
click at [116, 87] on link "1F823AD6" at bounding box center [122, 89] width 25 height 8
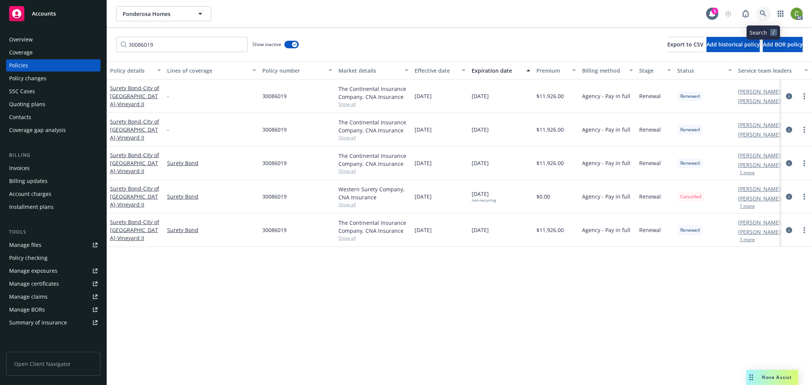
click at [765, 14] on icon at bounding box center [763, 13] width 6 height 6
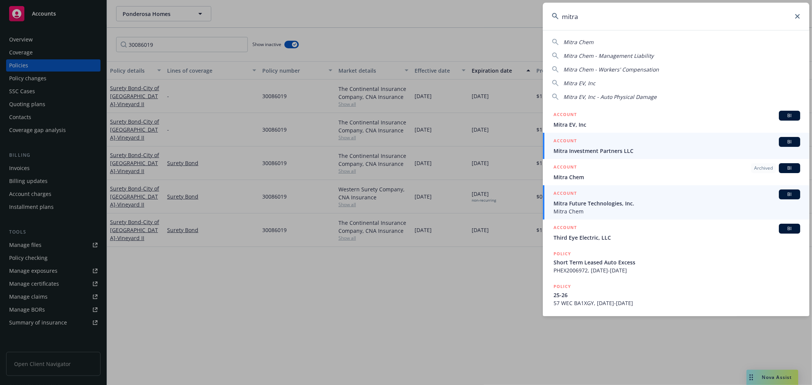
type input "mitra"
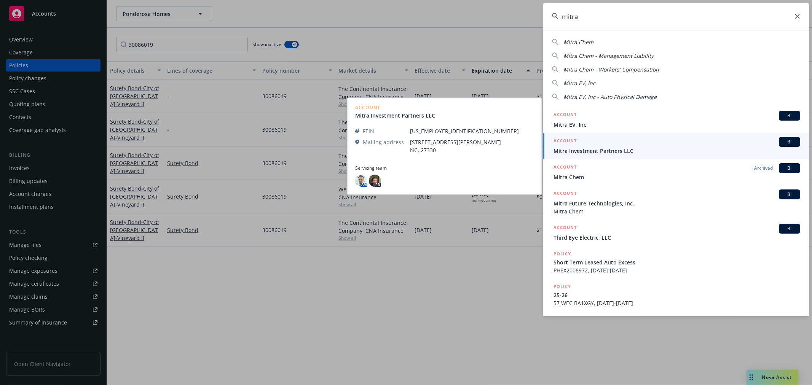
drag, startPoint x: 586, startPoint y: 207, endPoint x: 447, endPoint y: 180, distance: 142.0
click at [586, 207] on span "Mitra Chem" at bounding box center [676, 211] width 247 height 8
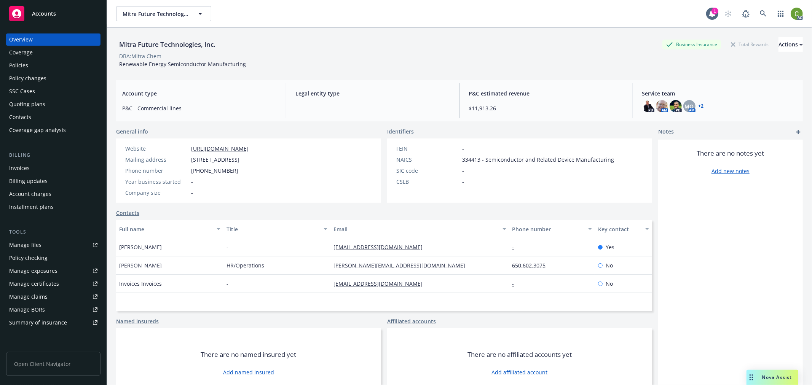
click at [40, 167] on div "Invoices" at bounding box center [53, 168] width 88 height 12
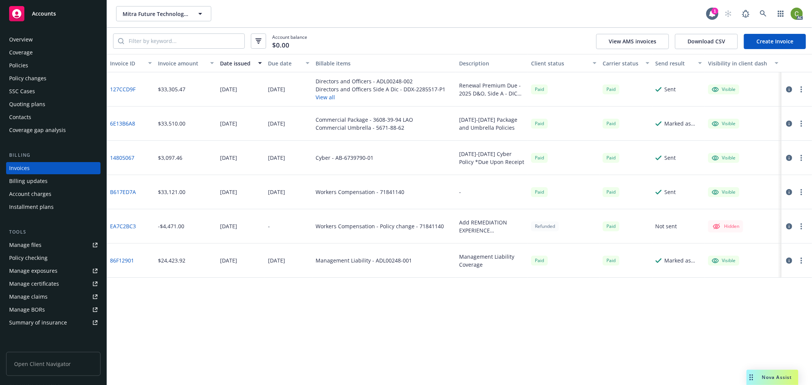
click at [120, 88] on link "127CCD9F" at bounding box center [122, 89] width 25 height 8
drag, startPoint x: 46, startPoint y: 67, endPoint x: 69, endPoint y: 63, distance: 23.5
click at [46, 66] on div "Policies" at bounding box center [53, 65] width 88 height 12
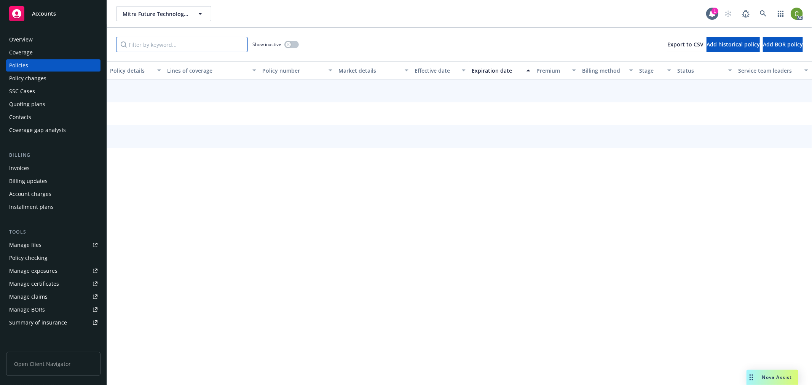
click at [163, 46] on input "Filter by keyword..." at bounding box center [182, 44] width 132 height 15
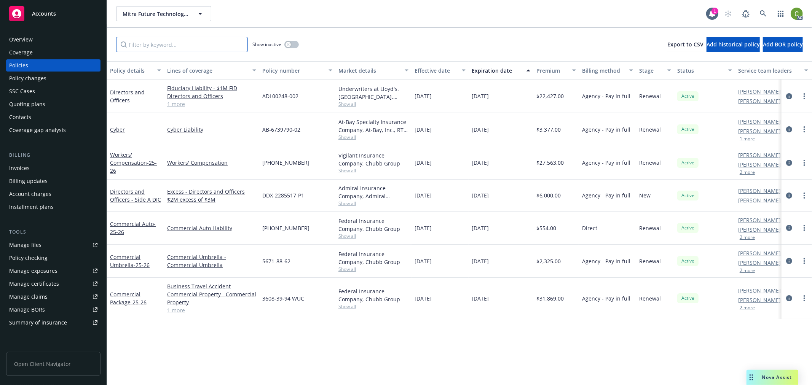
paste input "71841140"
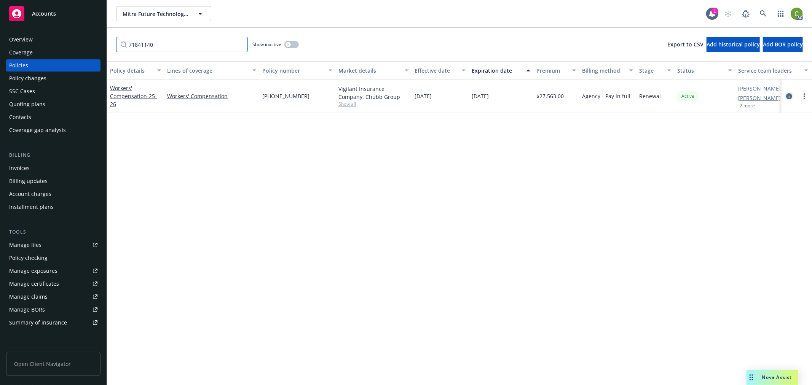
type input "71841140"
click at [786, 98] on icon "circleInformation" at bounding box center [789, 96] width 6 height 6
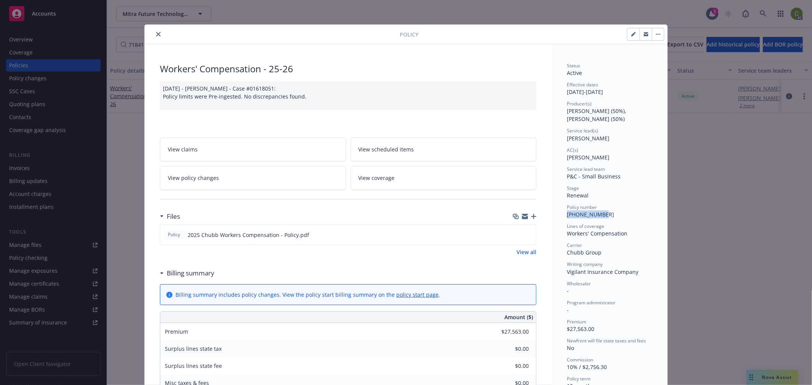
drag, startPoint x: 570, startPoint y: 219, endPoint x: 598, endPoint y: 218, distance: 28.6
copy span "(26)71841140"
click at [156, 32] on icon "close" at bounding box center [158, 34] width 5 height 5
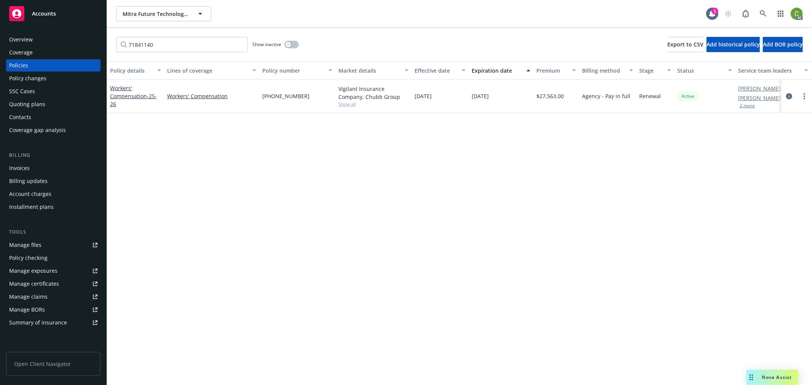
click at [33, 170] on div "Invoices" at bounding box center [53, 168] width 88 height 12
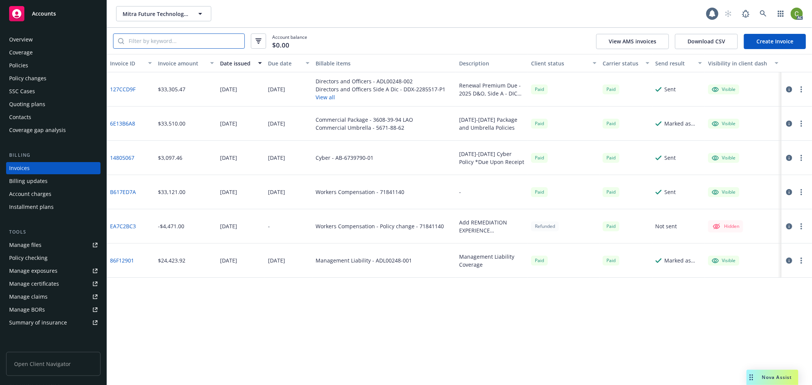
drag, startPoint x: 153, startPoint y: 39, endPoint x: 229, endPoint y: 61, distance: 79.3
click at [156, 39] on input "search" at bounding box center [184, 41] width 120 height 14
paste input "(26)71841140"
type input "(26)71841140"
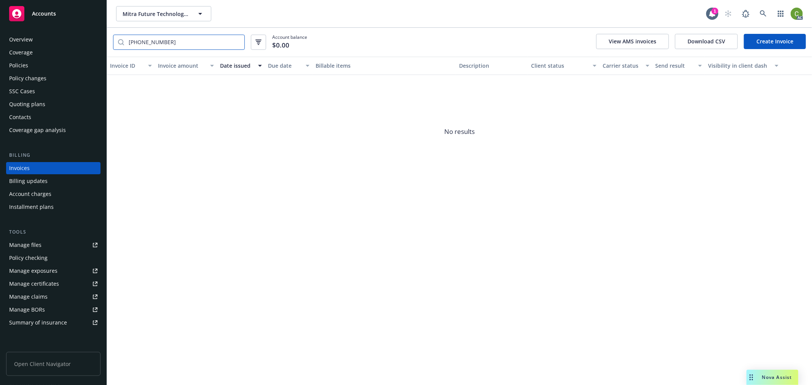
click at [236, 41] on input "(26)71841140" at bounding box center [184, 42] width 120 height 14
click at [55, 67] on div "Policies" at bounding box center [53, 65] width 88 height 12
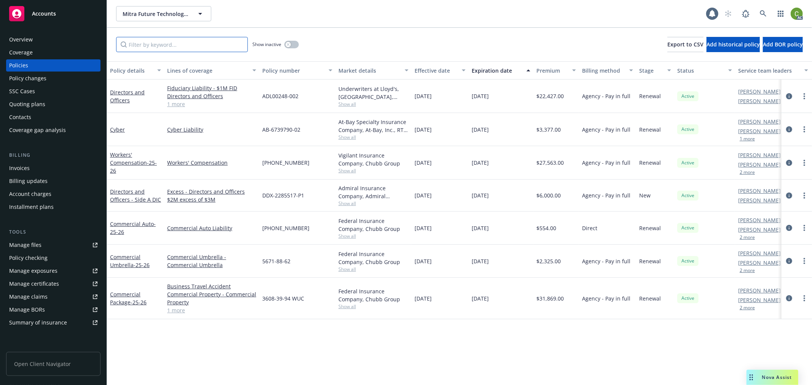
click at [156, 48] on input "Filter by keyword..." at bounding box center [182, 44] width 132 height 15
paste input "(26)71841140"
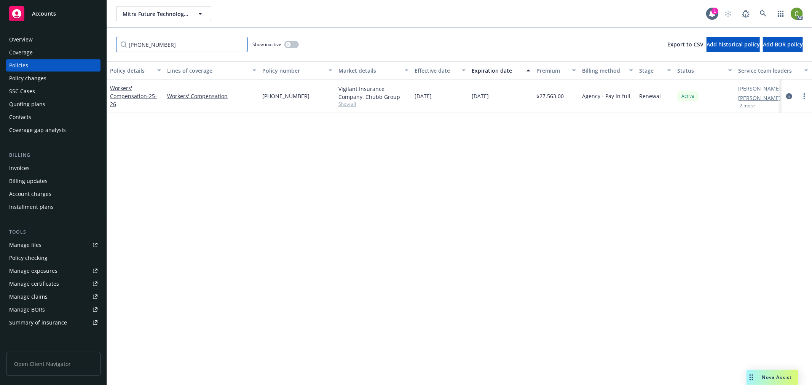
type input "(26)71841140"
click at [406, 140] on div "Policy details Lines of coverage Policy number Market details Effective date Ex…" at bounding box center [459, 223] width 705 height 324
click at [409, 174] on div "Policy details Lines of coverage Policy number Market details Effective date Ex…" at bounding box center [459, 223] width 705 height 324
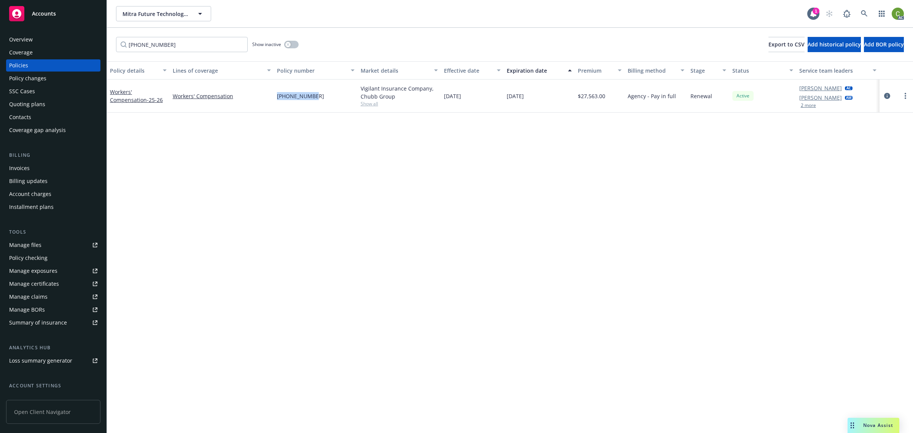
drag, startPoint x: 267, startPoint y: 104, endPoint x: 314, endPoint y: 104, distance: 46.8
click at [314, 104] on div "Workers' Compensation - 25-26 Workers' Compensation (26)71841140 Vigilant Insur…" at bounding box center [510, 96] width 806 height 33
copy div "(26)71841140"
click at [284, 105] on div "(26)71841140" at bounding box center [316, 96] width 84 height 33
drag, startPoint x: 278, startPoint y: 103, endPoint x: 311, endPoint y: 101, distance: 32.8
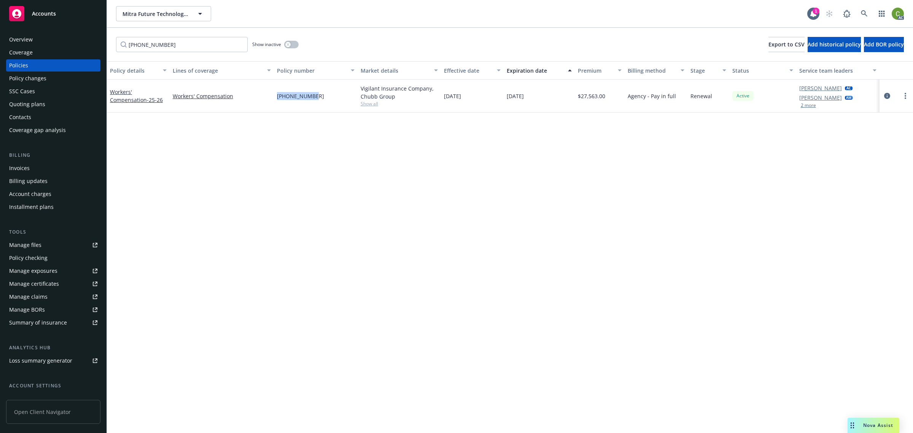
click at [311, 101] on div "(26)71841140" at bounding box center [316, 96] width 84 height 33
copy span "(26)71841140"
drag, startPoint x: 39, startPoint y: 37, endPoint x: 53, endPoint y: 40, distance: 14.1
click at [39, 37] on div "Overview" at bounding box center [53, 39] width 88 height 12
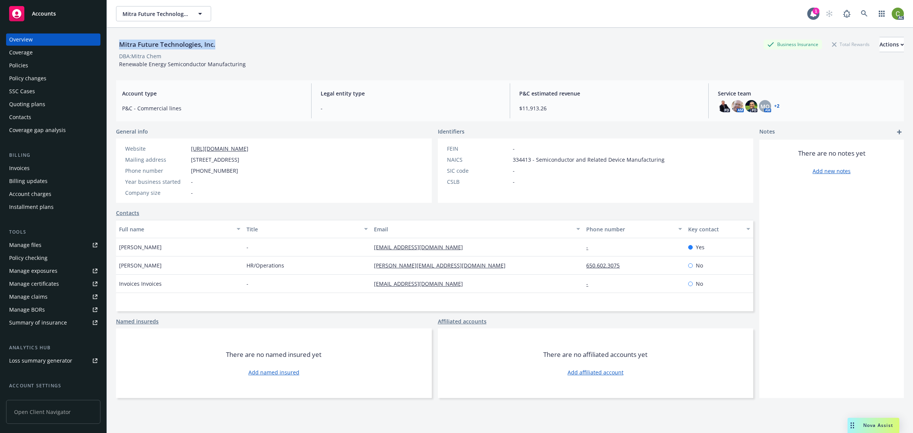
drag, startPoint x: 118, startPoint y: 44, endPoint x: 238, endPoint y: 44, distance: 119.9
click at [238, 44] on div "Mitra Future Technologies, Inc. Business Insurance Total Rewards Actions" at bounding box center [510, 44] width 788 height 15
copy div "Mitra Future Technologies, Inc."
drag, startPoint x: 44, startPoint y: 68, endPoint x: 164, endPoint y: 131, distance: 136.0
click at [44, 68] on div "Policies" at bounding box center [53, 65] width 88 height 12
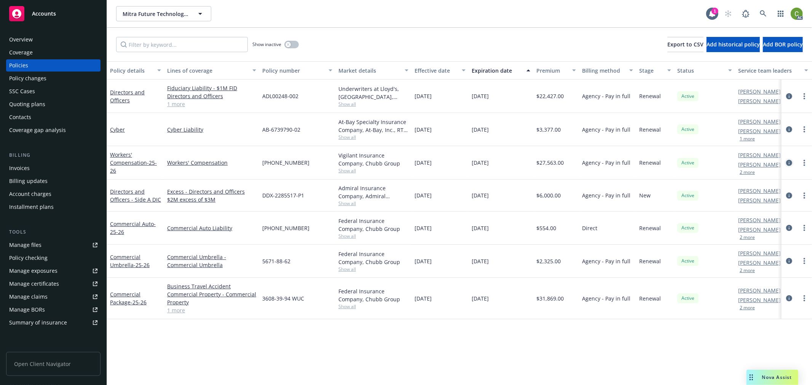
click at [786, 164] on icon "circleInformation" at bounding box center [789, 163] width 6 height 6
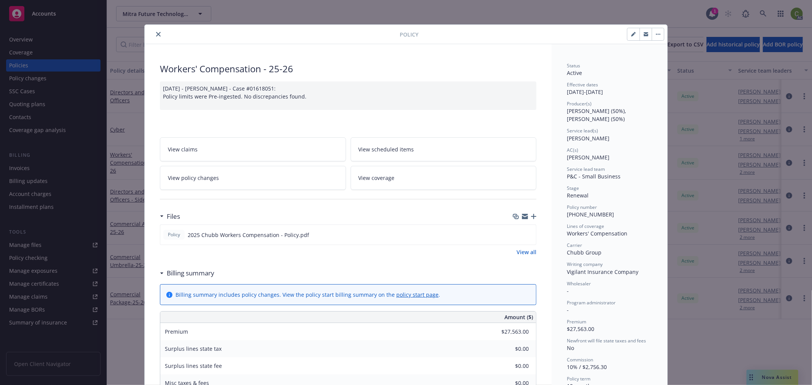
click at [156, 35] on icon "close" at bounding box center [158, 34] width 5 height 5
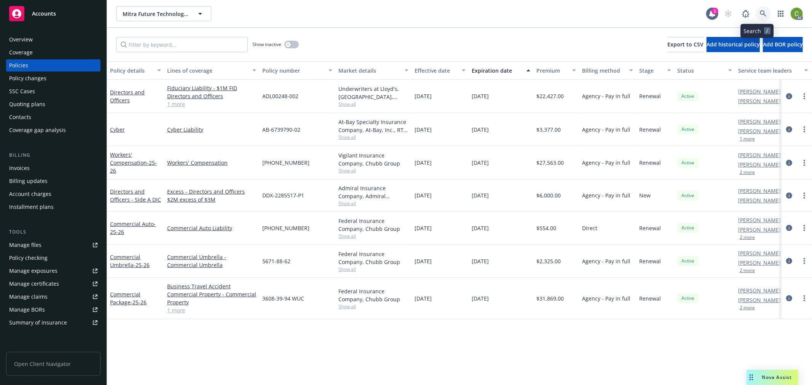
click at [761, 15] on link at bounding box center [762, 13] width 15 height 15
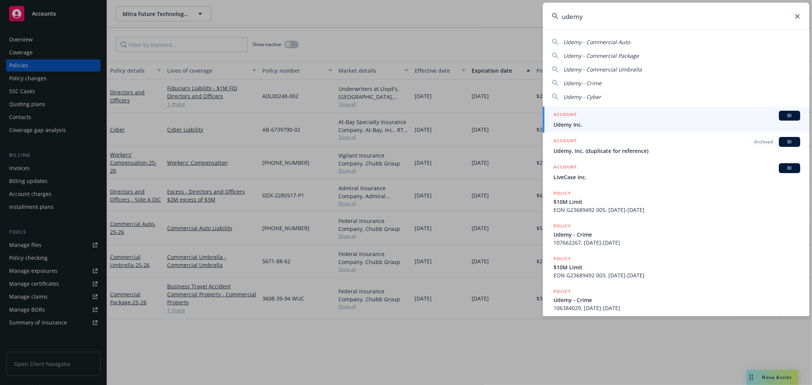
type input "udemy"
drag, startPoint x: 577, startPoint y: 120, endPoint x: 531, endPoint y: 126, distance: 46.2
click at [577, 120] on div "ACCOUNT BI" at bounding box center [676, 116] width 247 height 10
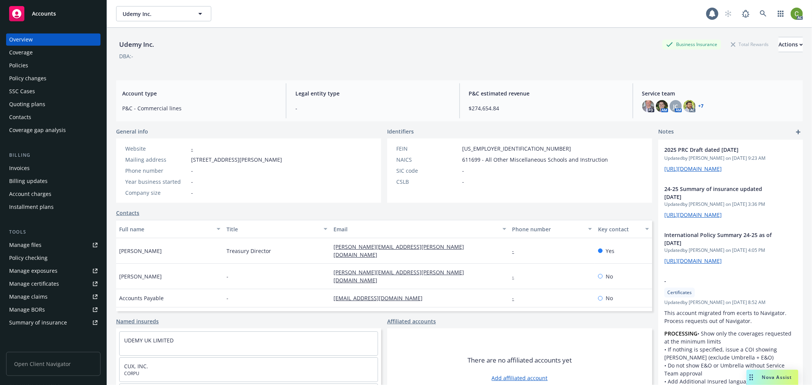
click at [24, 168] on div "Invoices" at bounding box center [19, 168] width 21 height 12
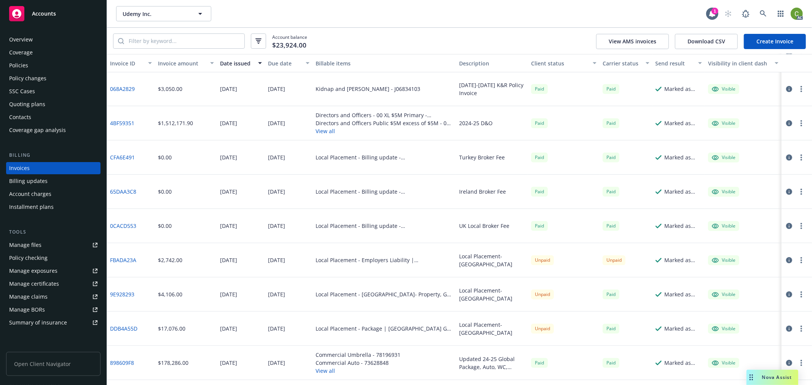
scroll to position [211, 0]
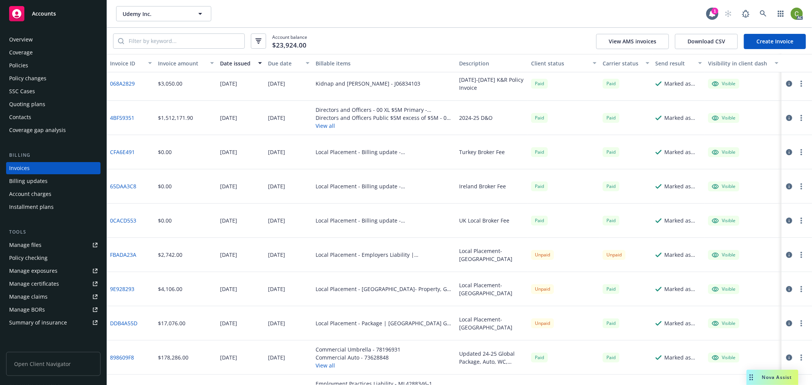
click at [126, 289] on link "9E928293" at bounding box center [122, 289] width 24 height 8
click at [786, 290] on icon "button" at bounding box center [789, 289] width 6 height 6
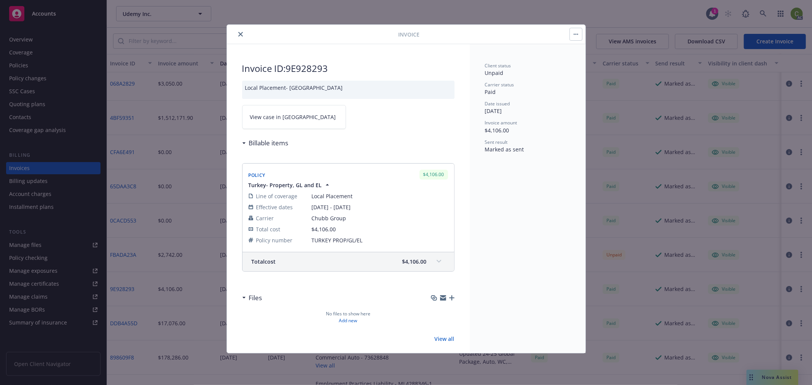
click at [287, 119] on span "View case in [GEOGRAPHIC_DATA]" at bounding box center [293, 117] width 86 height 8
click at [243, 35] on button "close" at bounding box center [240, 34] width 9 height 9
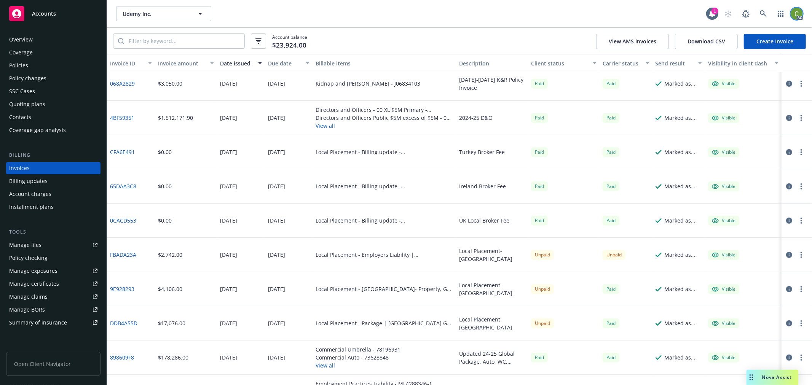
click at [795, 15] on img at bounding box center [796, 14] width 12 height 12
click at [774, 34] on link "Log out" at bounding box center [765, 34] width 76 height 15
